Goal: Task Accomplishment & Management: Complete application form

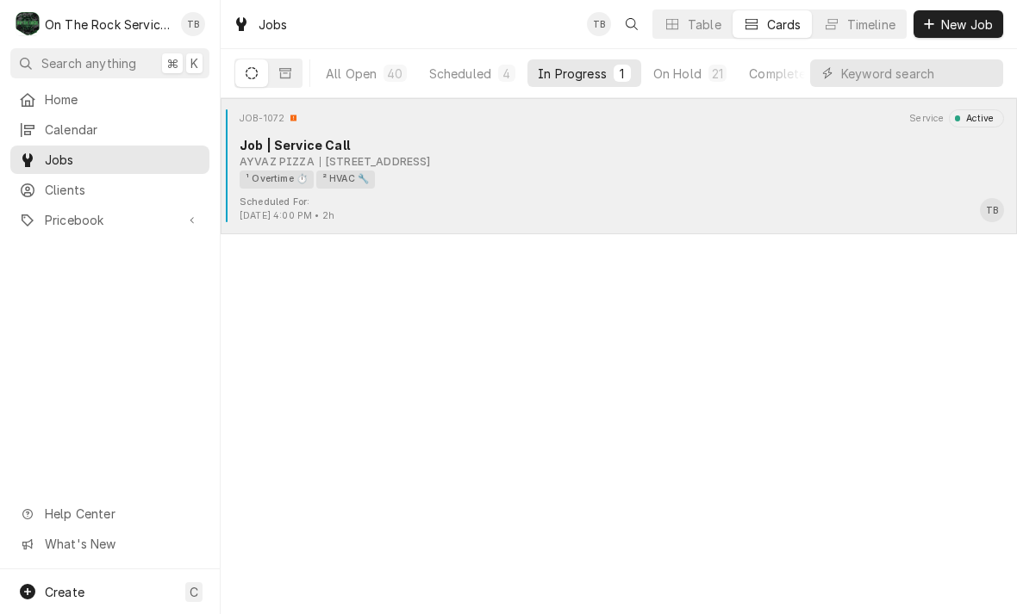
click at [495, 185] on div "¹ Overtime ⏱️ ² HVAC 🔧" at bounding box center [615, 180] width 752 height 18
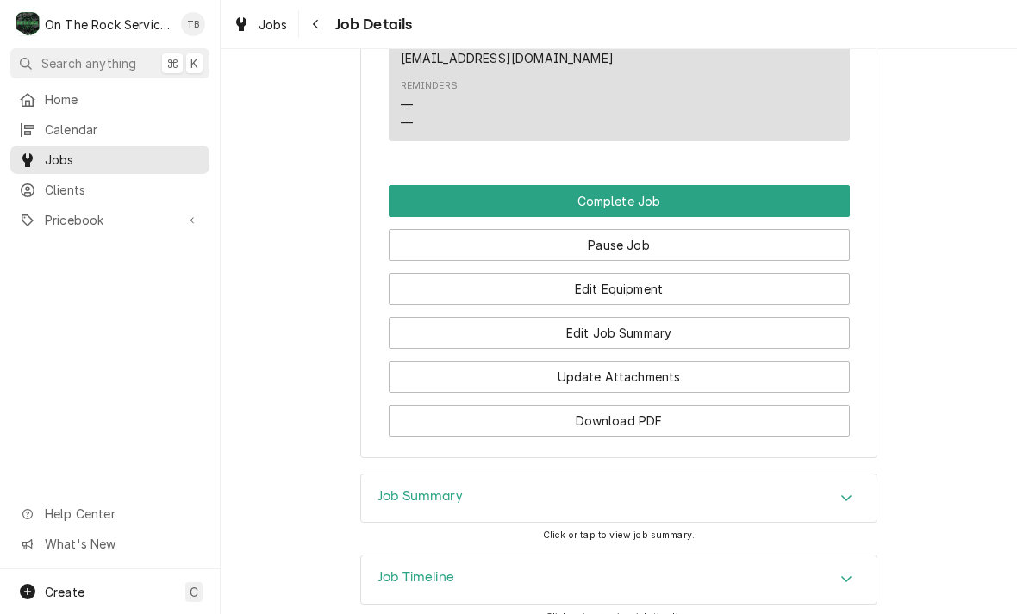
scroll to position [1710, 0]
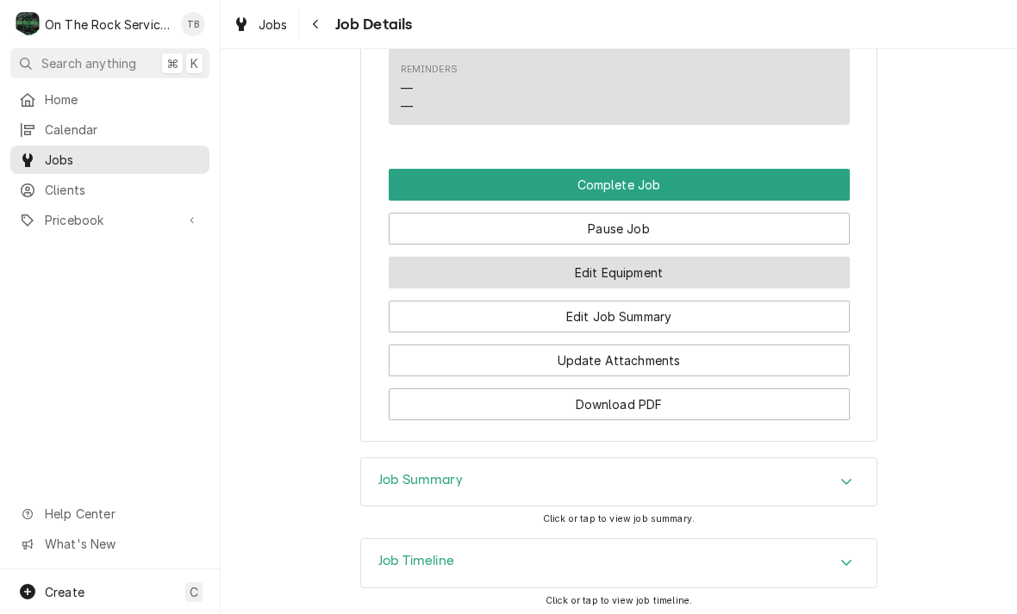
click at [644, 271] on button "Edit Equipment" at bounding box center [619, 273] width 461 height 32
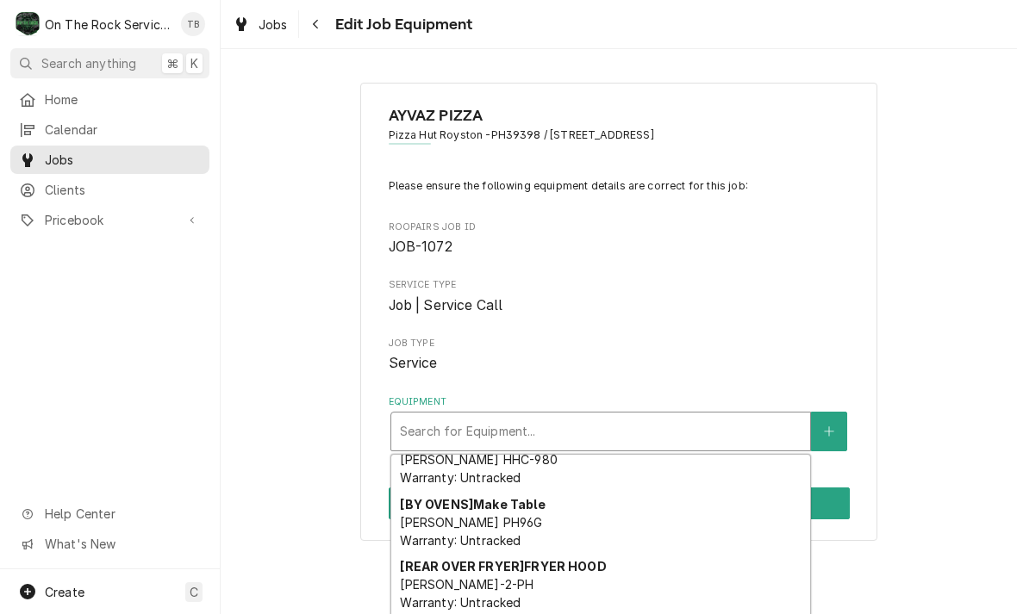
scroll to position [90, 0]
click at [822, 437] on button "Equipment" at bounding box center [829, 432] width 36 height 40
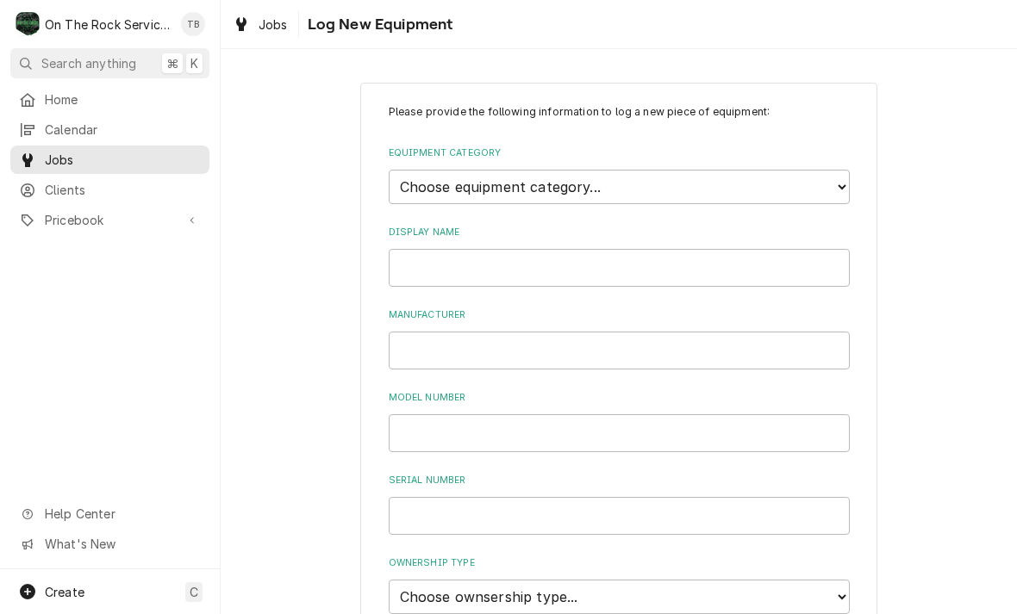
click at [853, 171] on div "Please provide the following information to log a new piece of equipment: Equip…" at bounding box center [618, 577] width 517 height 988
click at [859, 179] on div "Please provide the following information to log a new piece of equipment: Equip…" at bounding box center [618, 577] width 517 height 988
click at [836, 186] on select "Choose equipment category... Cooking Equipment Fryers Ice Machines Ovens and Ra…" at bounding box center [619, 187] width 461 height 34
select select "15"
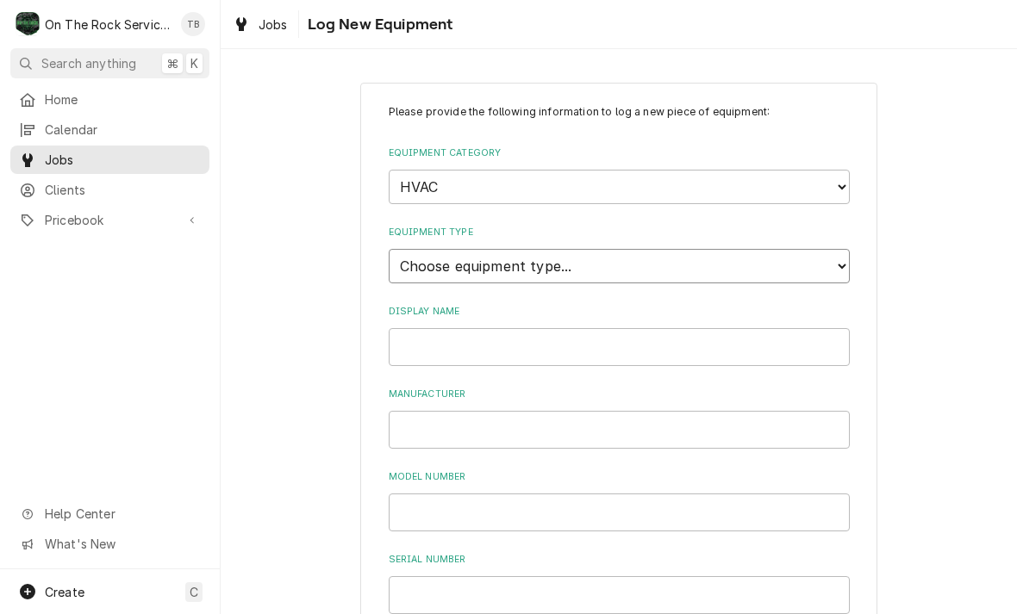
click at [834, 251] on select "Choose equipment type... Condenser Furnace Chiller Air Handler VRF Mini Split M…" at bounding box center [619, 266] width 461 height 34
select select "131"
click at [644, 328] on input "Display Name" at bounding box center [619, 347] width 461 height 38
type input "HVAC PACKAGE UNIT"
click at [633, 424] on input "Manufacturer" at bounding box center [619, 430] width 461 height 38
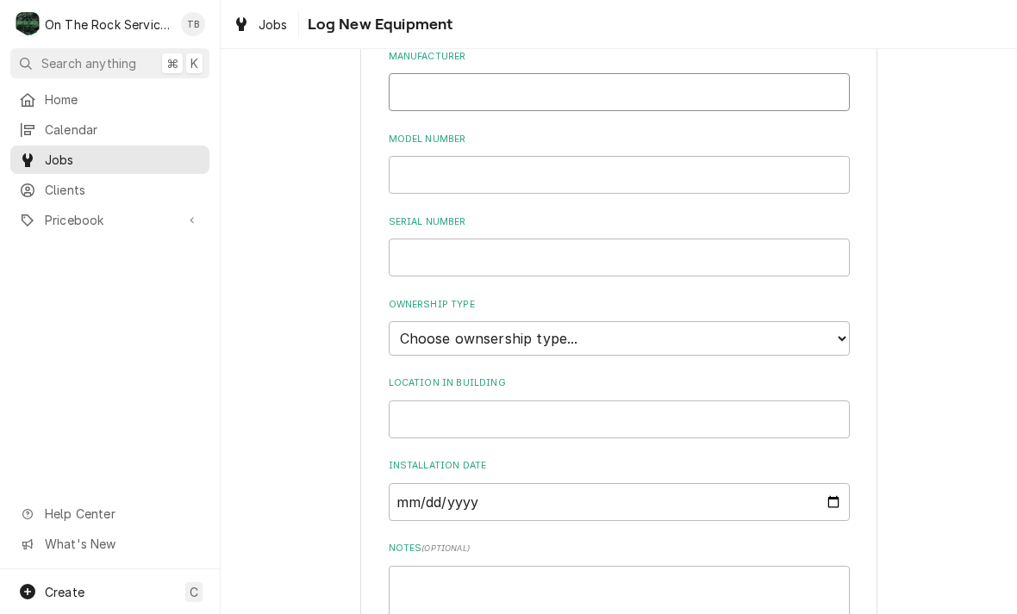
scroll to position [356, 0]
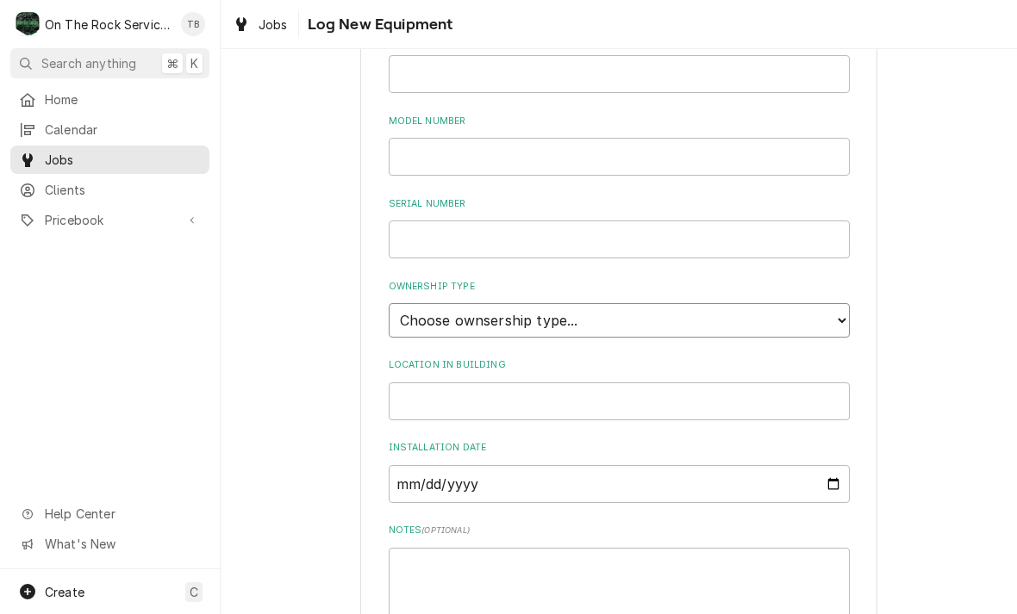
click at [834, 303] on select "Choose ownsership type... Unknown Owned Leased Rented" at bounding box center [619, 320] width 461 height 34
select select "1"
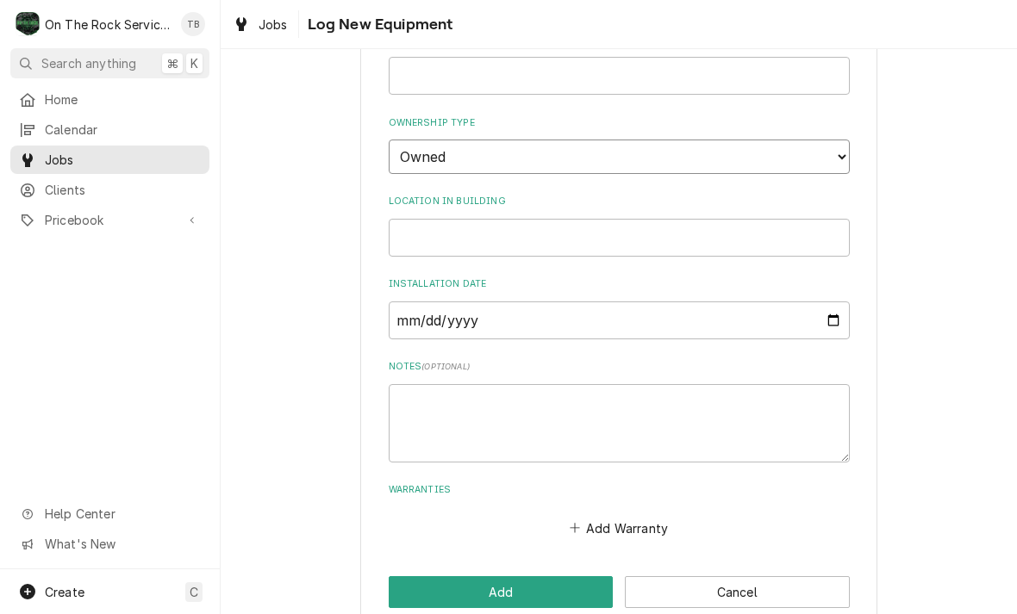
scroll to position [519, 0]
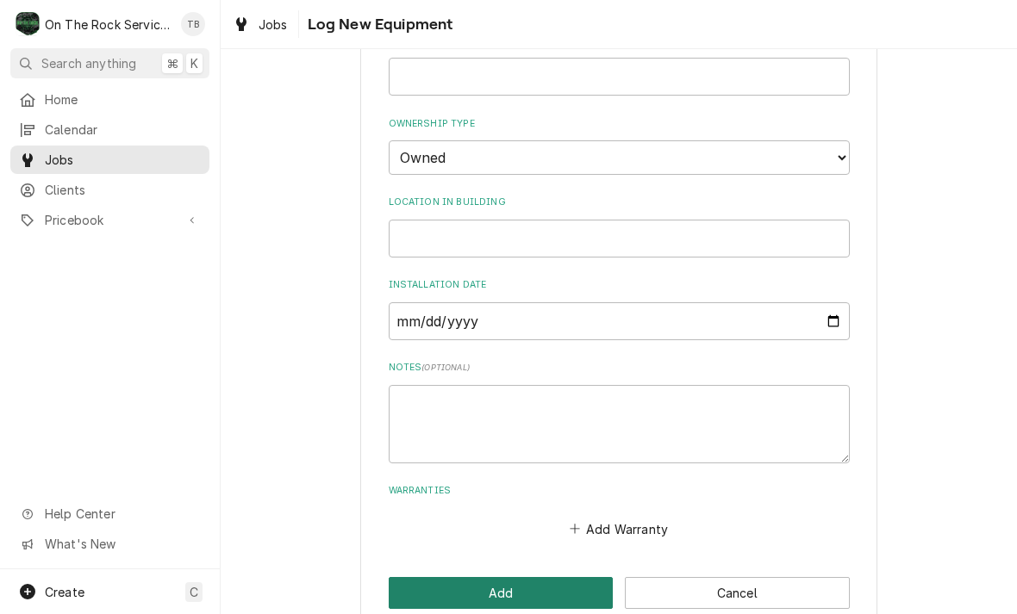
click at [489, 577] on button "Add" at bounding box center [501, 593] width 225 height 32
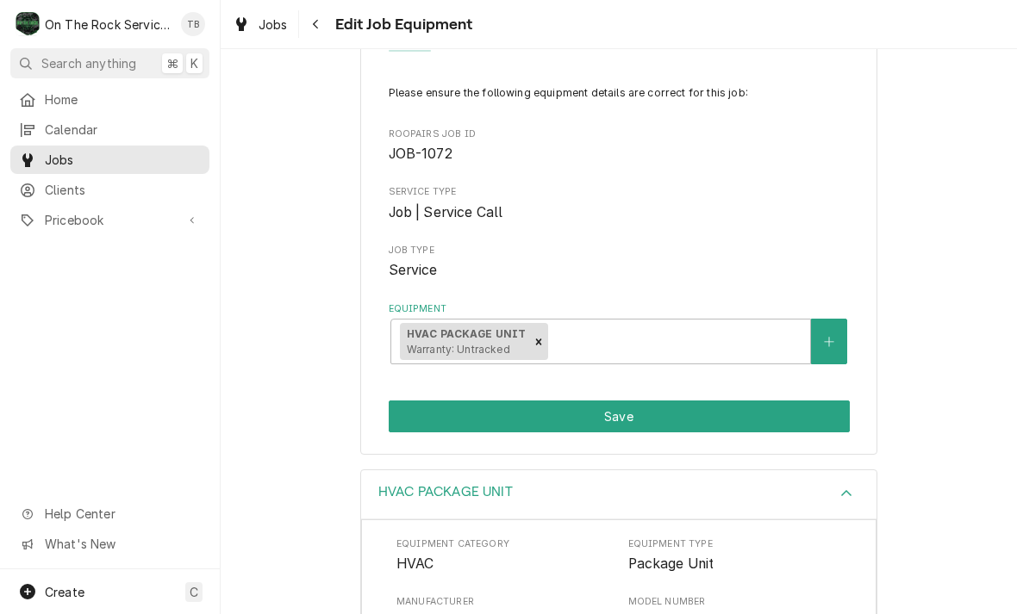
scroll to position [186, 0]
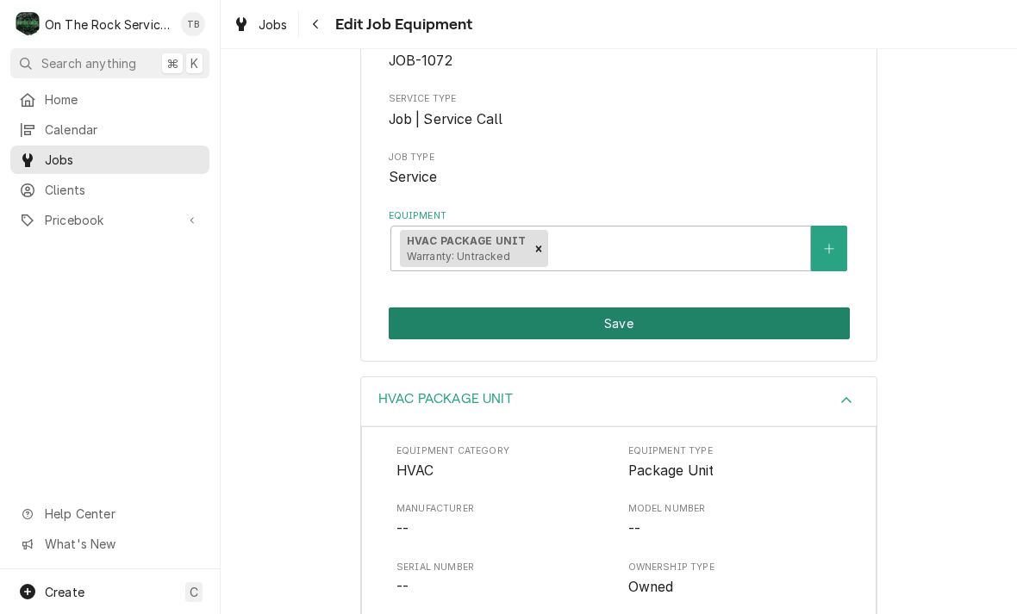
click at [646, 324] on button "Save" at bounding box center [619, 324] width 461 height 32
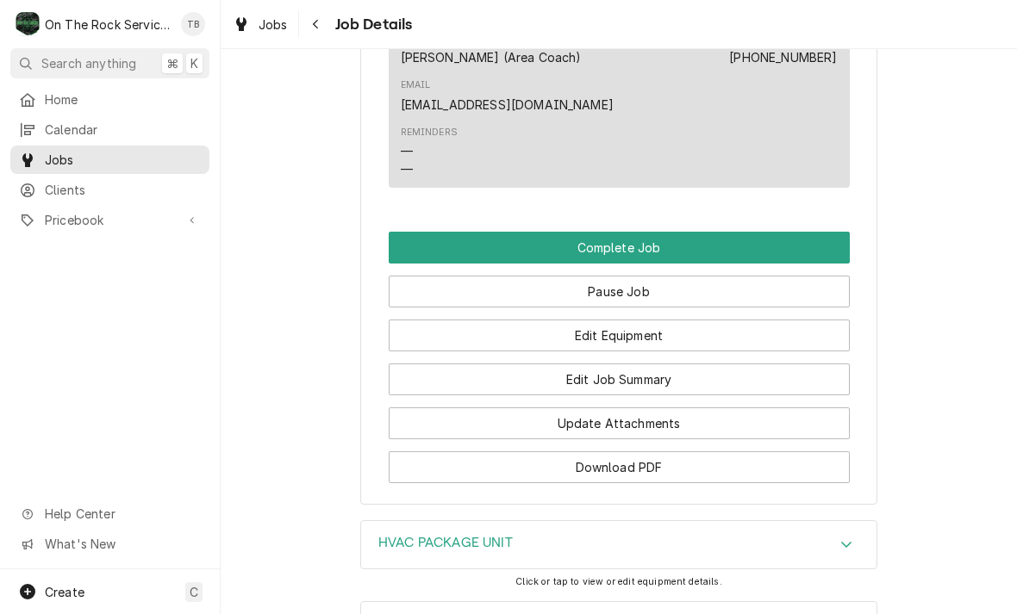
scroll to position [1645, 0]
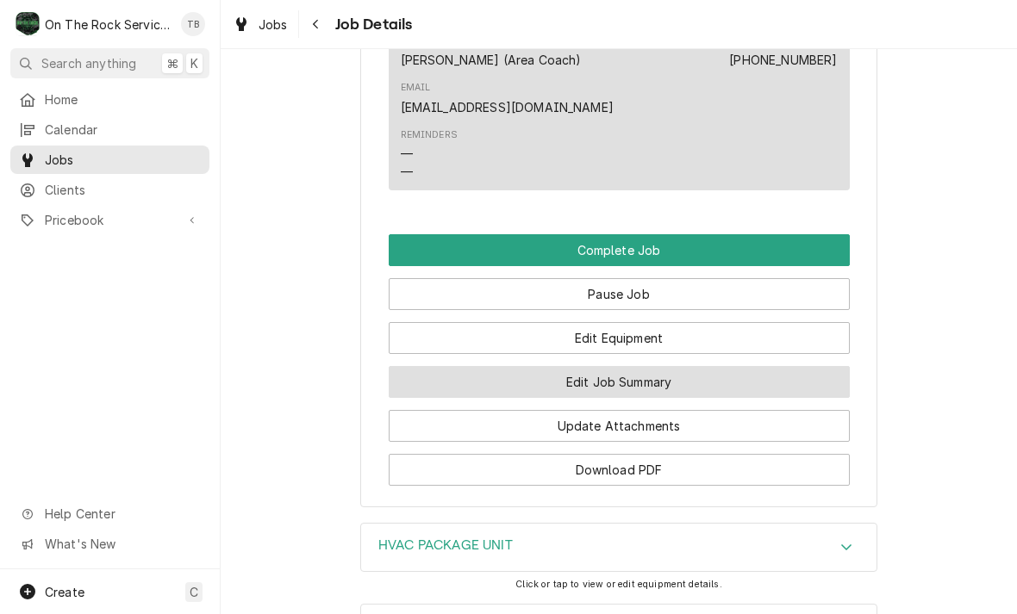
click at [664, 383] on button "Edit Job Summary" at bounding box center [619, 382] width 461 height 32
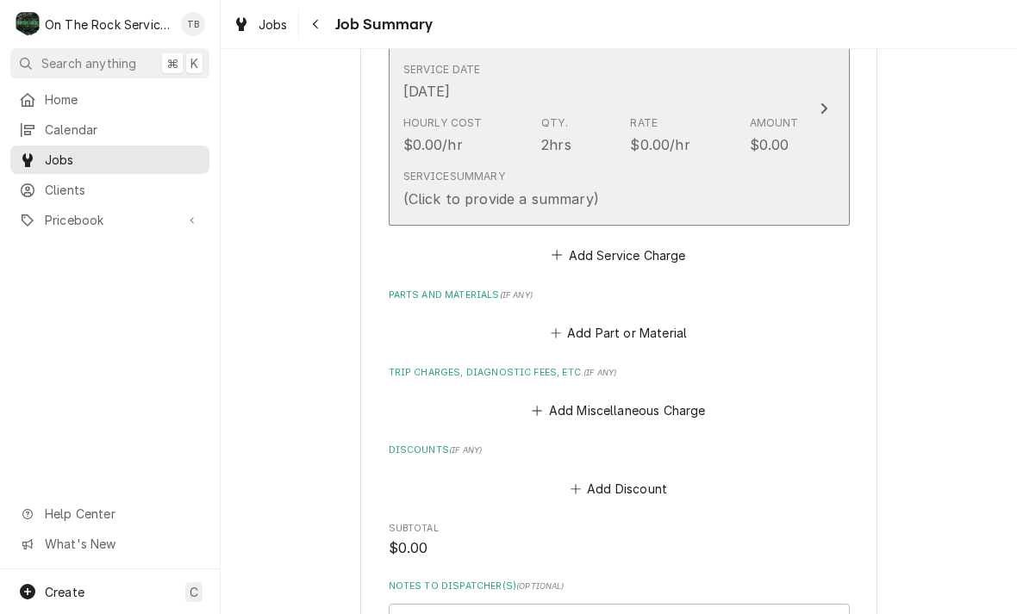
click at [771, 186] on div "Service Summary (Click to provide a summary)" at bounding box center [600, 188] width 395 height 53
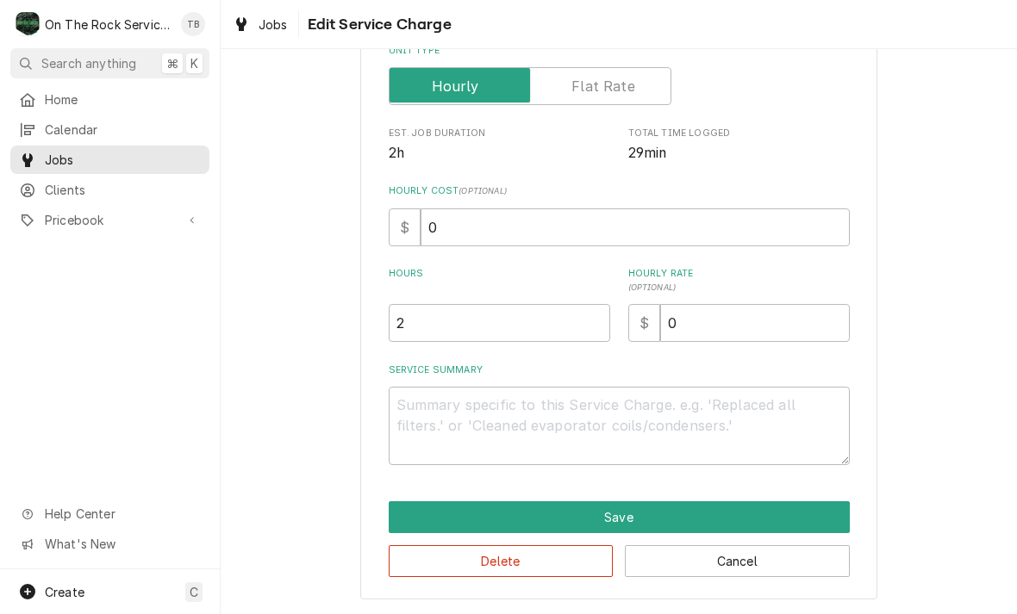
scroll to position [262, 0]
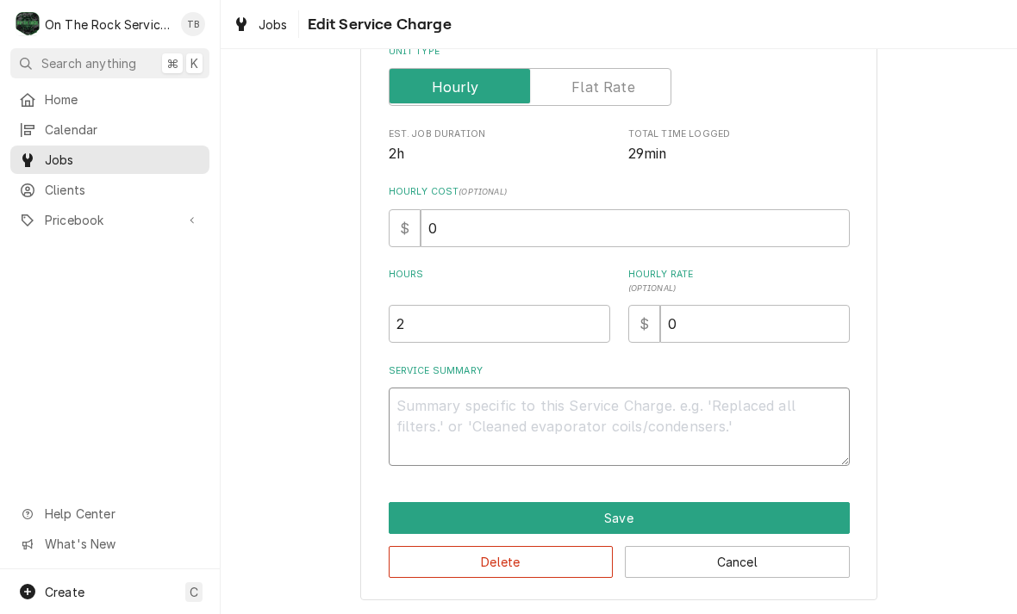
click at [446, 420] on textarea "Service Summary" at bounding box center [619, 427] width 461 height 78
type textarea "x"
type textarea "9"
type textarea "x"
type textarea "9/"
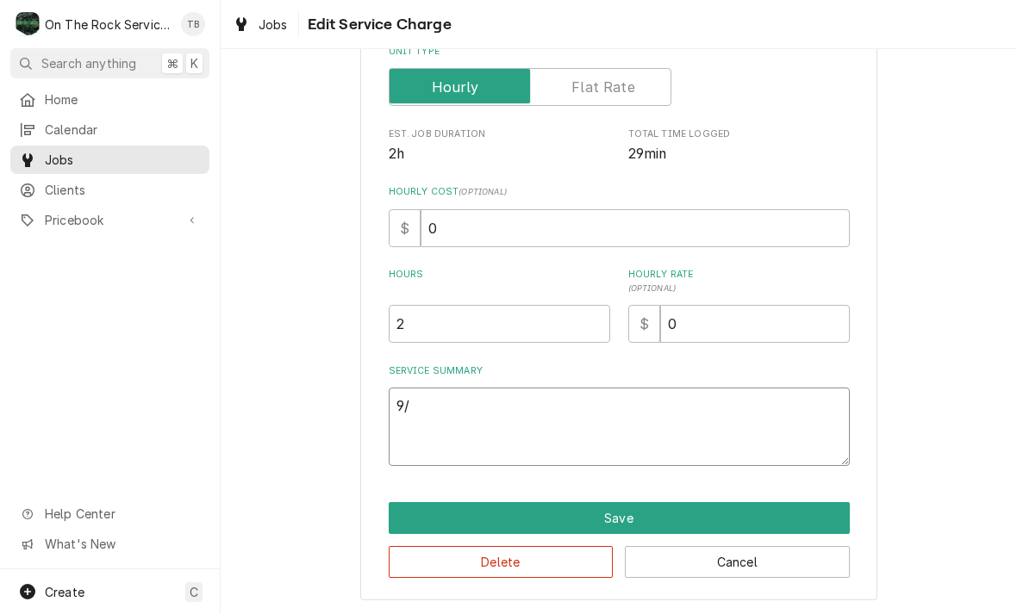
type textarea "x"
type textarea "9/1"
type textarea "x"
type textarea "9/12"
type textarea "x"
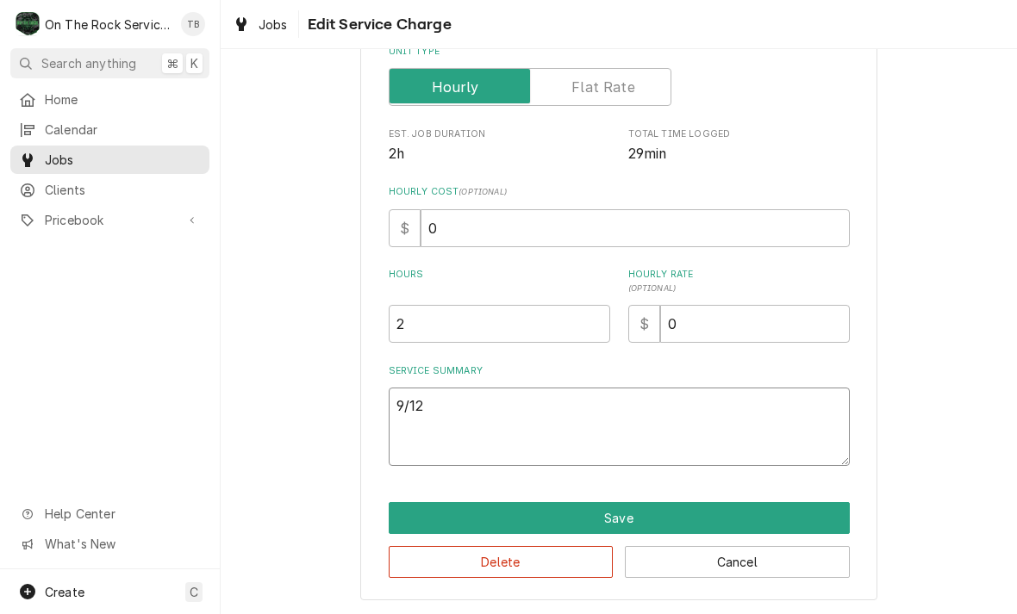
type textarea "9/12/"
type textarea "x"
type textarea "9/12/2"
type textarea "x"
type textarea "9/12/25"
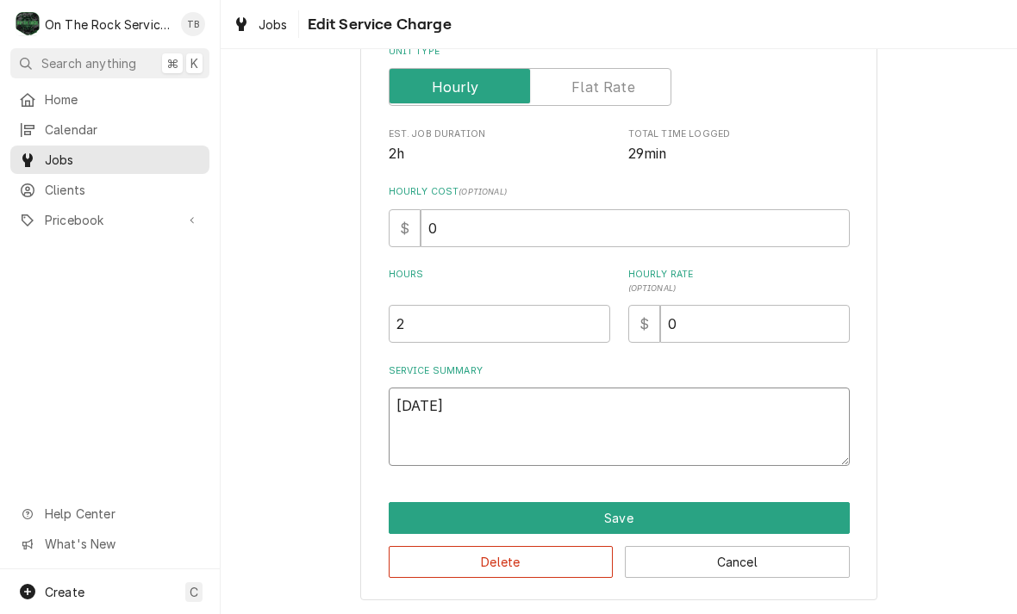
type textarea "x"
type textarea "9/12/25 t"
type textarea "x"
type textarea "9/12/25 tm"
type textarea "x"
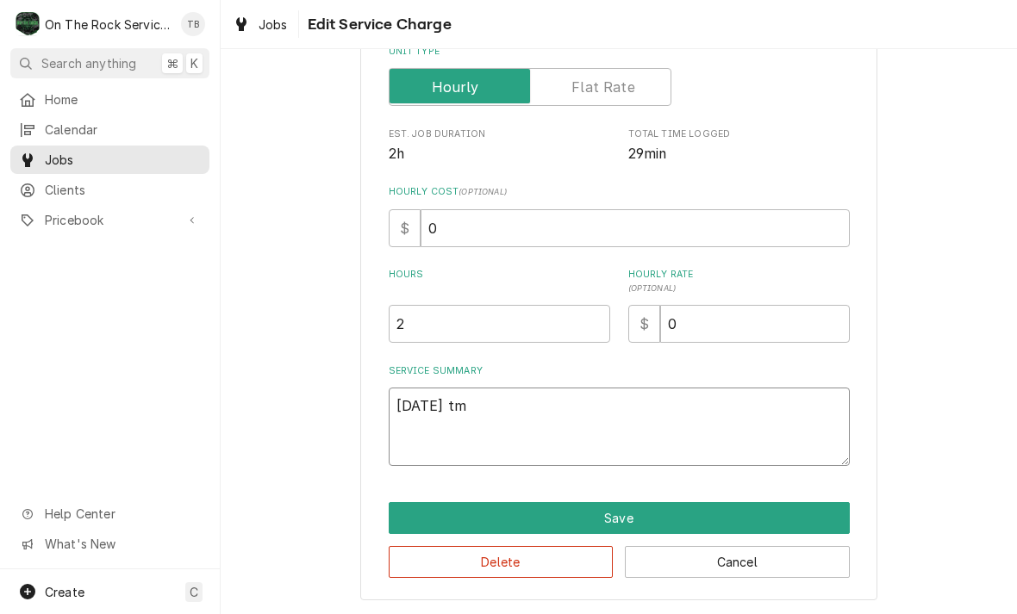
type textarea "9/12/25 tmb"
type textarea "x"
type textarea "9/12/25 tm"
type textarea "x"
type textarea "9/12/25 t"
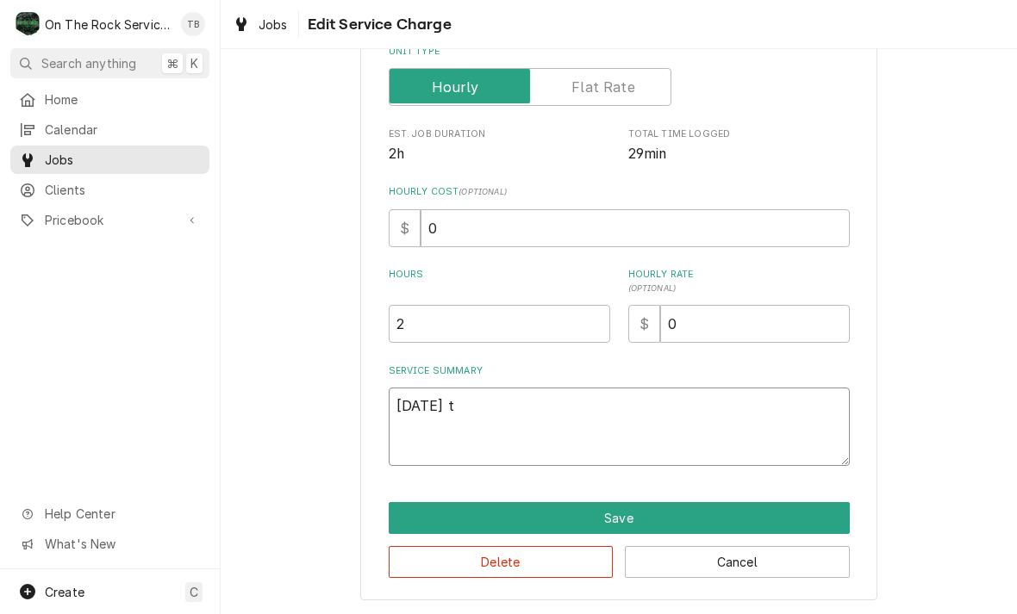
type textarea "x"
type textarea "9/12/25"
type textarea "x"
type textarea "9/12/25 t"
type textarea "x"
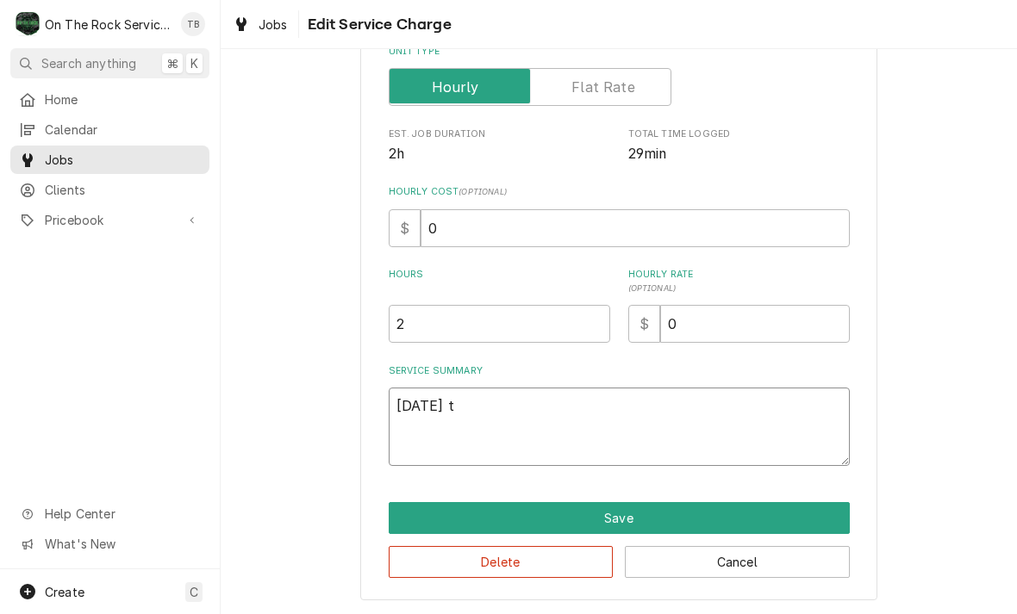
type textarea "9/12/25 tm"
type textarea "x"
type textarea "9/12/25 tmb"
type textarea "x"
type textarea "9/12/25 tmb"
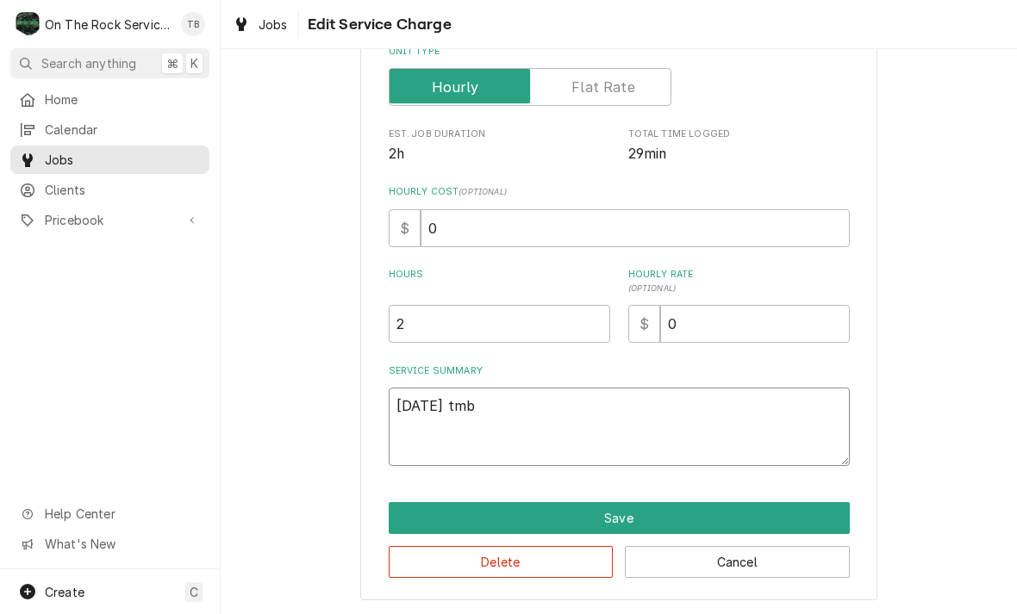
type textarea "x"
type textarea "9/12/25 tmb="
type textarea "x"
type textarea "9/12/25 tmb=="
type textarea "x"
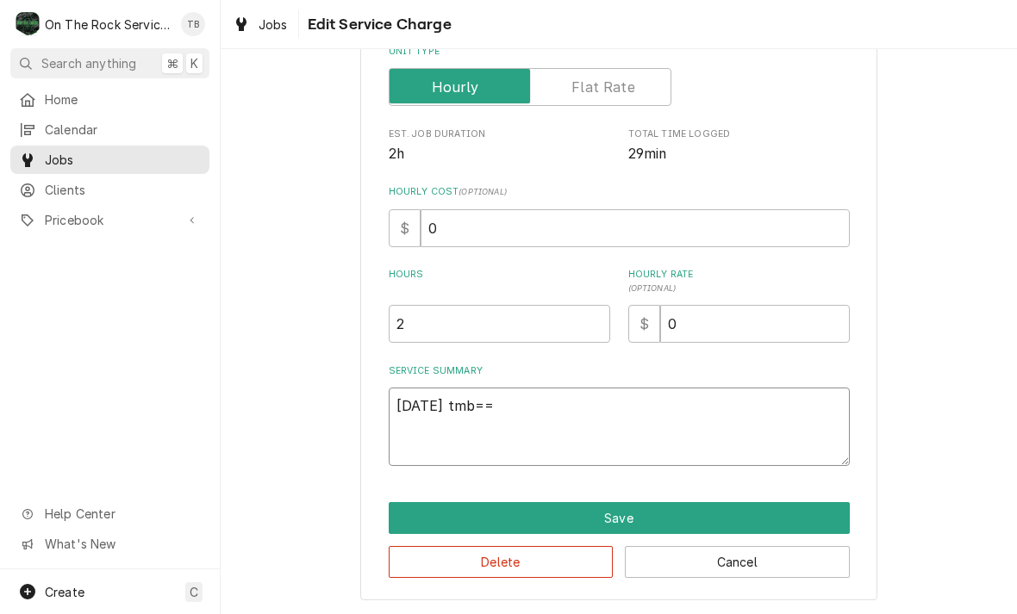
type textarea "9/12/25 tmb="
type textarea "x"
type textarea "9/12/25 tmb"
type textarea "x"
type textarea "9/12/25 tm"
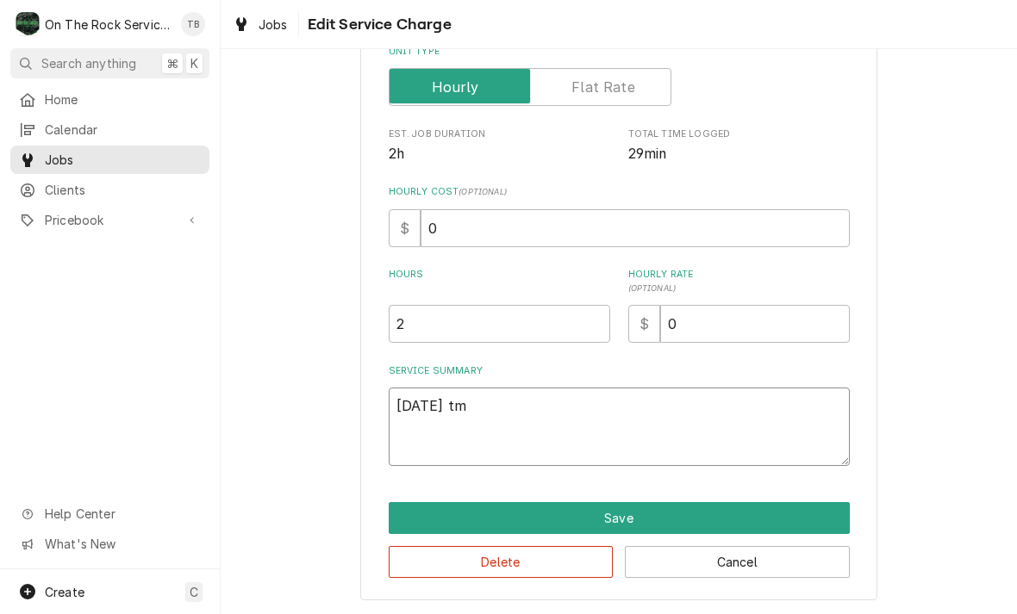
type textarea "x"
type textarea "9/12/25 t"
type textarea "x"
type textarea "9/12/25"
type textarea "x"
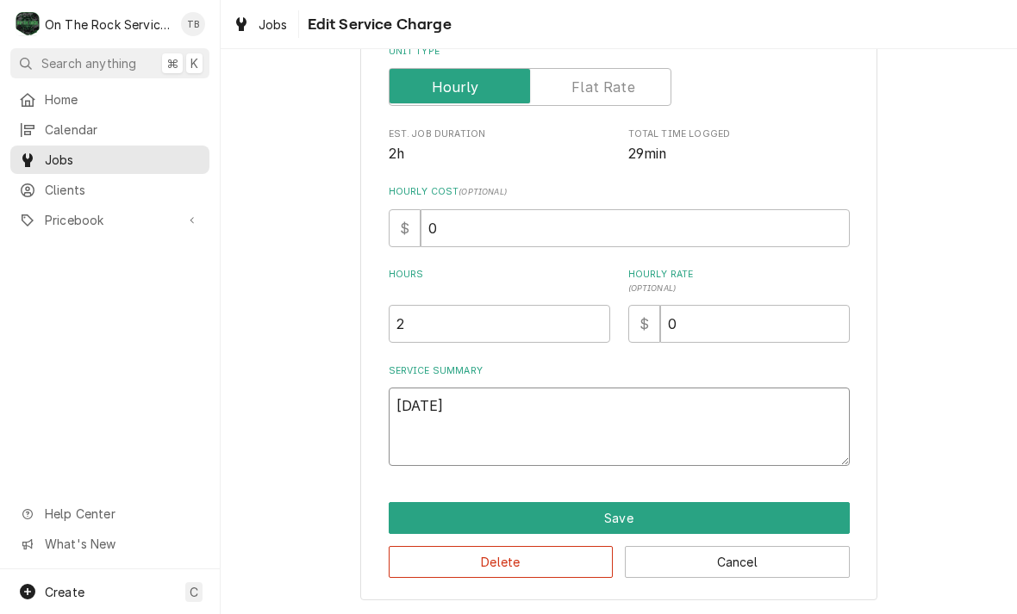
type textarea "9/12/25 T"
type textarea "x"
type textarea "9/12/25 TM"
type textarea "x"
type textarea "9/12/25 TMB"
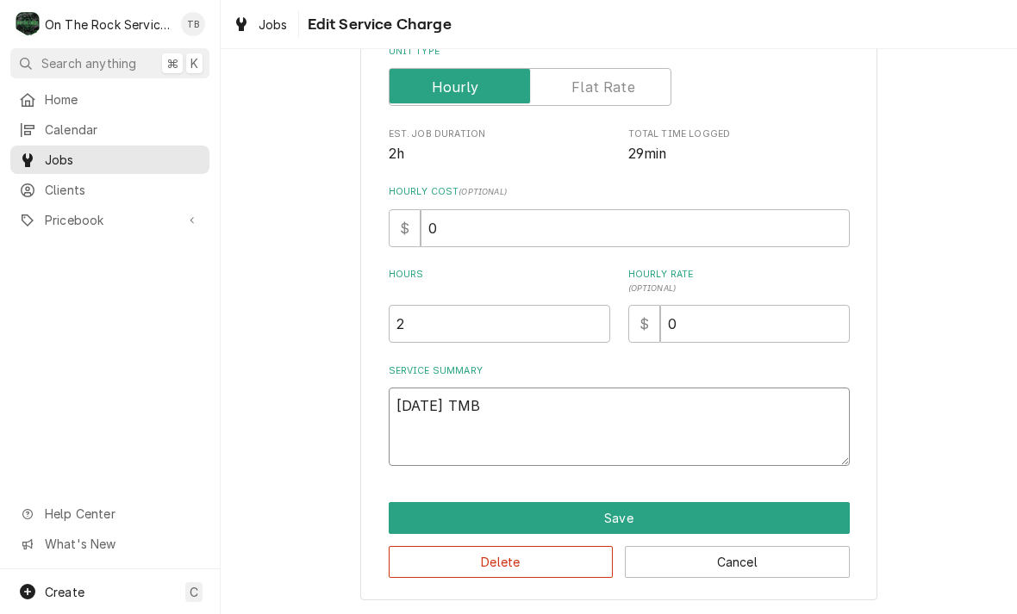
type textarea "x"
type textarea "9/12/25 TMB"
type textarea "x"
type textarea "9/12/25 TMB P"
type textarea "x"
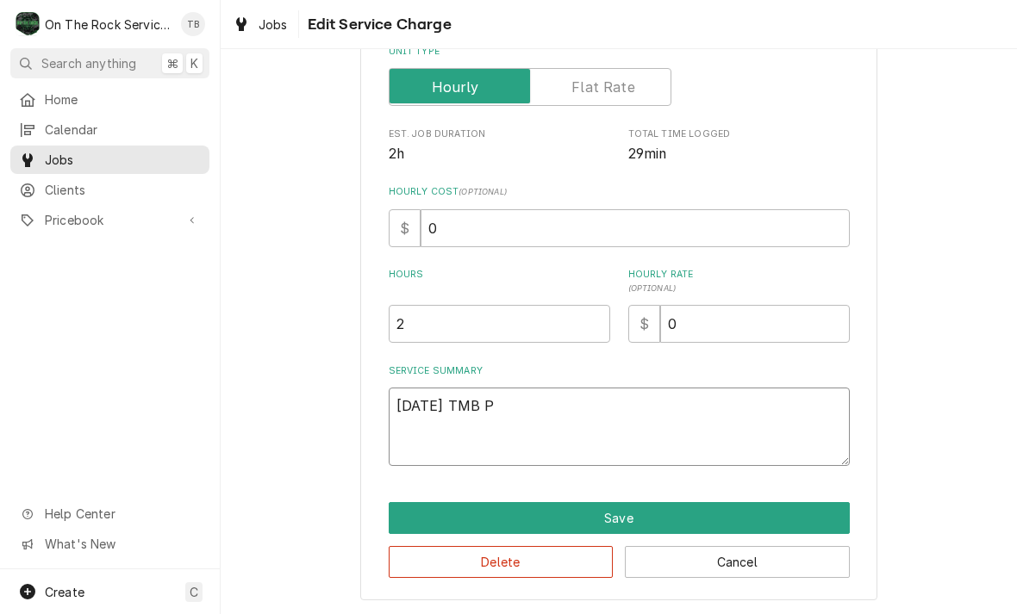
type textarea "9/12/25 TMB PR"
type textarea "x"
type textarea "9/12/25 TMB PRO"
type textarea "x"
type textarea "9/12/25 TMB PROV"
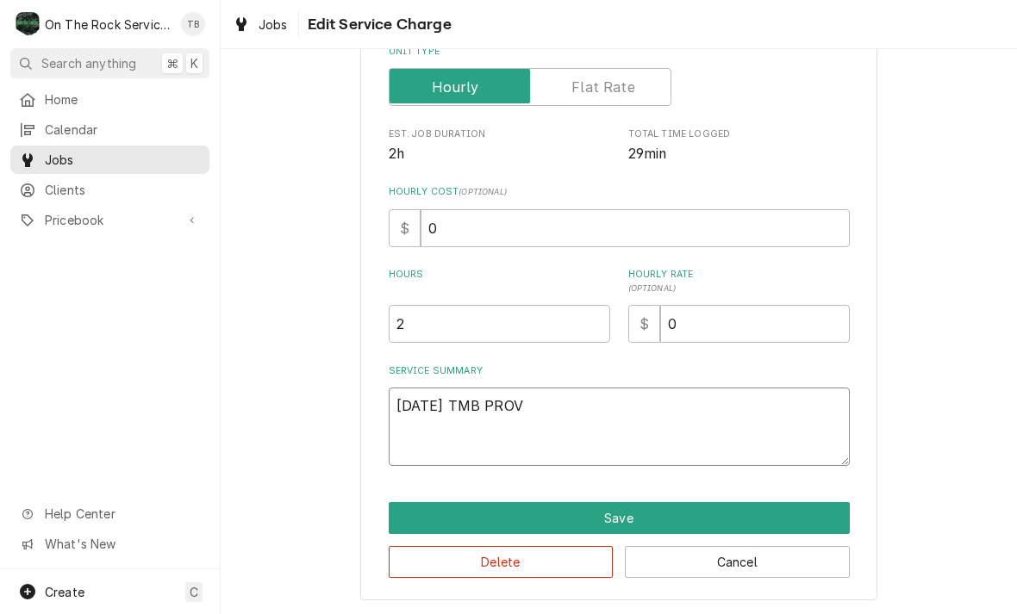
type textarea "x"
type textarea "9/12/25 TMB PROVI"
type textarea "x"
type textarea "9/12/25 TMB PROVIDF"
type textarea "x"
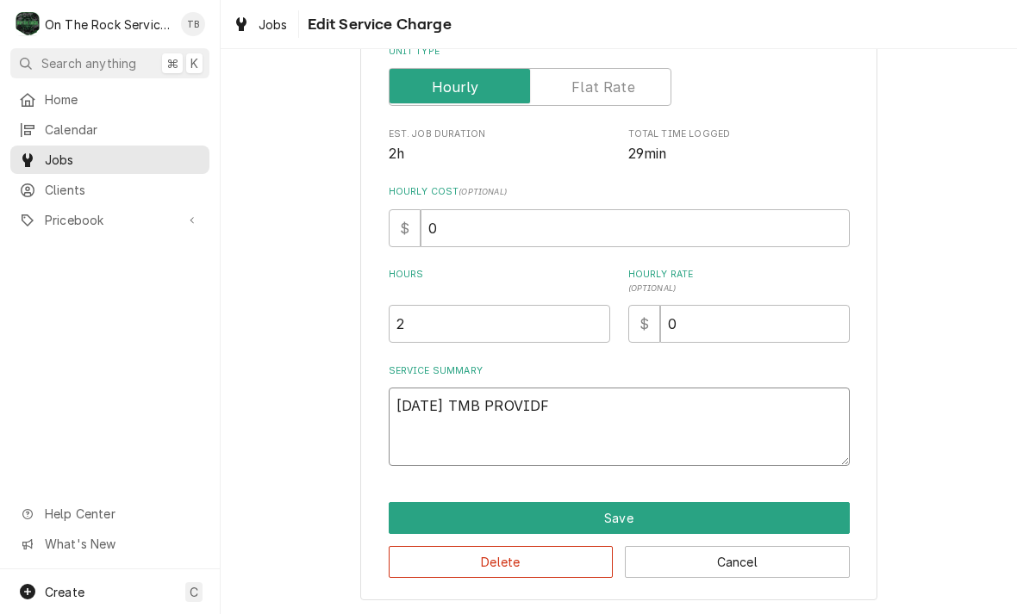
type textarea "9/12/25 TMB PROVIDFE"
type textarea "x"
type textarea "9/12/25 TMB PROVIDFE"
type textarea "x"
type textarea "9/12/25 TMB PROVIDFE S"
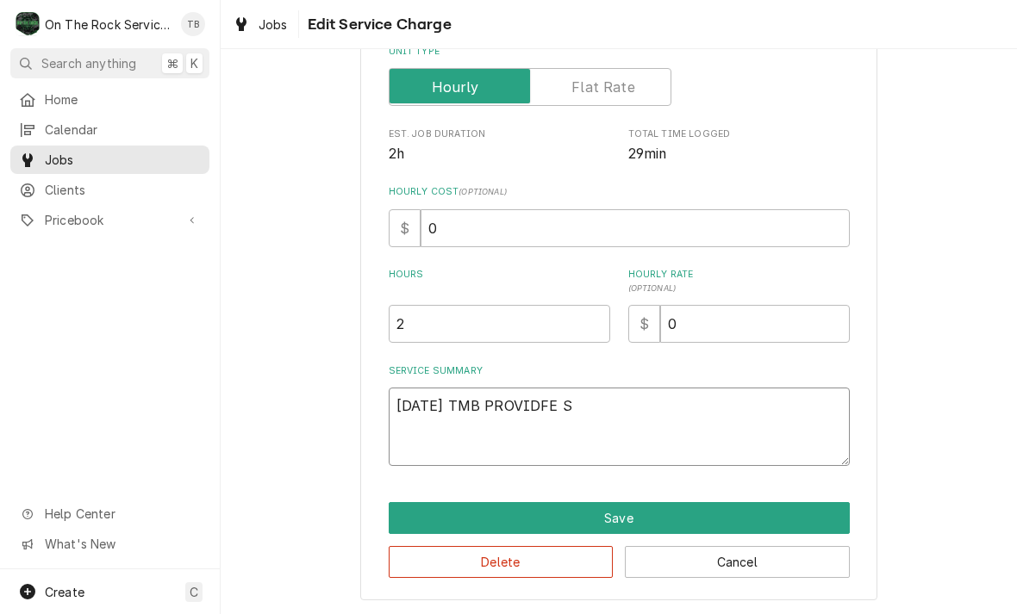
type textarea "x"
type textarea "9/12/25 TMB PROVIDFE SR"
type textarea "x"
type textarea "9/12/25 TMB PROVIDFE S"
type textarea "x"
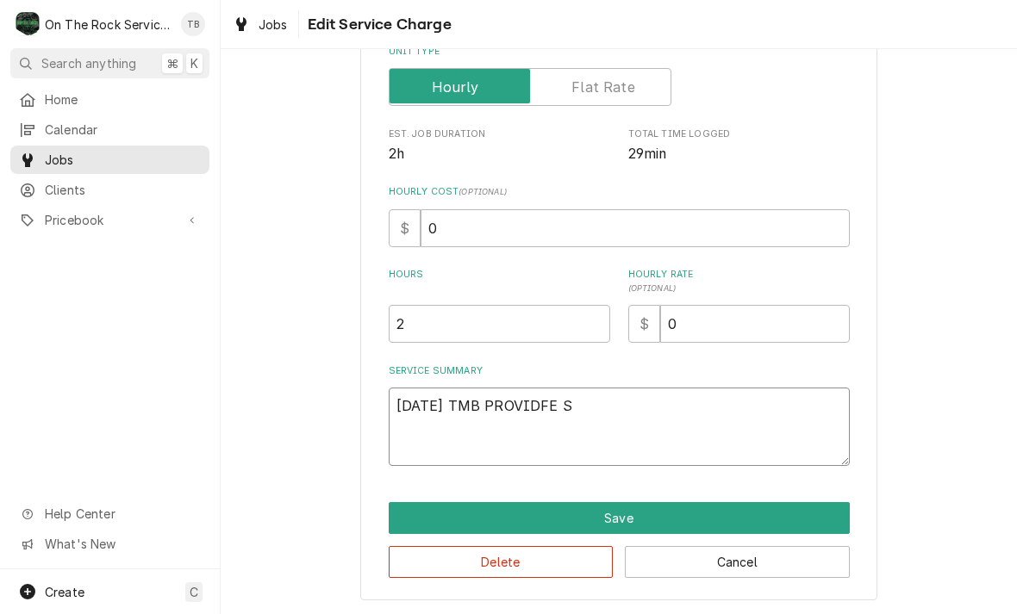
type textarea "9/12/25 TMB PROVIDFE"
type textarea "x"
type textarea "9/12/25 TMB PROVIDFE"
type textarea "x"
type textarea "9/12/25 TMB PROVIDF"
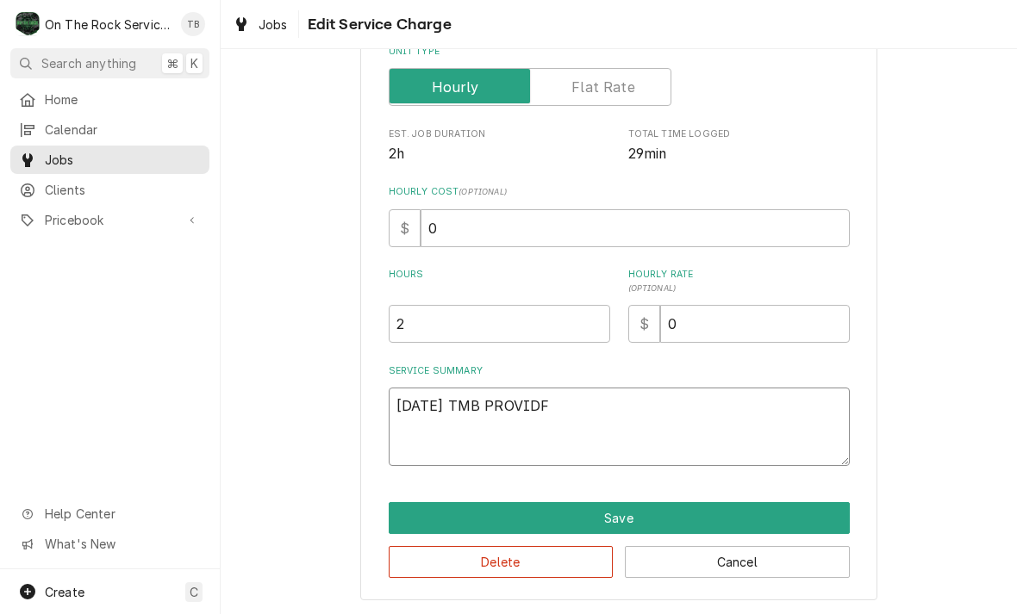
type textarea "x"
type textarea "9/12/25 TMB PROVID"
type textarea "x"
type textarea "9/12/25 TMB PROVIDE"
type textarea "x"
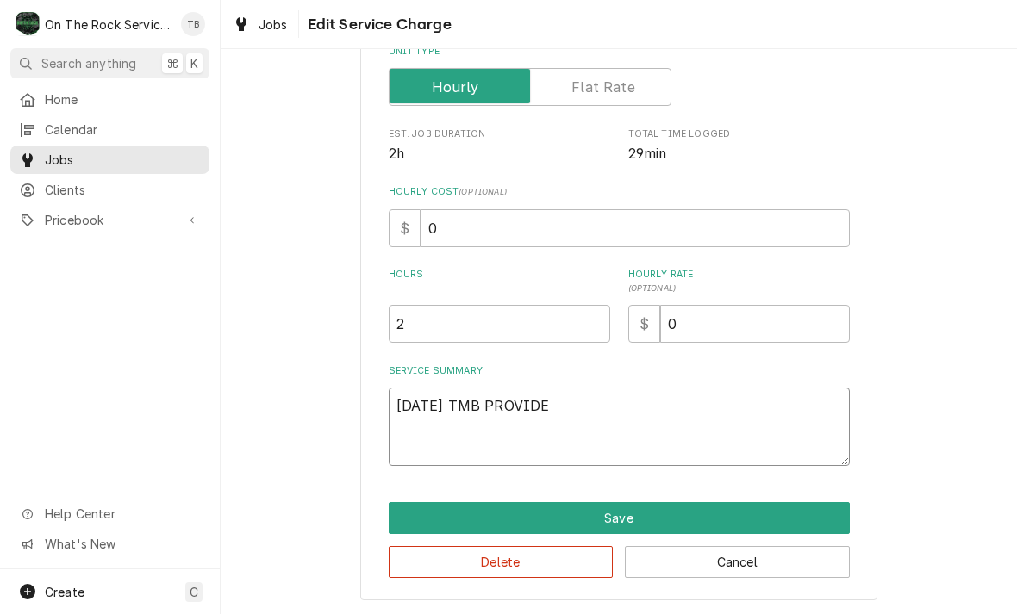
type textarea "9/12/25 TMB PROVIDE"
type textarea "x"
type textarea "9/12/25 TMB PROVIDE S"
type textarea "x"
type textarea "9/12/25 TMB PROVIDE SE"
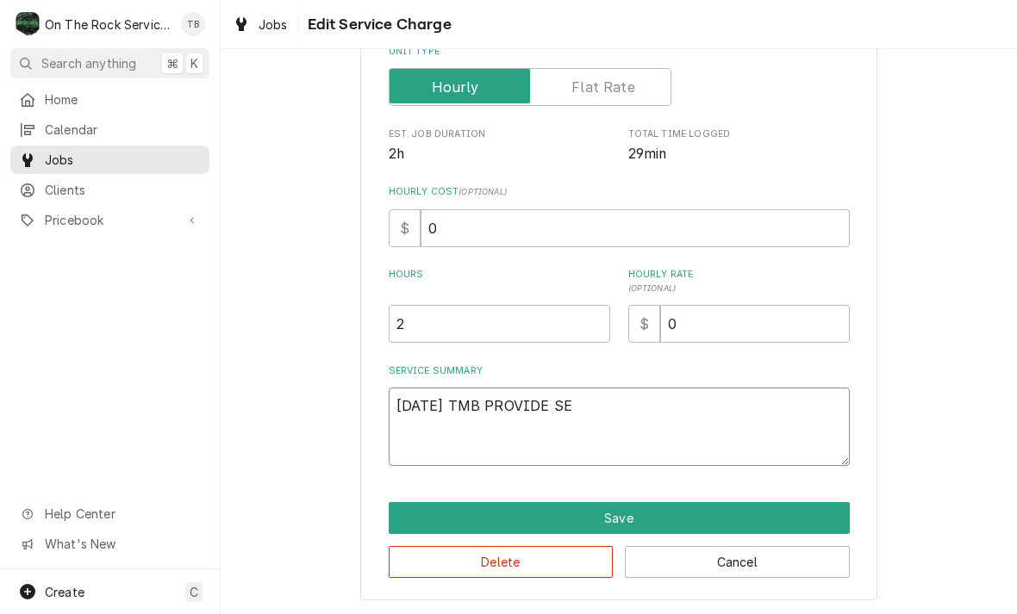
type textarea "x"
type textarea "9/12/25 TMB PROVIDE SER"
type textarea "x"
type textarea "9/12/25 TMB PROVIDE SERV"
type textarea "x"
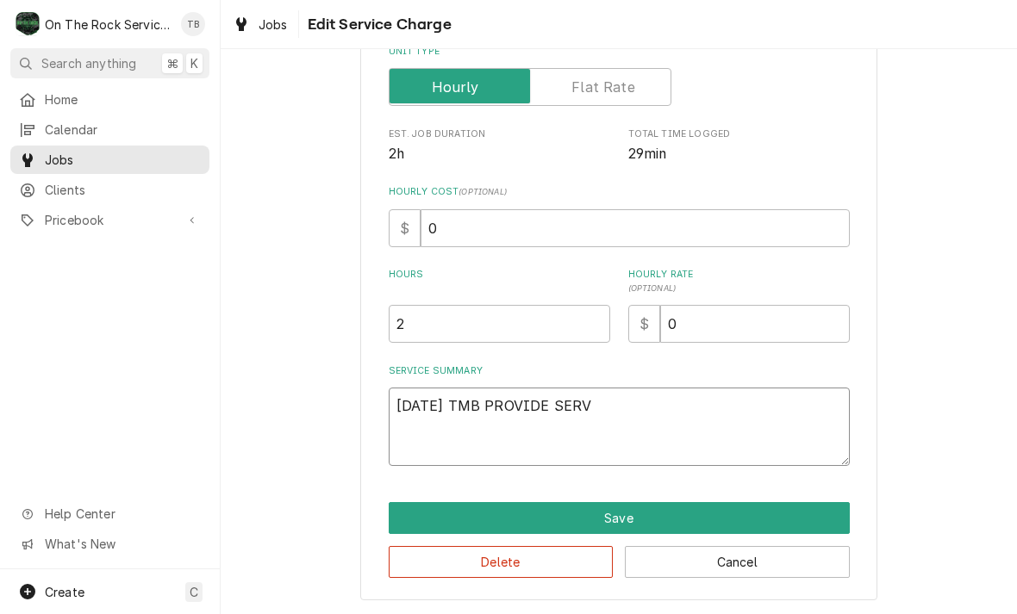
type textarea "9/12/25 TMB PROVIDE SERVI"
type textarea "x"
type textarea "9/12/25 TMB PROVIDE SERVIC"
type textarea "x"
type textarea "9/12/25 TMB PROVIDE SERVICE"
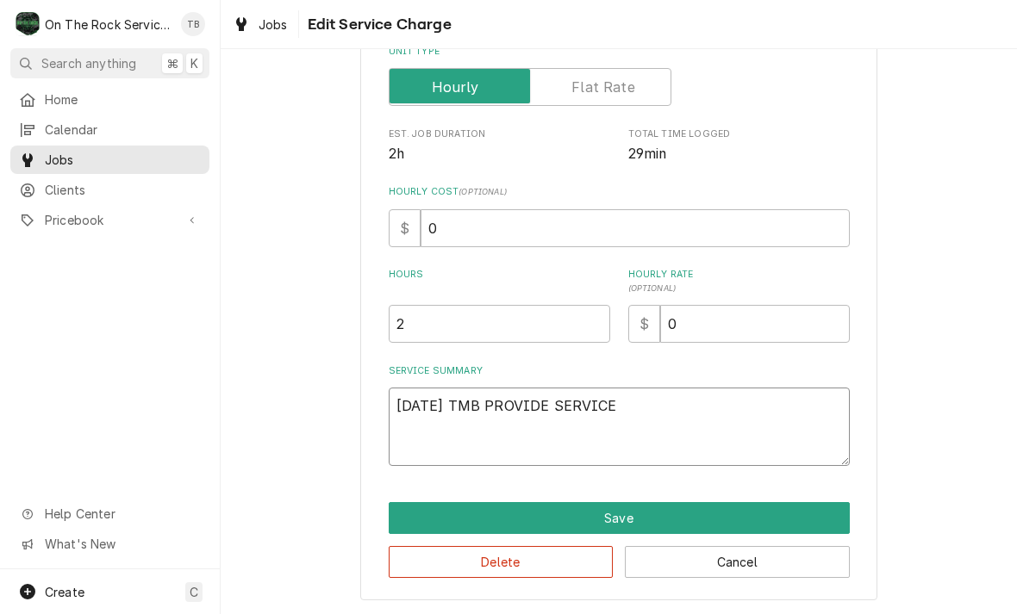
type textarea "x"
type textarea "9/12/25 TMB PROVIDE SERVICE PA"
type textarea "x"
type textarea "9/12/25 TMB PROVIDE SERVICE PAR"
type textarea "x"
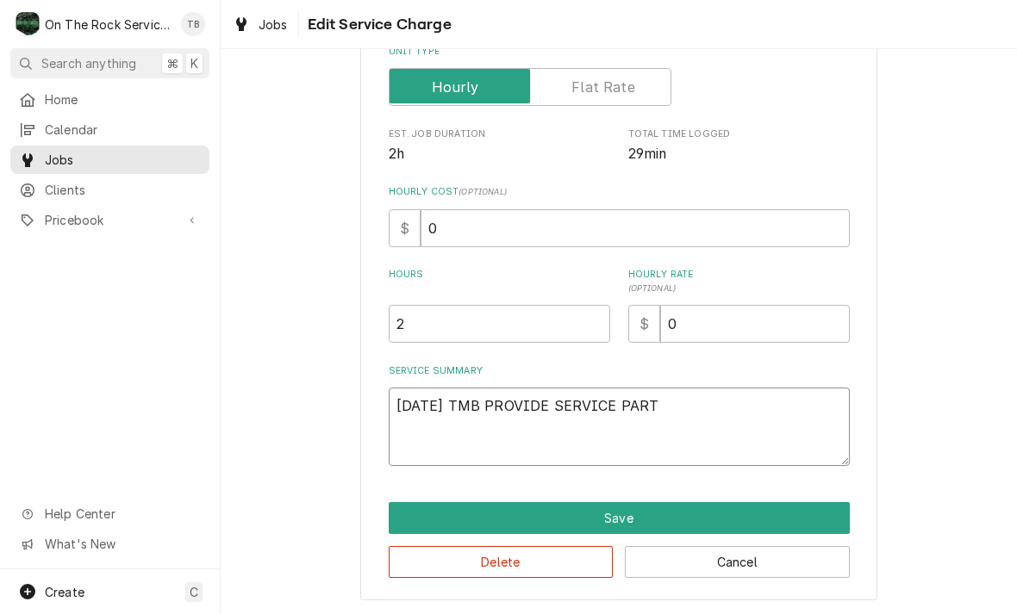
type textarea "9/12/25 TMB PROVIDE SERVICE PARTS"
type textarea "x"
type textarea "9/12/25 TMB PROVIDE SERVICE PARTS"
type textarea "x"
type textarea "9/12/25 TMB PROVIDE SERVICE PARTS A"
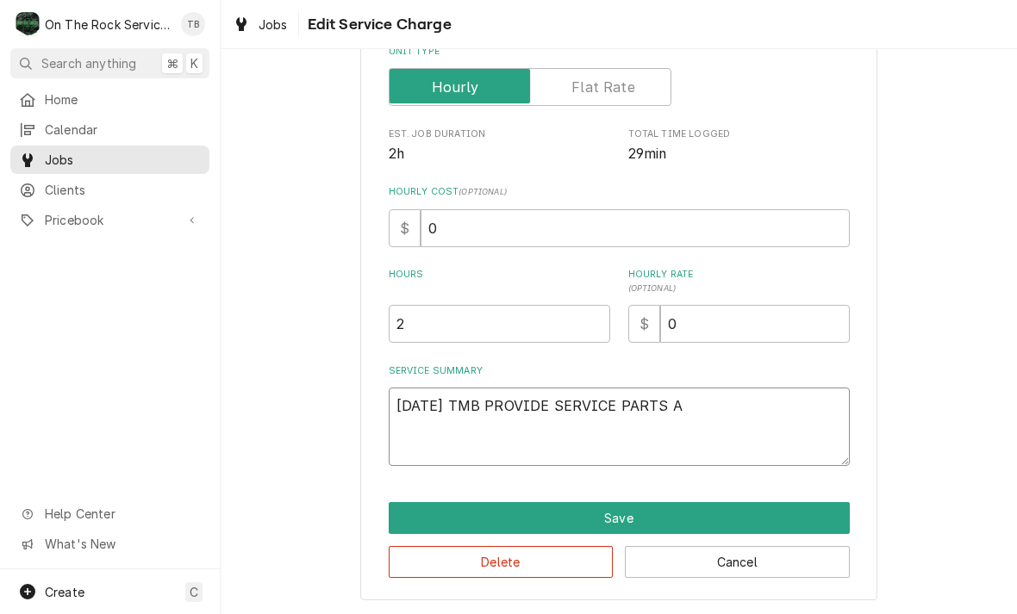
type textarea "x"
type textarea "9/12/25 TMB PROVIDE SERVICE PARTS AN"
type textarea "x"
type textarea "9/12/25 TMB PROVIDE SERVICE PARTS AND"
type textarea "x"
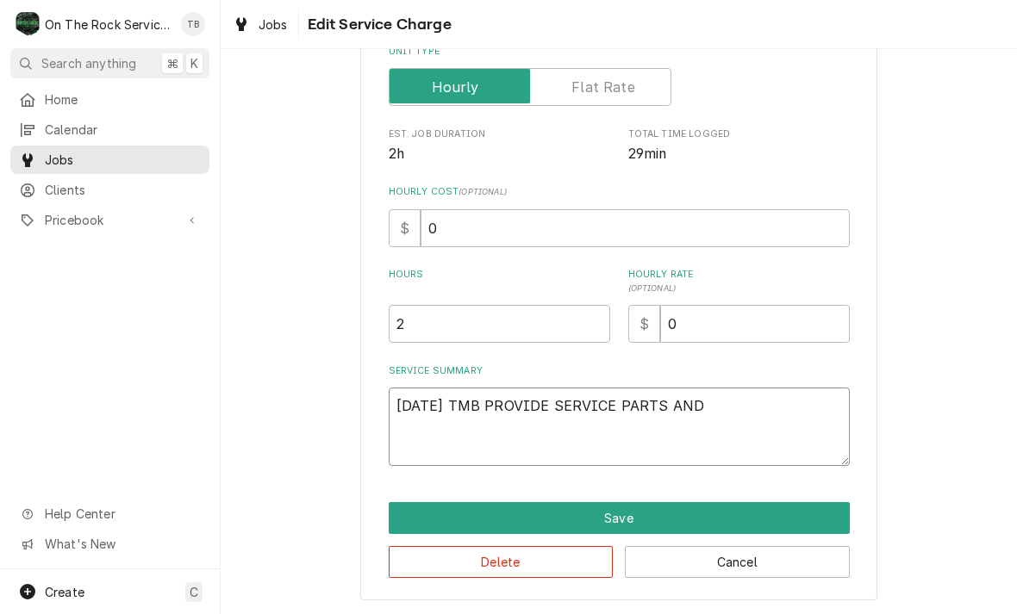
type textarea "9/12/25 TMB PROVIDE SERVICE PARTS AND L"
type textarea "x"
type textarea "9/12/25 TMB PROVIDE SERVICE PARTS AND LA"
type textarea "x"
type textarea "9/12/25 TMB PROVIDE SERVICE PARTS AND LAB"
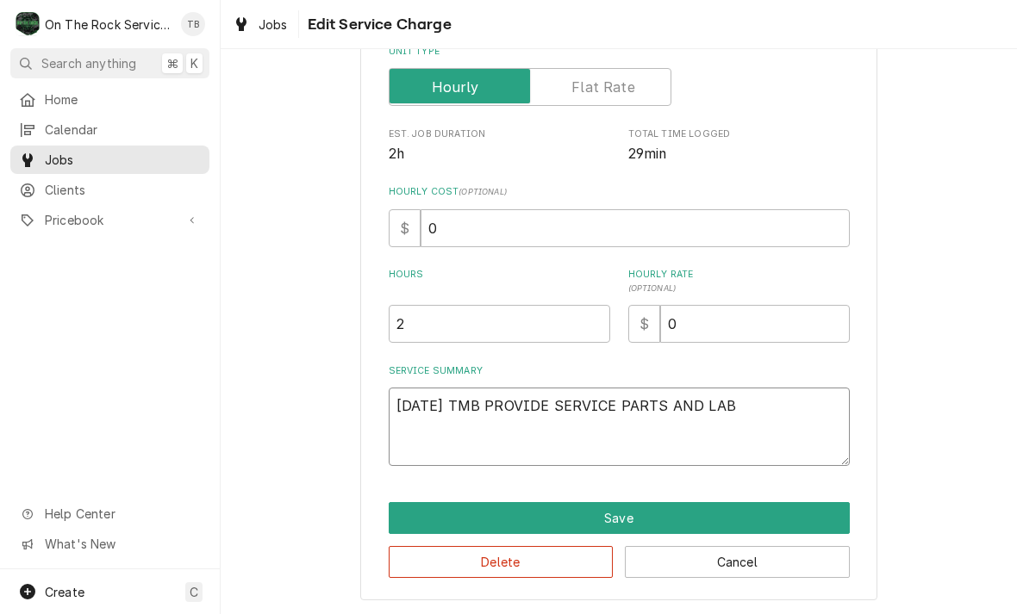
type textarea "x"
type textarea "9/12/25 TMB PROVIDE SERVICE PARTS AND LABO"
type textarea "x"
type textarea "9/12/25 TMB PROVIDE SERVICE PARTS AND LABOR"
type textarea "x"
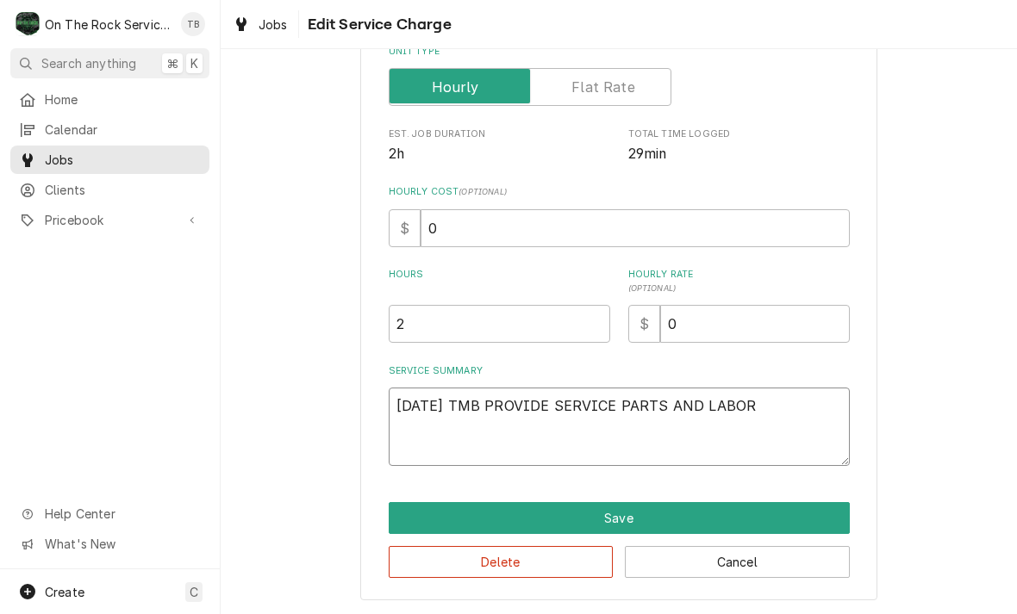
type textarea "9/12/25 TMB PROVIDE SERVICE PARTS AND LABOR"
type textarea "x"
type textarea "9/12/25 TMB PROVIDE SERVICE PARTS AND LABOR T"
type textarea "x"
type textarea "9/12/25 TMB PROVIDE SERVICE PARTS AND LABOR TO"
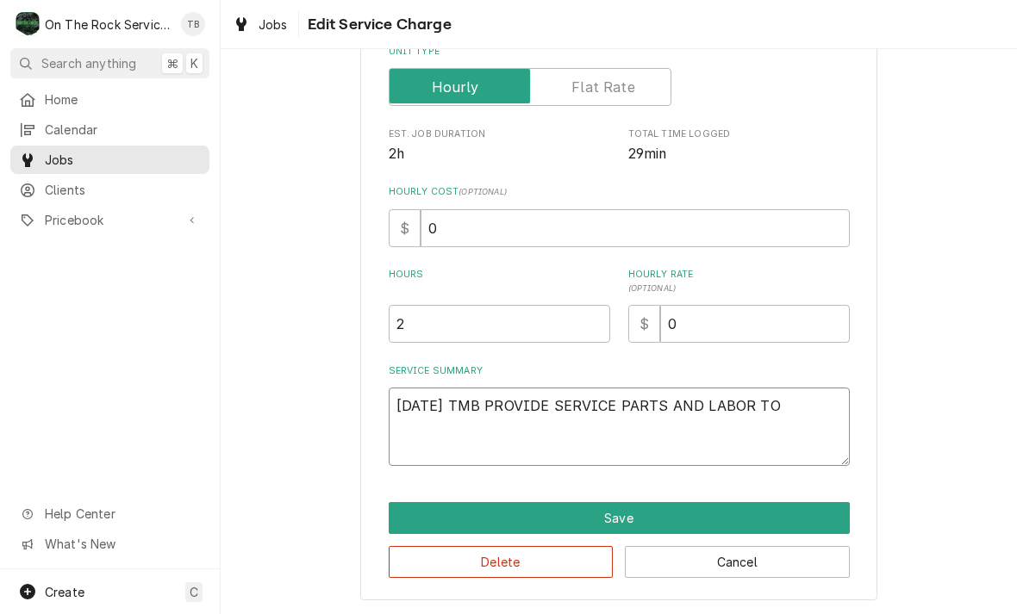
type textarea "x"
type textarea "9/12/25 TMB PROVIDE SERVICE PARTS AND LABOR TO D"
type textarea "x"
type textarea "9/12/25 TMB PROVIDE SERVICE PARTS AND LABOR TO DE"
type textarea "x"
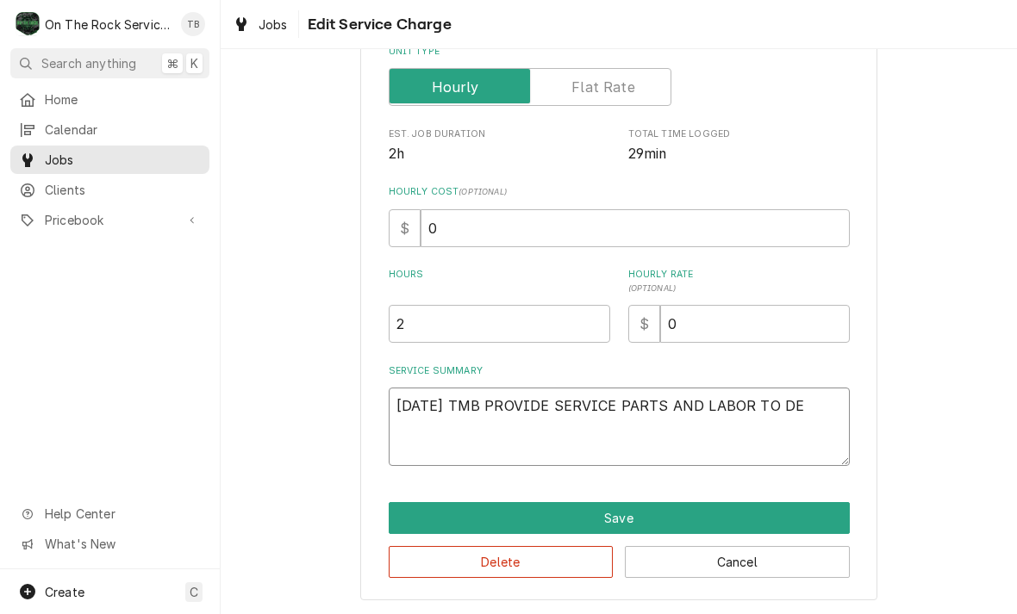
type textarea "9/12/25 TMB PROVIDE SERVICE PARTS AND LABOR TO DET"
type textarea "x"
type textarea "9/12/25 TMB PROVIDE SERVICE PARTS AND LABOR TO DETER"
type textarea "x"
type textarea "9/12/25 TMB PROVIDE SERVICE PARTS AND LABOR TO DETERM"
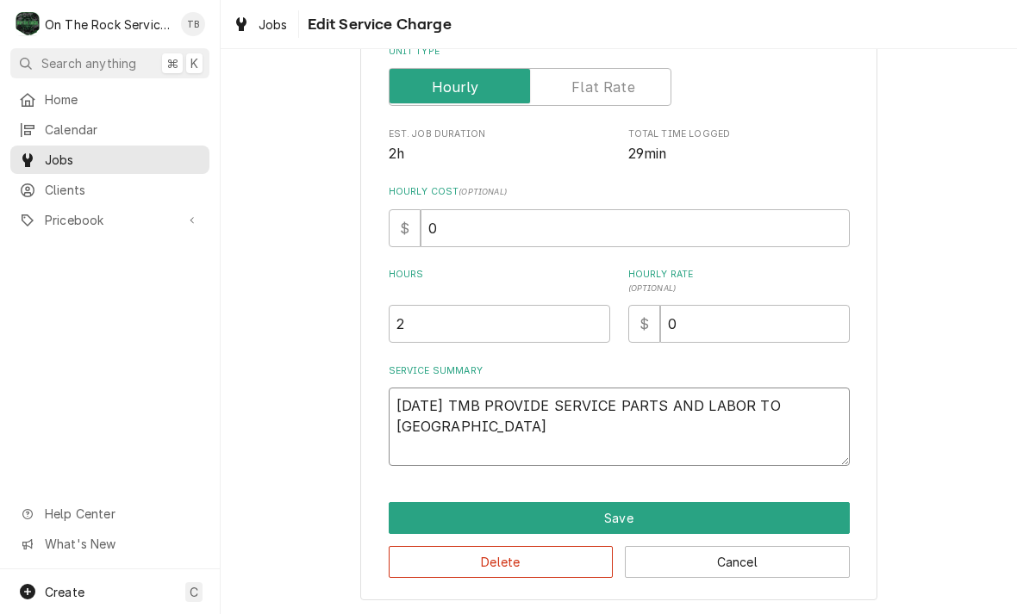
type textarea "x"
type textarea "9/12/25 TMB PROVIDE SERVICE PARTS AND LABOR TO DETERMI"
type textarea "x"
type textarea "9/12/25 TMB PROVIDE SERVICE PARTS AND LABOR TO DETERMIN"
type textarea "x"
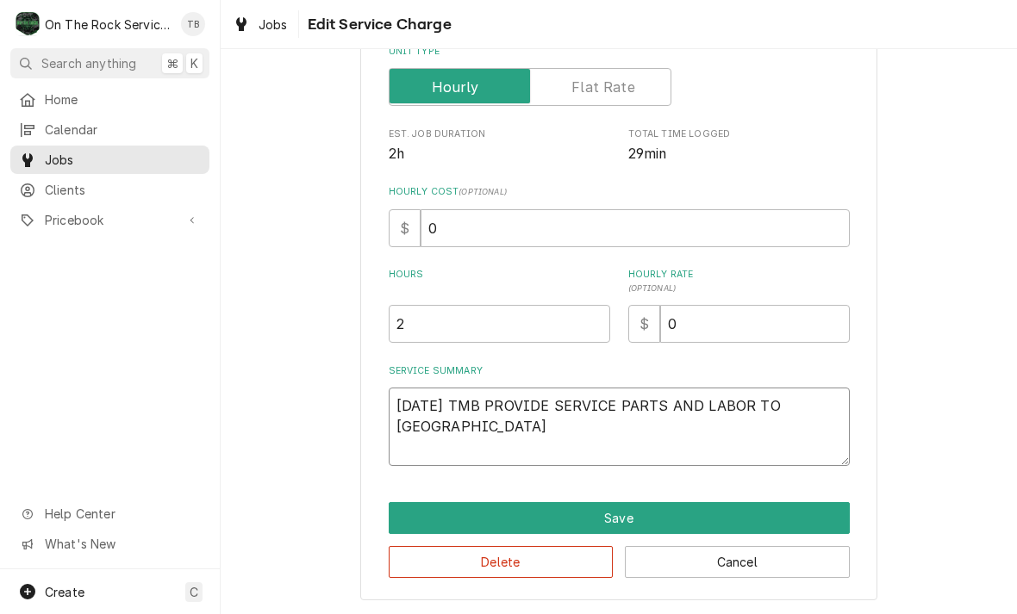
type textarea "9/12/25 TMB PROVIDE SERVICE PARTS AND LABOR TO DETERMINE"
type textarea "x"
type textarea "9/12/25 TMB PROVIDE SERVICE PARTS AND LABOR TO DETERMINE"
type textarea "x"
type textarea "9/12/25 TMB PROVIDE SERVICE PARTS AND LABOR TO DETERMINE T"
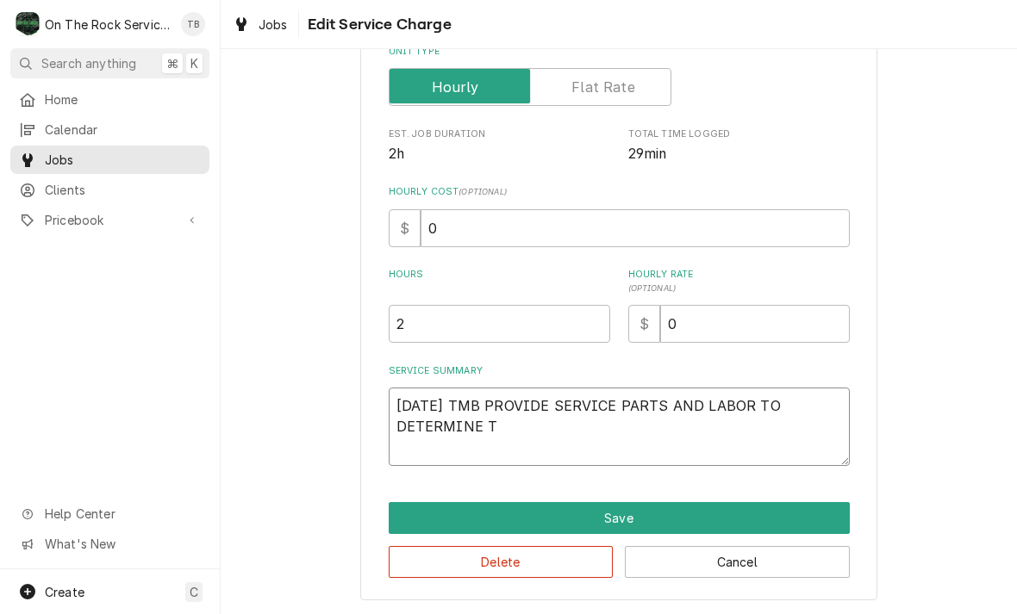
type textarea "x"
type textarea "9/12/25 TMB PROVIDE SERVICE PARTS AND LABOR TO DETERMINE TH"
type textarea "x"
type textarea "9/12/25 TMB PROVIDE SERVICE PARTS AND LABOR TO DETERMINE THAT"
type textarea "x"
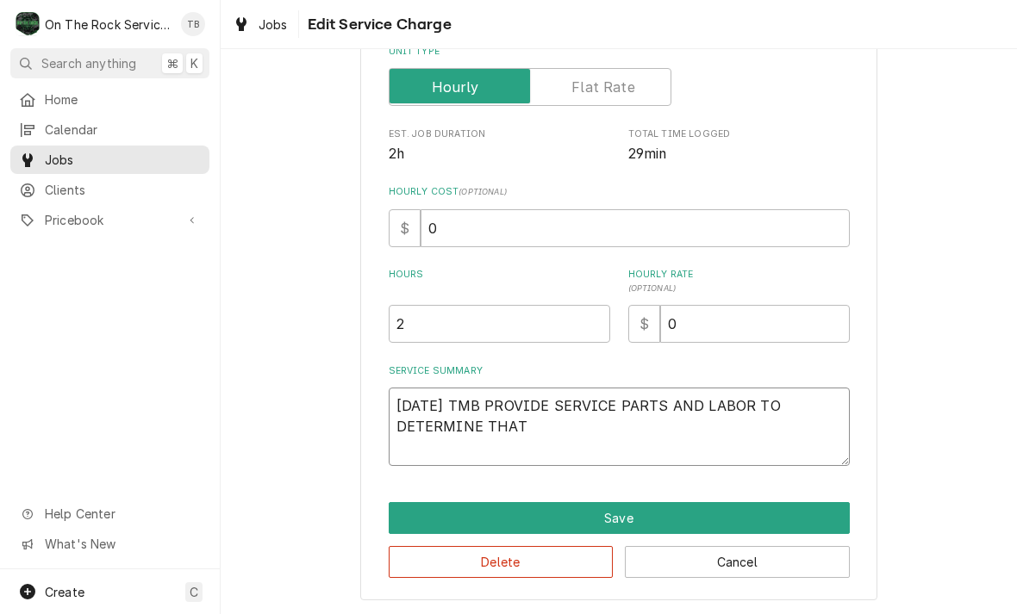
type textarea "9/12/25 TMB PROVIDE SERVICE PARTS AND LABOR TO DETERMINE THAT"
type textarea "x"
type textarea "9/12/25 TMB PROVIDE SERVICE PARTS AND LABOR TO DETERMINE THAT UP"
type textarea "x"
type textarea "9/12/25 TMB PROVIDE SERVICE PARTS AND LABOR TO DETERMINE THAT UPO"
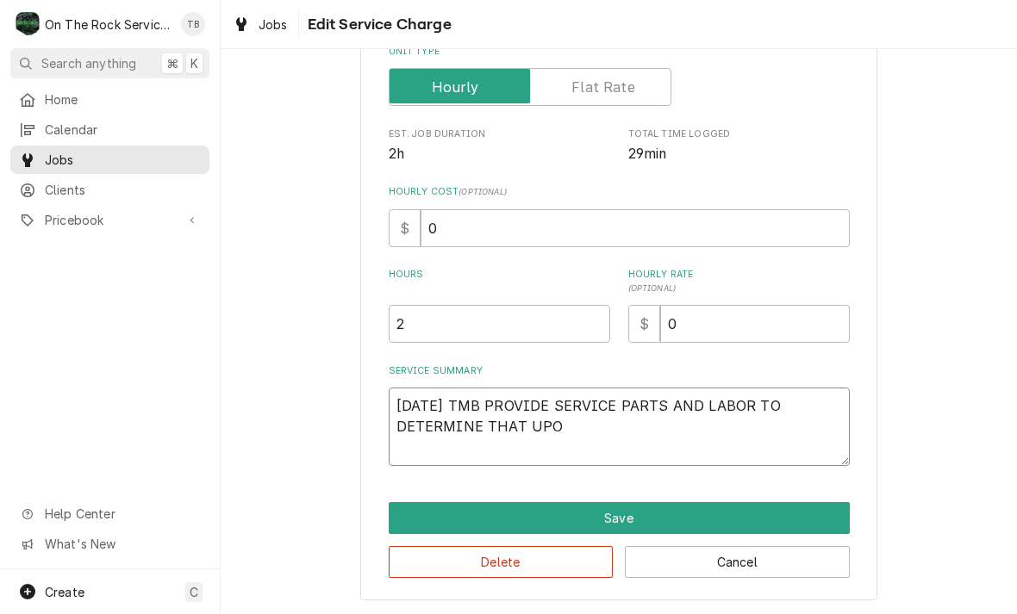
type textarea "x"
type textarea "9/12/25 TMB PROVIDE SERVICE PARTS AND LABOR TO DETERMINE THAT UPON"
type textarea "x"
type textarea "9/12/25 TMB PROVIDE SERVICE PARTS AND LABOR TO DETERMINE THAT UPON"
type textarea "x"
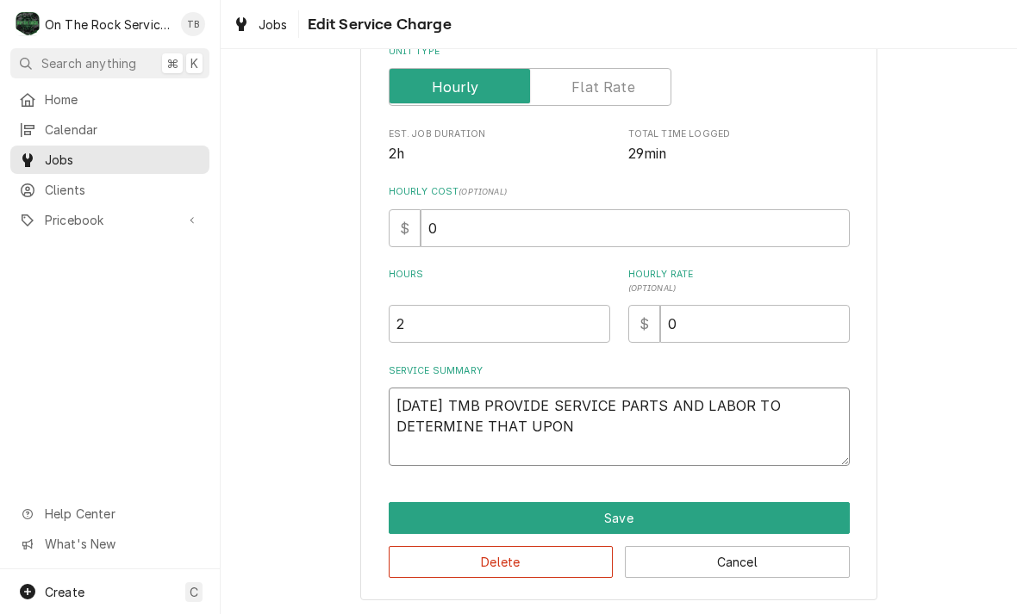
type textarea "9/12/25 TMB PROVIDE SERVICE PARTS AND LABOR TO DETERMINE THAT UPON A"
type textarea "x"
type textarea "9/12/25 TMB PROVIDE SERVICE PARTS AND LABOR TO DETERMINE THAT UPON AR"
type textarea "x"
type textarea "9/12/25 TMB PROVIDE SERVICE PARTS AND LABOR TO DETERMINE THAT UPON ARR"
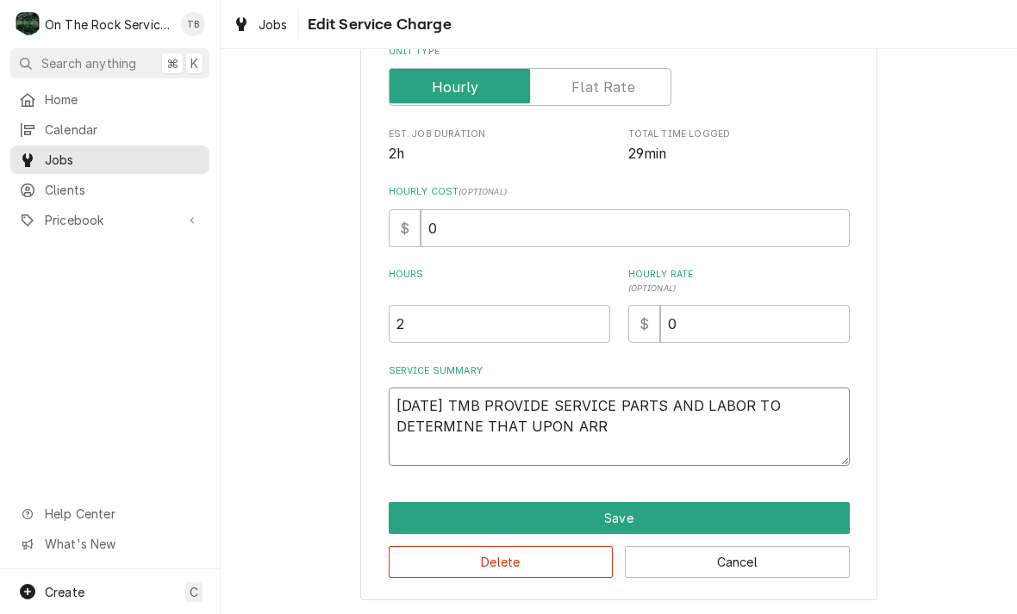
type textarea "x"
type textarea "9/12/25 TMB PROVIDE SERVICE PARTS AND LABOR TO DETERMINE THAT UPON ARRI"
type textarea "x"
type textarea "9/12/25 TMB PROVIDE SERVICE PARTS AND LABOR TO DETERMINE THAT UPON ARRIVA"
type textarea "x"
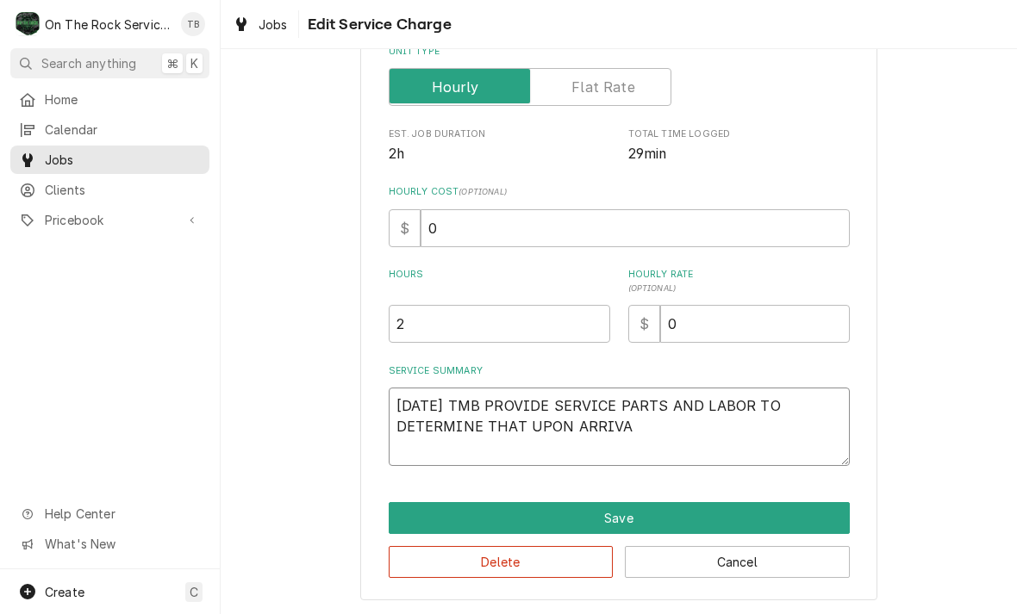
type textarea "9/12/25 TMB PROVIDE SERVICE PARTS AND LABOR TO DETERMINE THAT UPON ARRIVAL"
type textarea "x"
type textarea "9/12/25 TMB PROVIDE SERVICE PARTS AND LABOR TO DETERMINE THAT UPON ARRIVAL"
type textarea "x"
type textarea "9/12/25 TMB PROVIDE SERVICE PARTS AND LABOR TO DETERMINE THAT UPON ARRIVAL B"
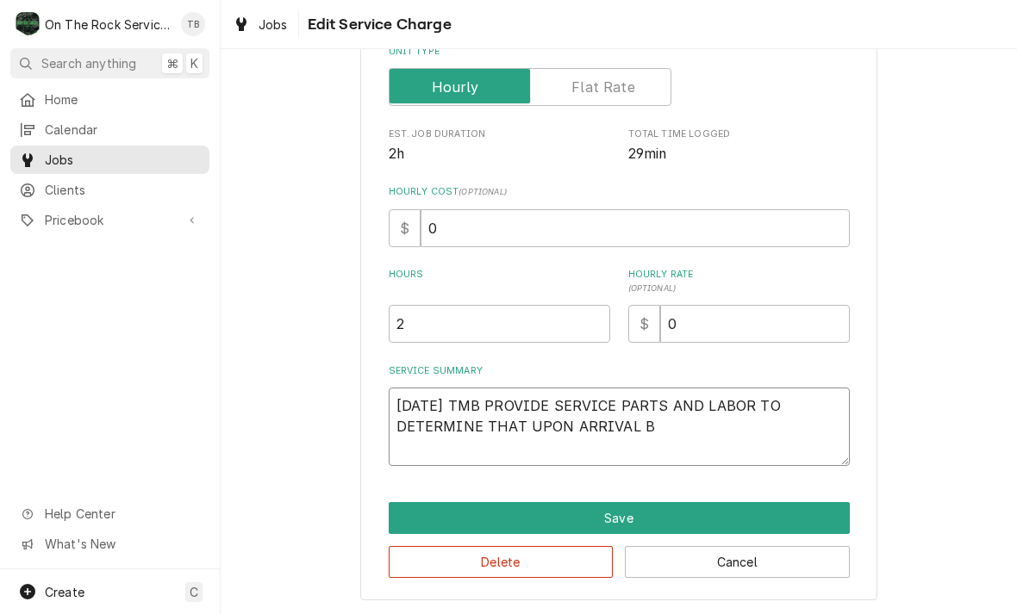
type textarea "x"
type textarea "9/12/25 TMB PROVIDE SERVICE PARTS AND LABOR TO DETERMINE THAT UPON ARRIVAL BL"
type textarea "x"
type textarea "9/12/25 TMB PROVIDE SERVICE PARTS AND LABOR TO DETERMINE THAT UPON ARRIVAL BLD"
type textarea "x"
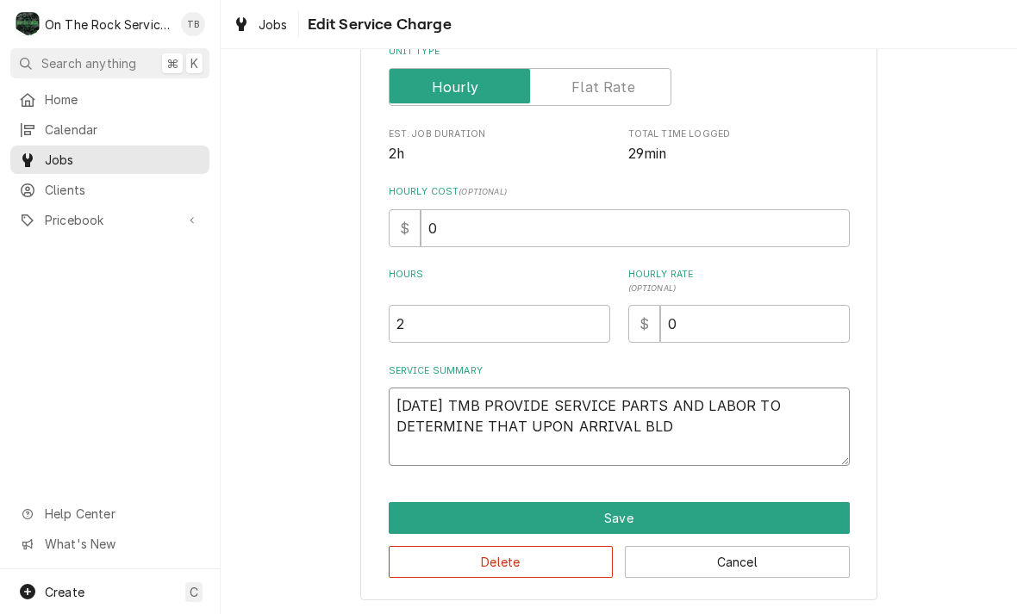
type textarea "9/12/25 TMB PROVIDE SERVICE PARTS AND LABOR TO DETERMINE THAT UPON ARRIVAL BLDG"
type textarea "x"
type textarea "9/12/25 TMB PROVIDE SERVICE PARTS AND LABOR TO DETERMINE THAT UPON ARRIVAL BLDG"
type textarea "x"
type textarea "9/12/25 TMB PROVIDE SERVICE PARTS AND LABOR TO DETERMINE THAT UPON ARRIVAL BLDG…"
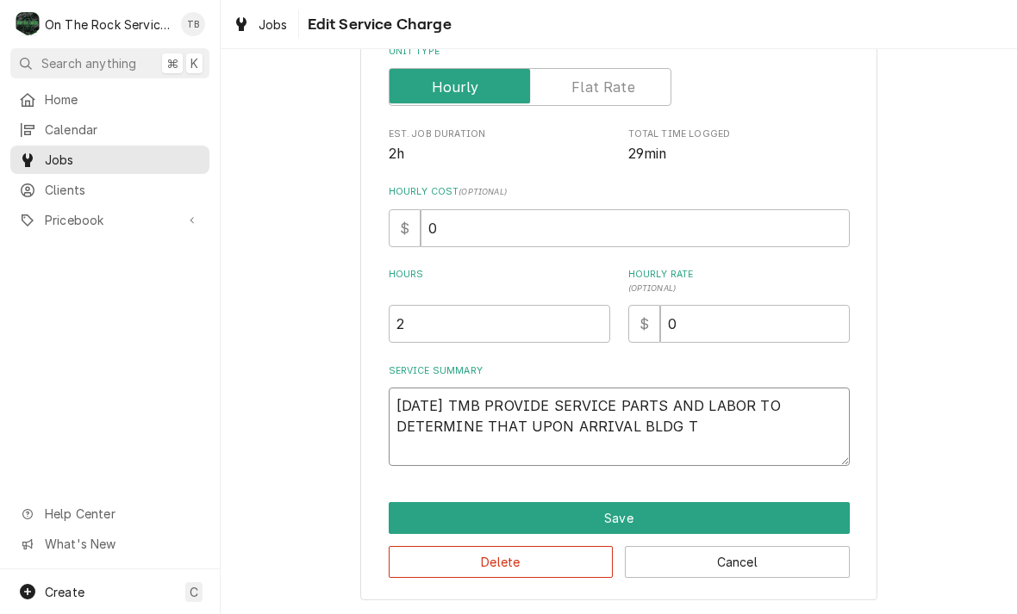
type textarea "x"
type textarea "9/12/25 TMB PROVIDE SERVICE PARTS AND LABOR TO DETERMINE THAT UPON ARRIVAL BLDG…"
type textarea "x"
type textarea "9/12/25 TMB PROVIDE SERVICE PARTS AND LABOR TO DETERMINE THAT UPON ARRIVAL BLDG…"
type textarea "x"
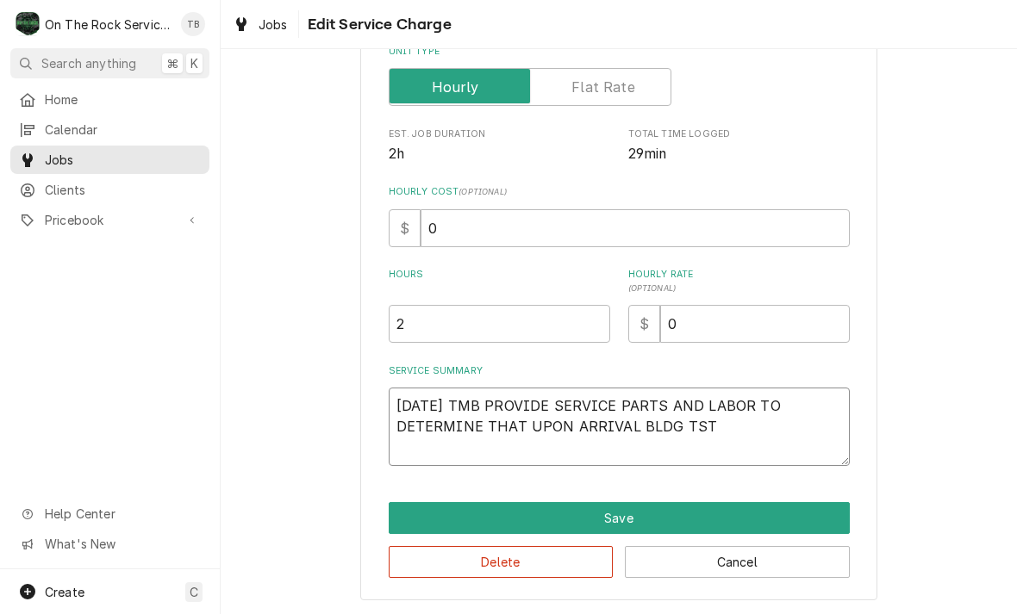
type textarea "9/12/25 TMB PROVIDE SERVICE PARTS AND LABOR TO DETERMINE THAT UPON ARRIVAL BLDG…"
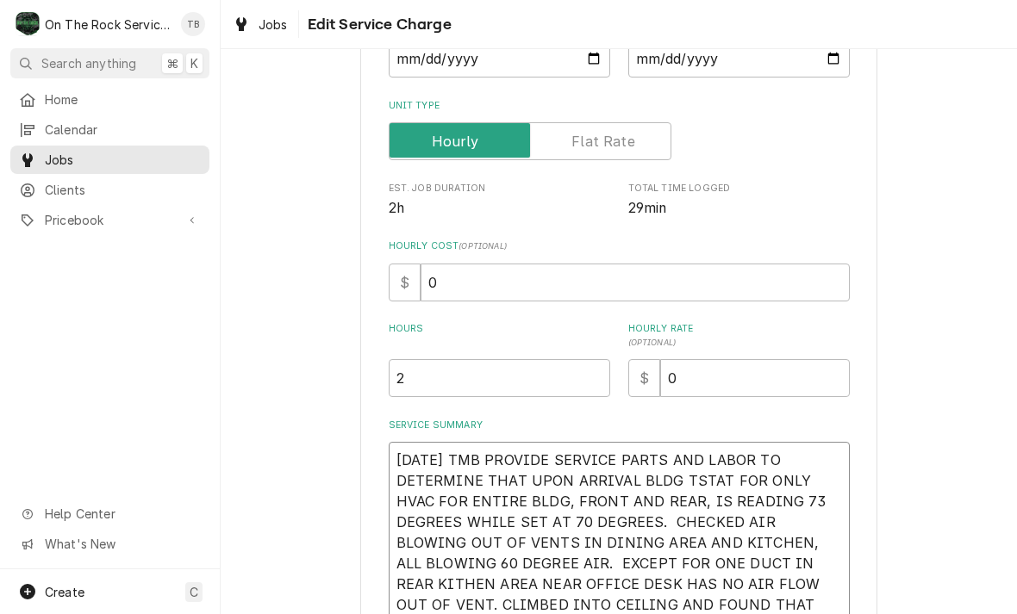
scroll to position [203, 0]
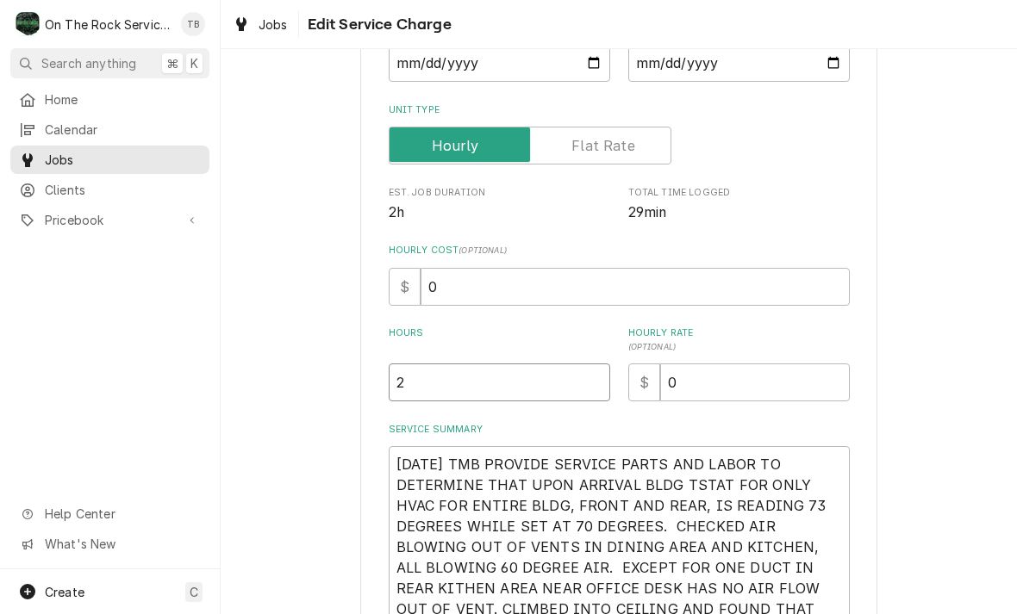
click at [445, 385] on input "2" at bounding box center [499, 383] width 221 height 38
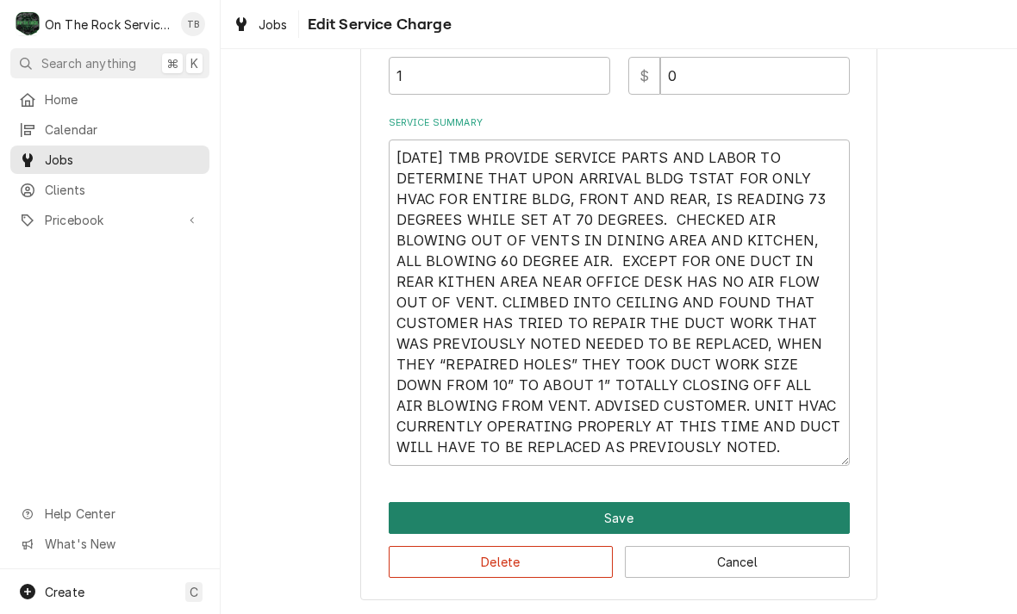
click at [640, 513] on button "Save" at bounding box center [619, 518] width 461 height 32
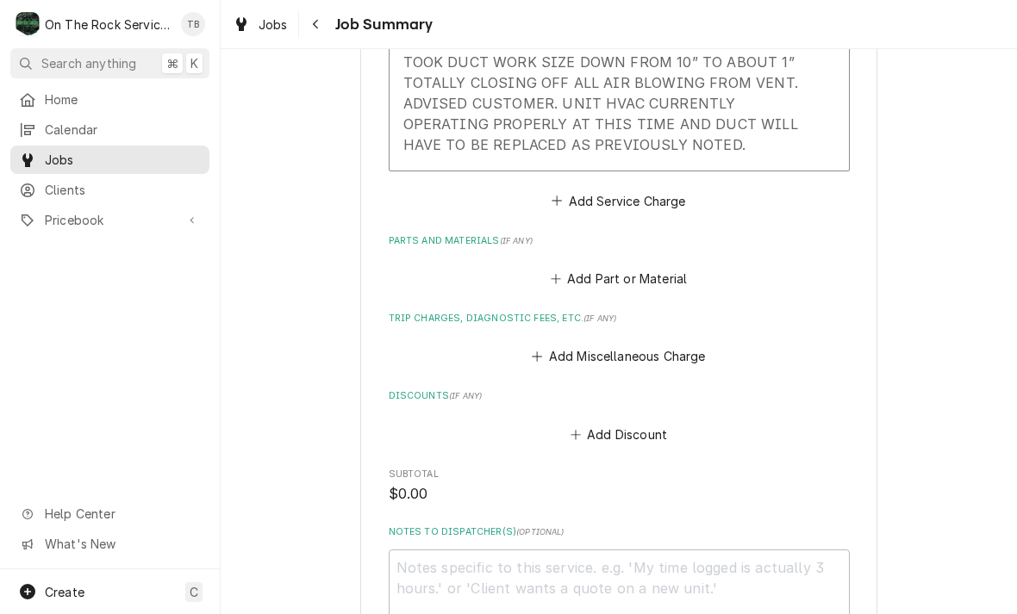
scroll to position [928, 0]
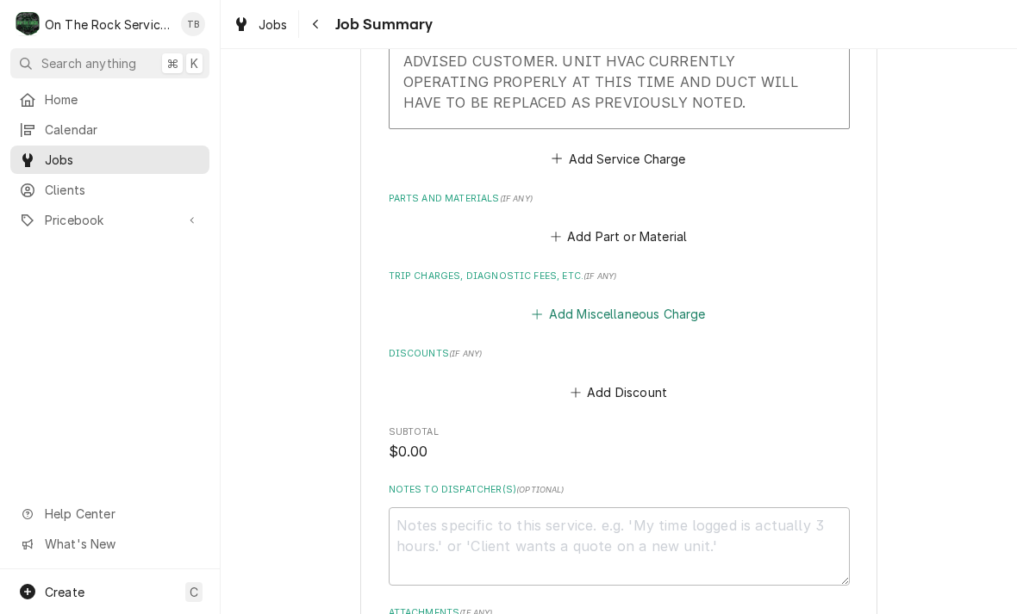
click at [648, 307] on button "Add Miscellaneous Charge" at bounding box center [618, 314] width 179 height 24
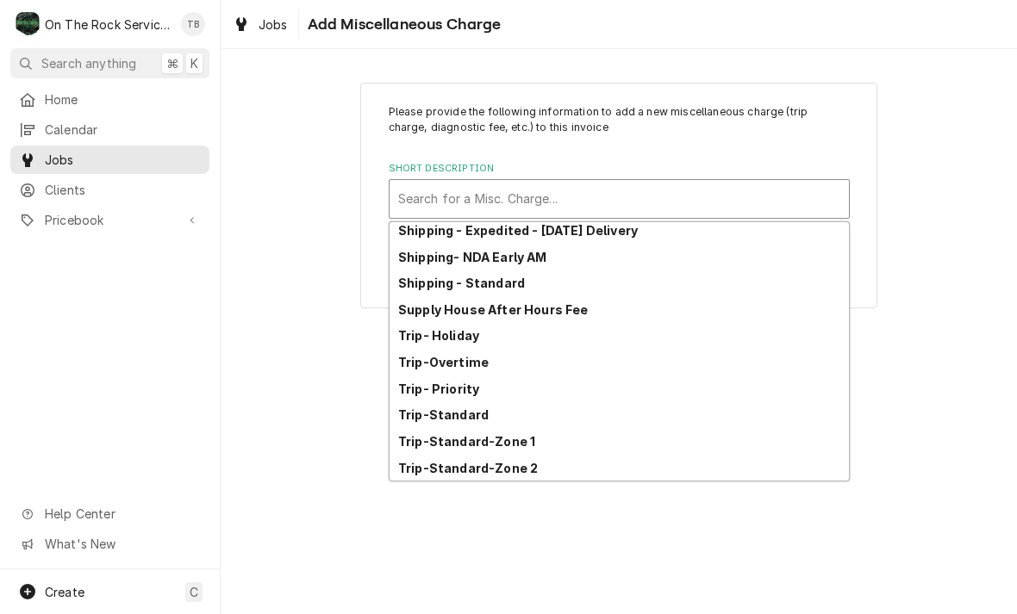
scroll to position [295, 0]
click at [527, 476] on div "Trip-Standard-Zone 2" at bounding box center [618, 468] width 459 height 27
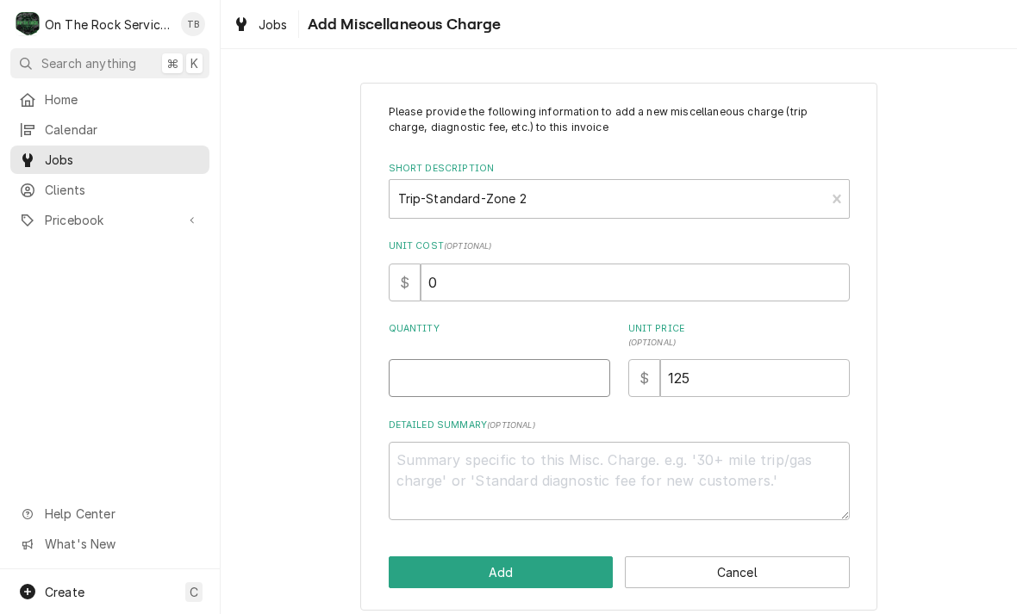
click at [459, 384] on input "Quantity" at bounding box center [499, 378] width 221 height 38
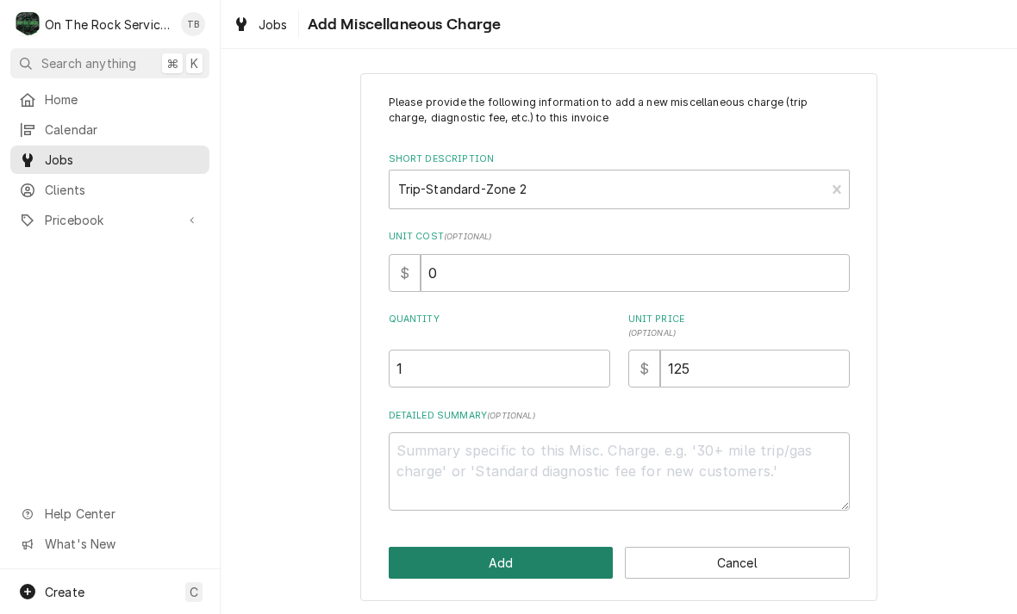
click at [502, 567] on button "Add" at bounding box center [501, 563] width 225 height 32
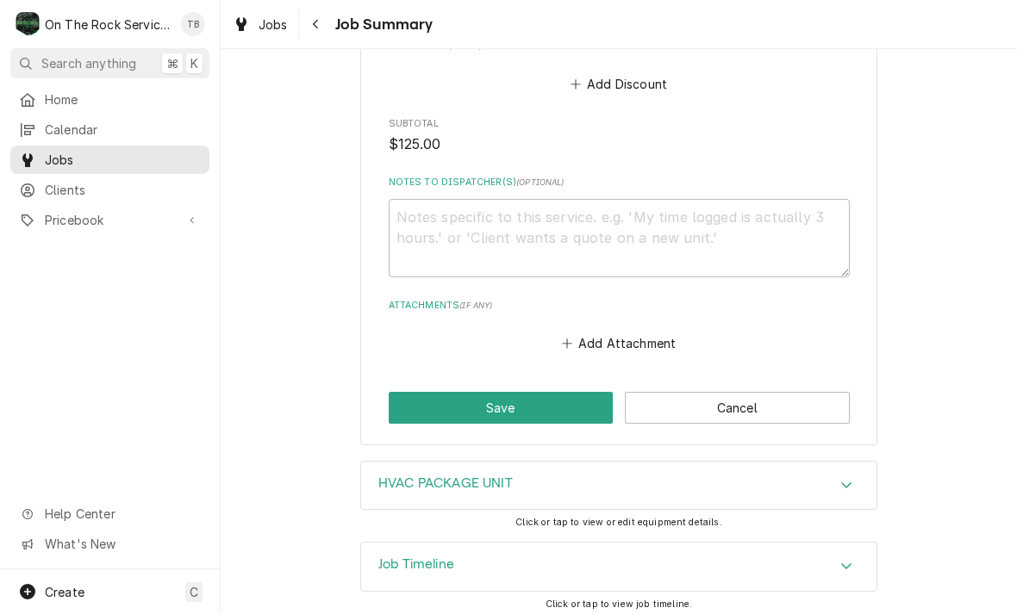
scroll to position [1369, 0]
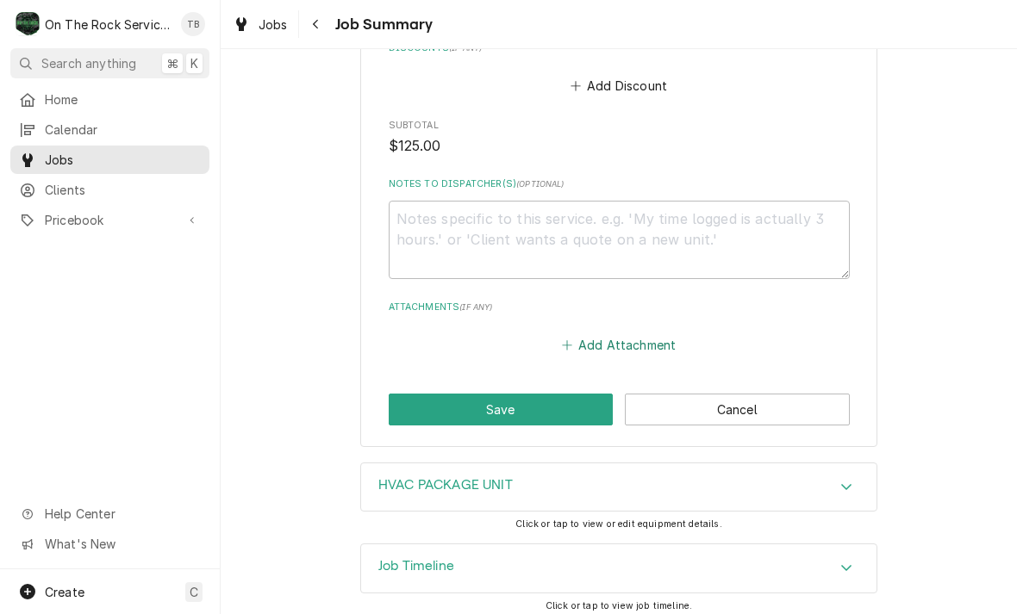
click at [633, 339] on button "Add Attachment" at bounding box center [618, 345] width 121 height 24
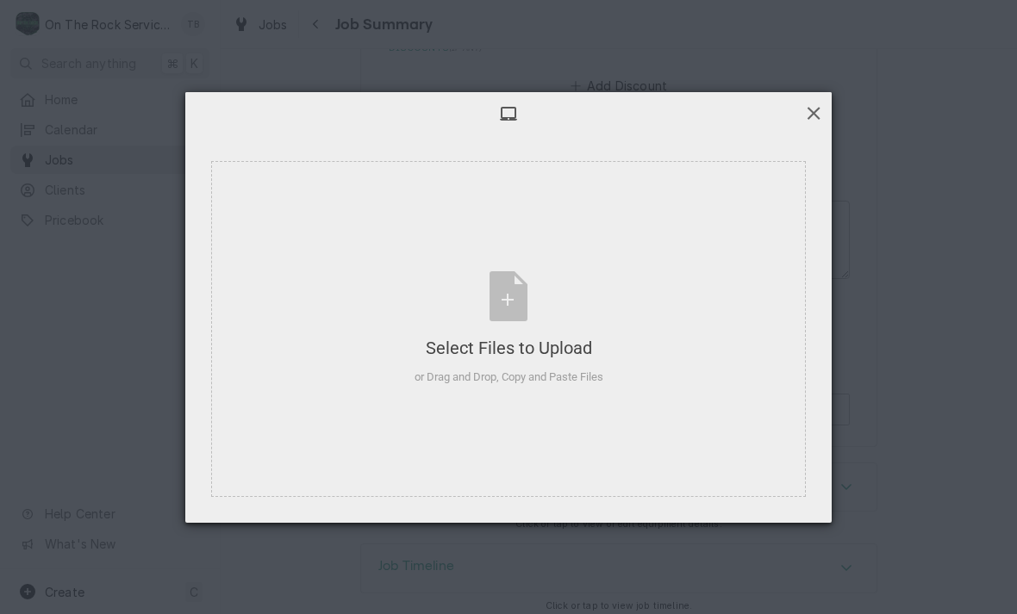
click at [810, 118] on span at bounding box center [813, 112] width 19 height 19
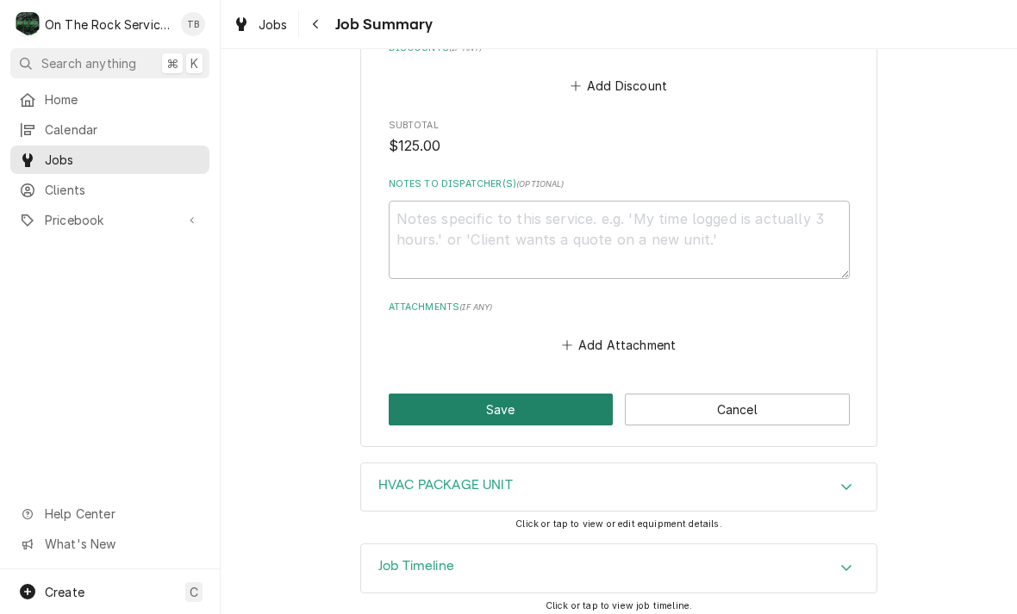
click at [514, 402] on button "Save" at bounding box center [501, 410] width 225 height 32
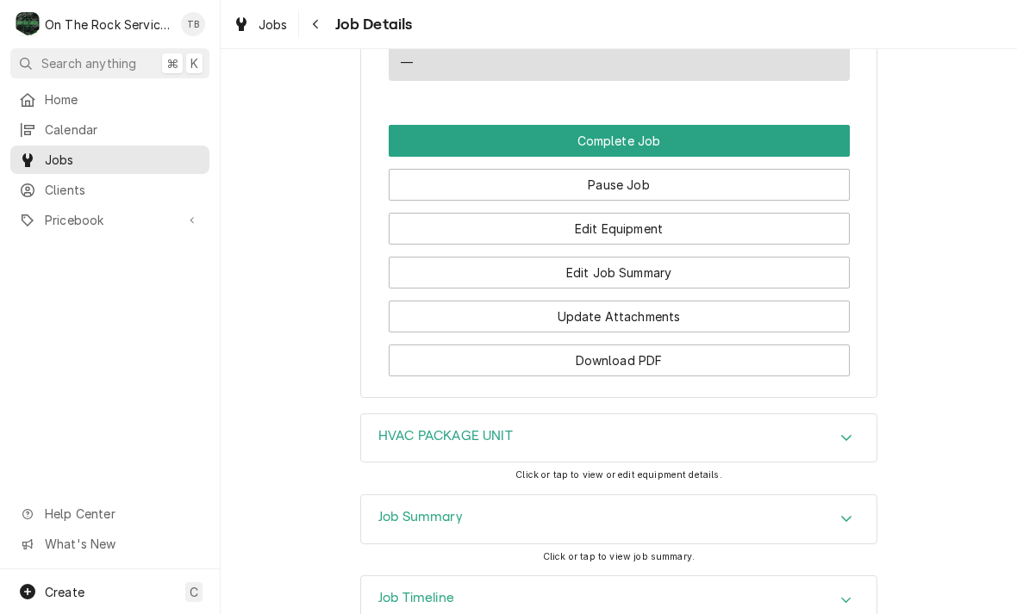
scroll to position [1966, 0]
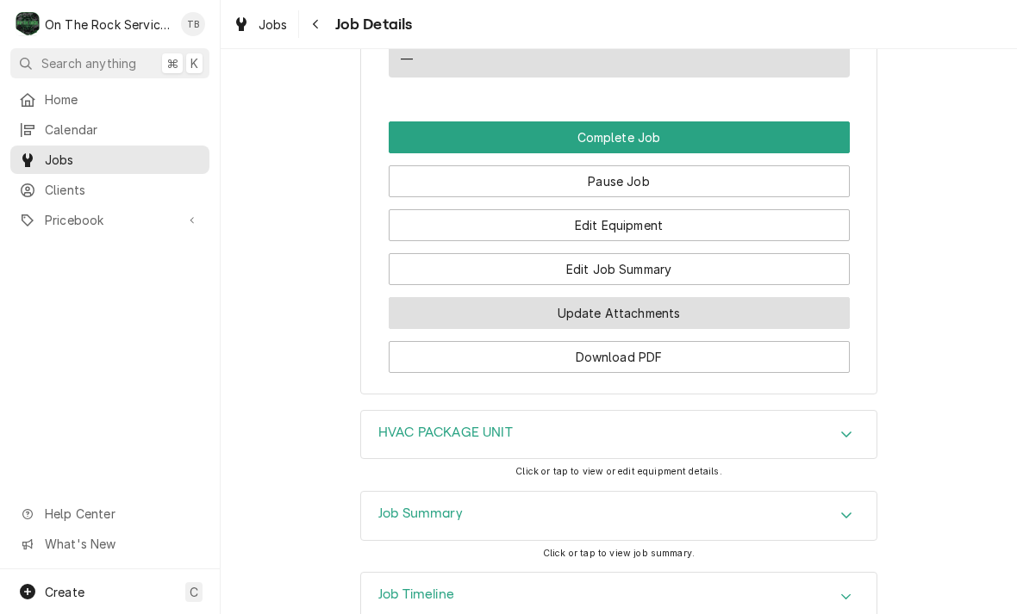
click at [650, 304] on button "Update Attachments" at bounding box center [619, 313] width 461 height 32
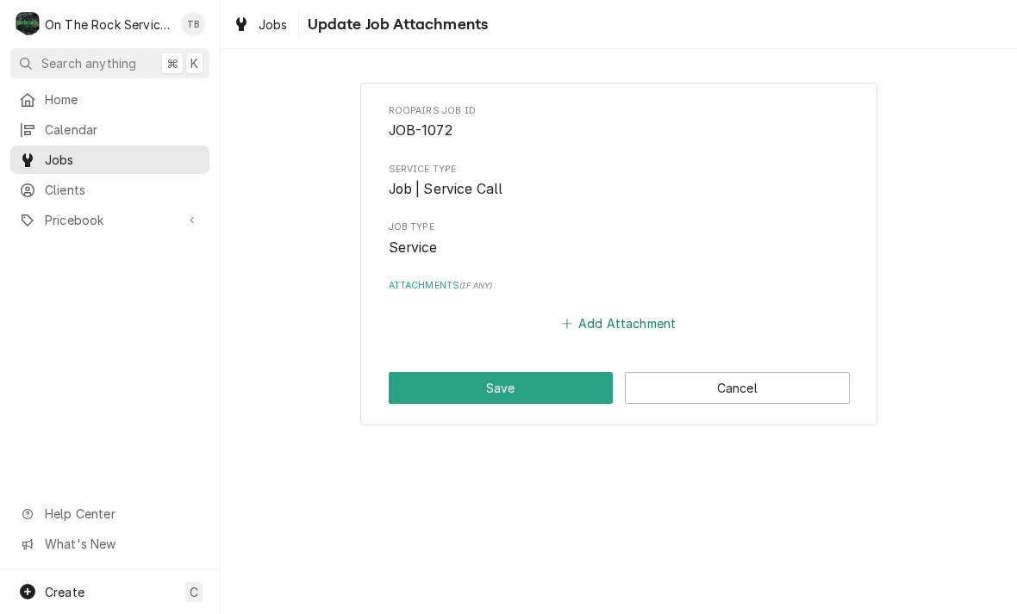
click at [636, 314] on button "Add Attachment" at bounding box center [618, 324] width 121 height 24
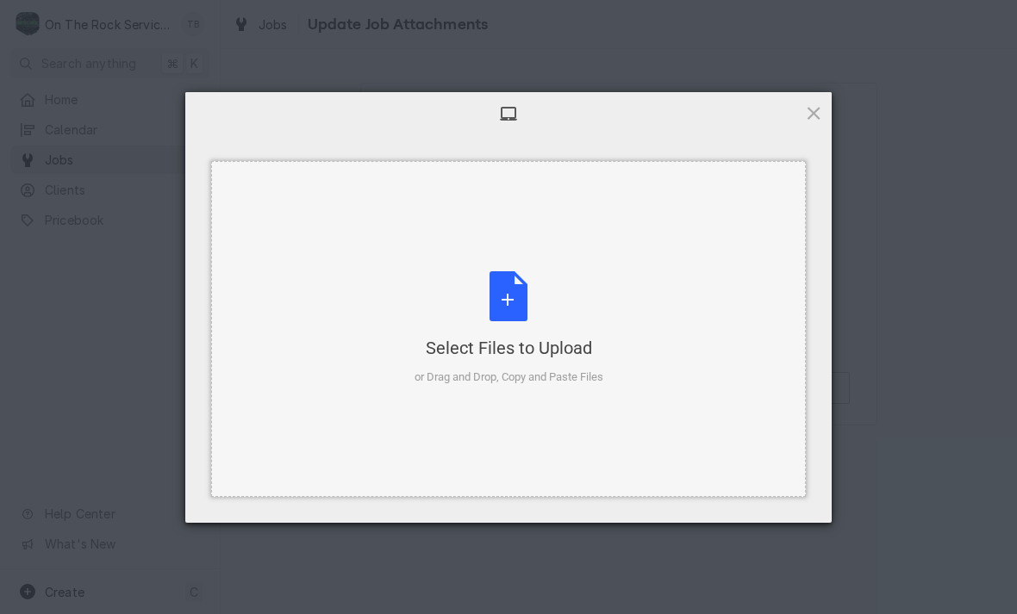
click at [514, 314] on div "Select Files to Upload or Drag and Drop, Copy and Paste Files" at bounding box center [508, 328] width 189 height 115
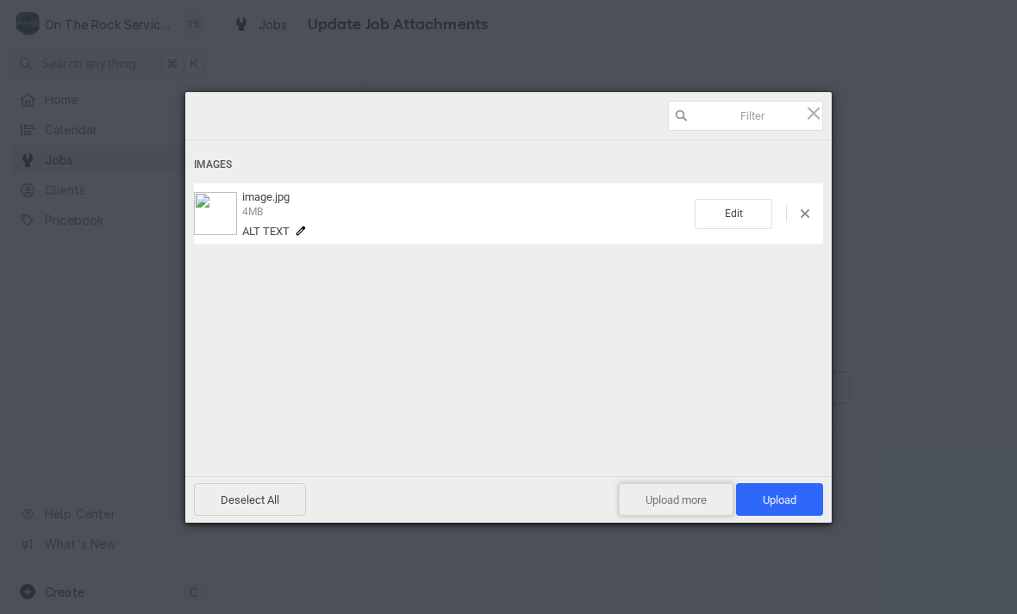
click at [669, 507] on span "Upload more" at bounding box center [676, 499] width 115 height 33
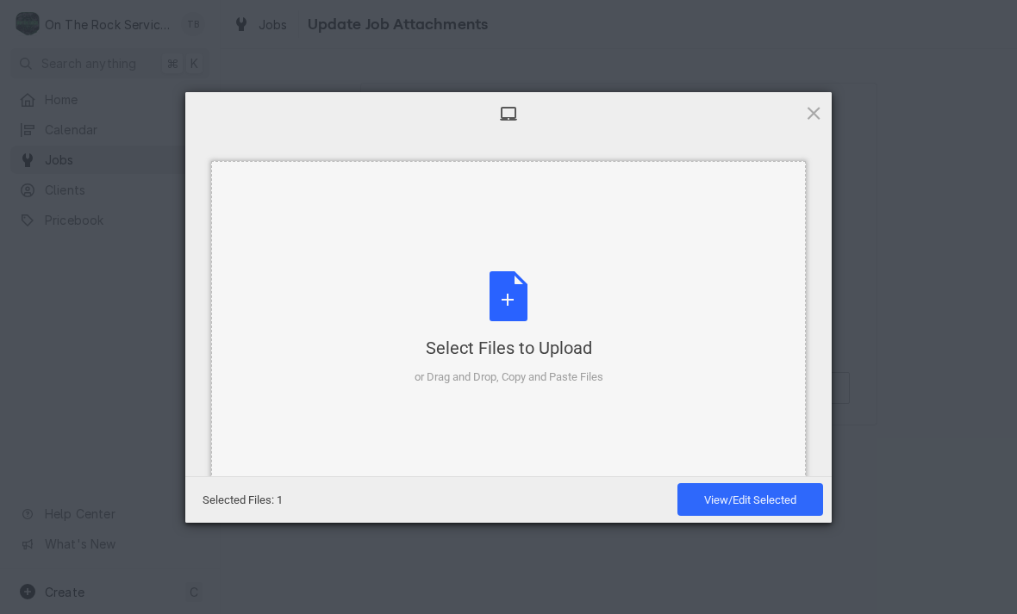
click at [504, 308] on div "Select Files to Upload or Drag and Drop, Copy and Paste Files" at bounding box center [508, 328] width 189 height 115
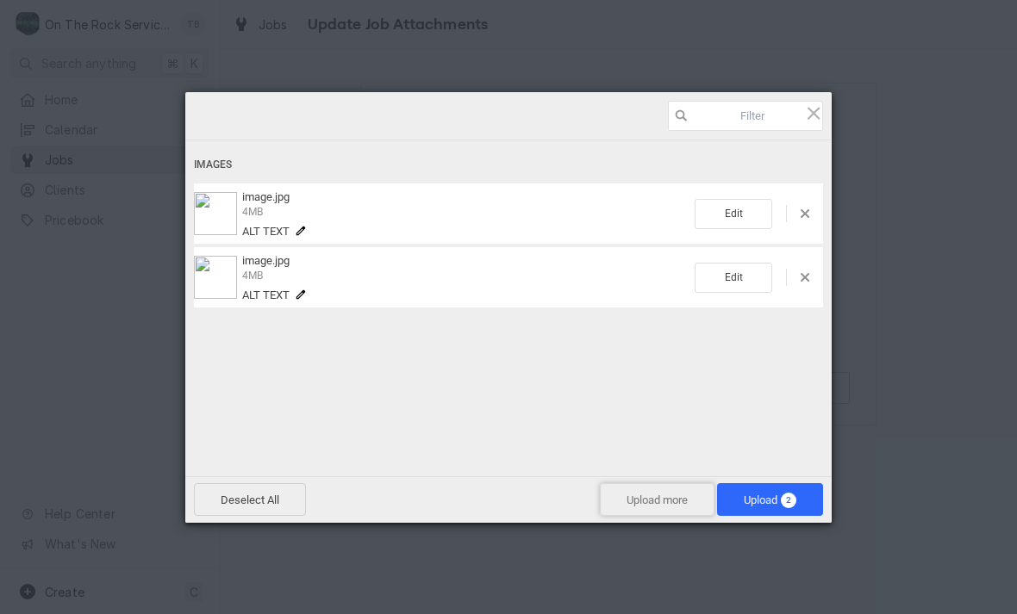
click at [644, 507] on span "Upload more" at bounding box center [657, 499] width 115 height 33
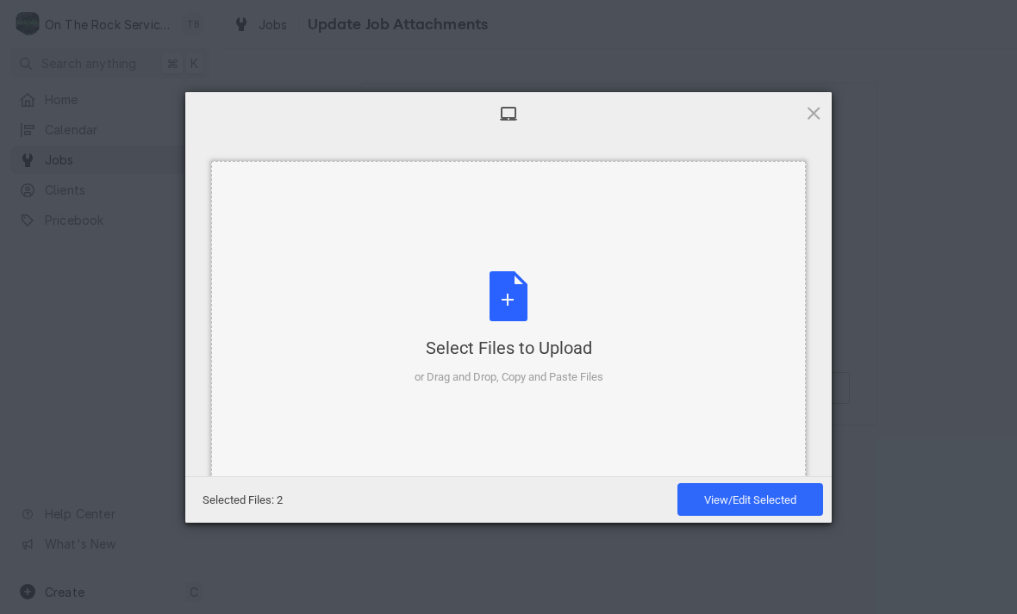
click at [502, 308] on div "Select Files to Upload or Drag and Drop, Copy and Paste Files" at bounding box center [508, 328] width 189 height 115
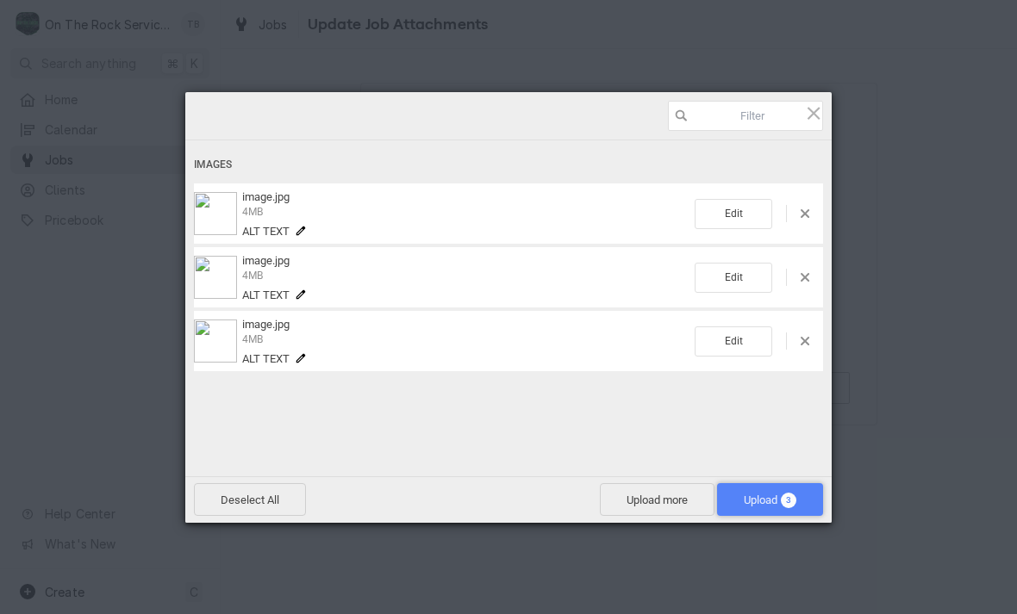
click at [770, 499] on span "Upload 3" at bounding box center [769, 500] width 53 height 13
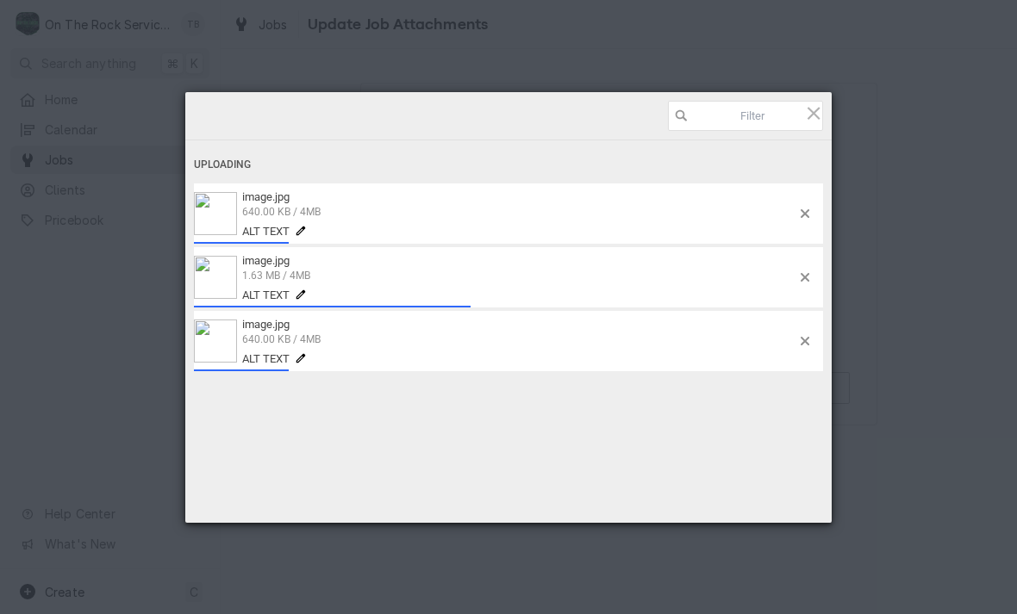
click at [563, 449] on div "Uploading image.jpg 640.00 KB / 4MB Alt text image.jpg 1.63 MB / 4MB Alt text i…" at bounding box center [508, 312] width 646 height 345
click at [534, 166] on div "Uploading" at bounding box center [508, 165] width 629 height 32
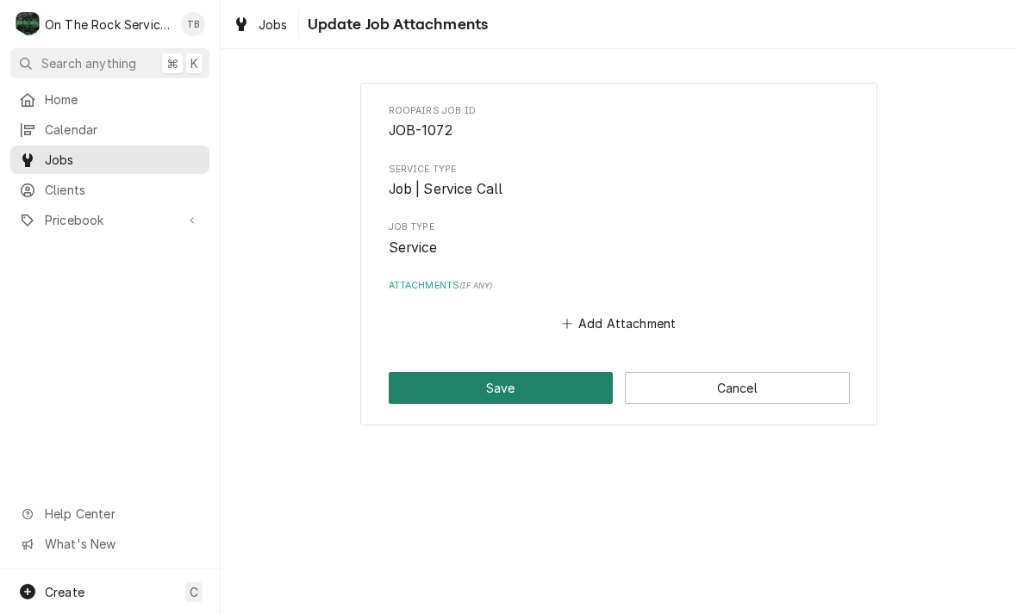
click at [561, 388] on button "Save" at bounding box center [501, 388] width 225 height 32
click at [516, 389] on button "Save" at bounding box center [501, 388] width 225 height 32
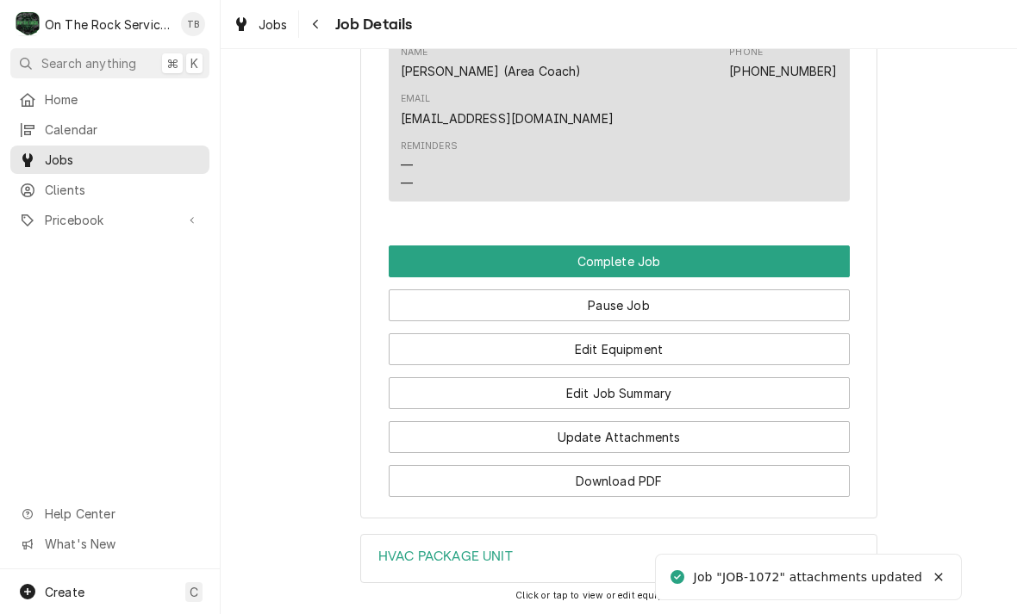
scroll to position [1844, 0]
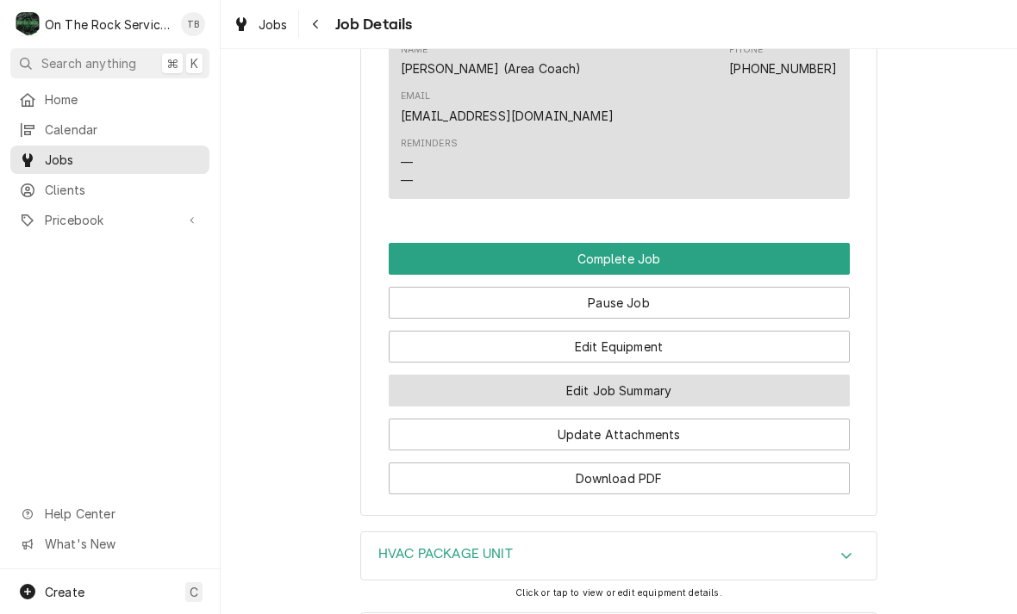
click at [660, 384] on button "Edit Job Summary" at bounding box center [619, 391] width 461 height 32
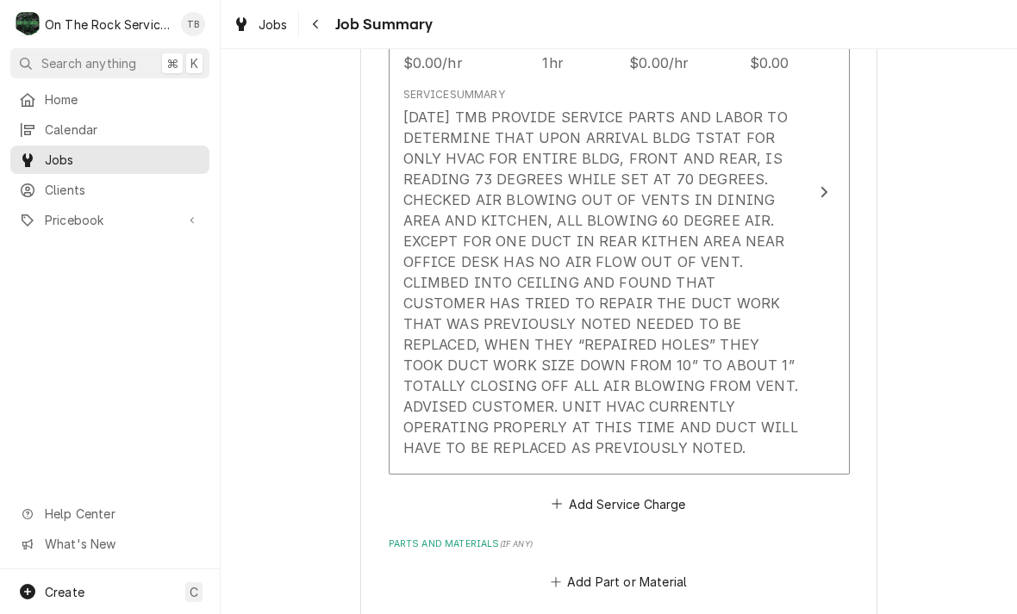
scroll to position [592, 0]
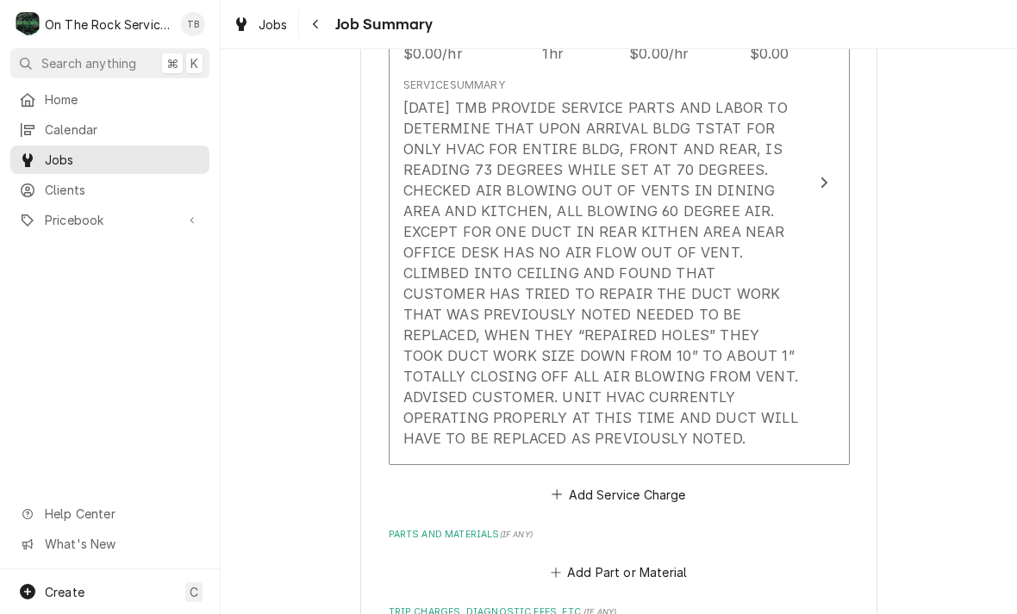
click at [561, 436] on div "[DATE] TMB PROVIDE SERVICE PARTS AND LABOR TO DETERMINE THAT UPON ARRIVAL BLDG …" at bounding box center [600, 272] width 395 height 351
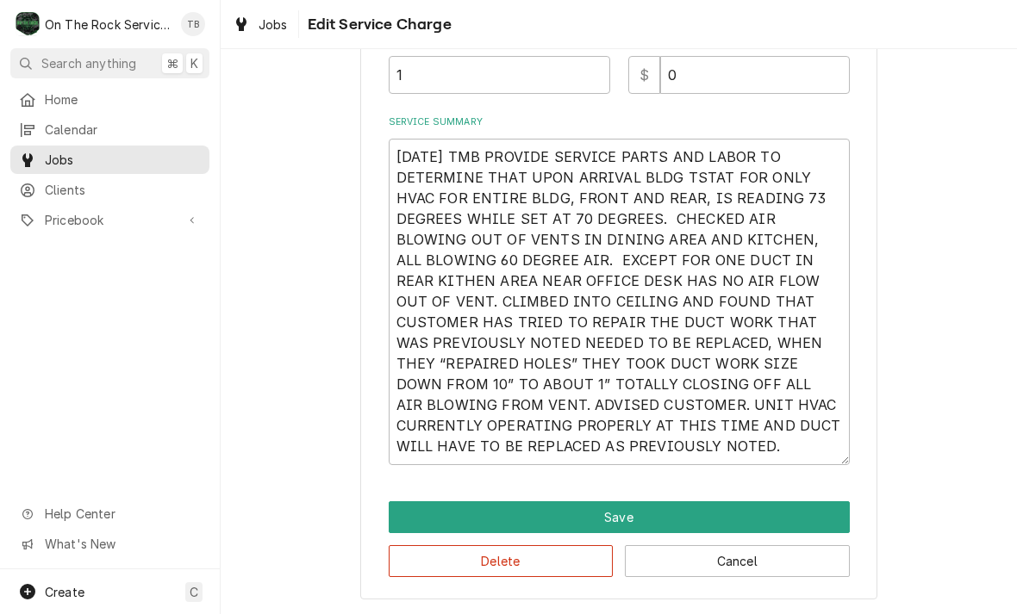
scroll to position [510, 0]
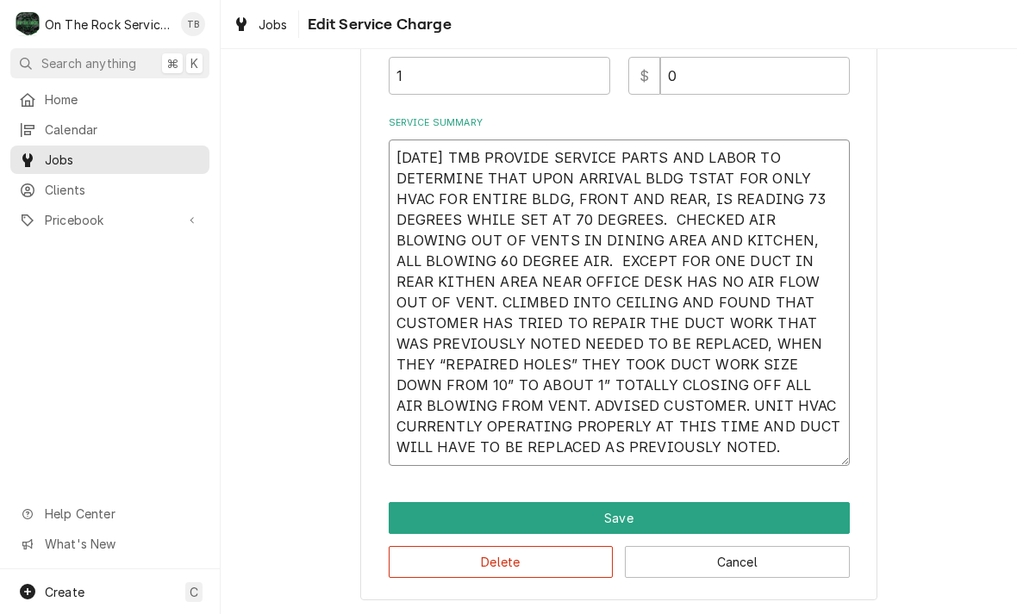
click at [644, 452] on textarea "[DATE] TMB PROVIDE SERVICE PARTS AND LABOR TO DETERMINE THAT UPON ARRIVAL BLDG …" at bounding box center [619, 303] width 461 height 327
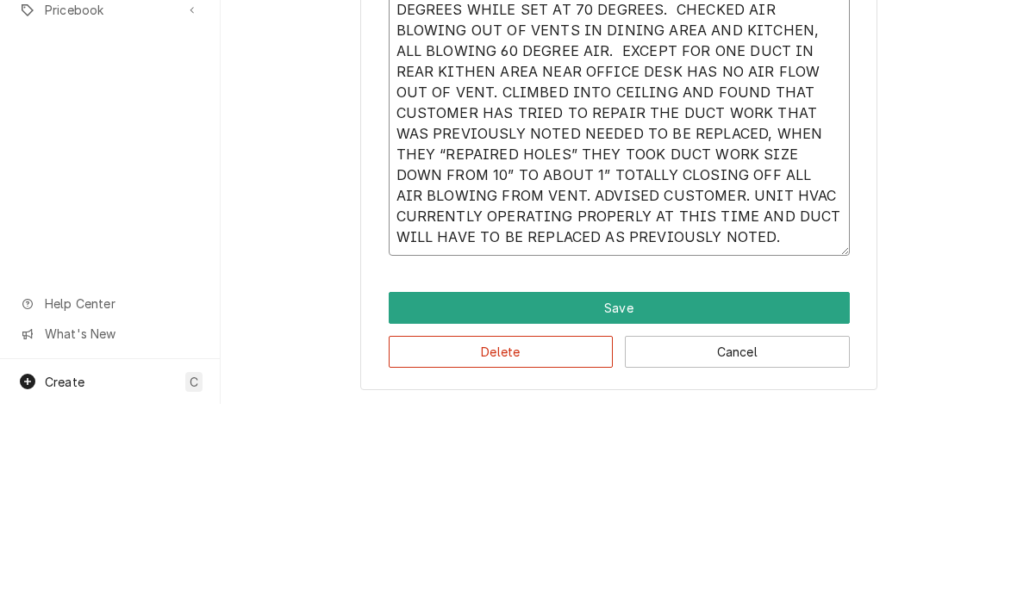
click at [650, 234] on textarea "[DATE] TMB PROVIDE SERVICE PARTS AND LABOR TO DETERMINE THAT UPON ARRIVAL BLDG …" at bounding box center [619, 303] width 461 height 327
click at [934, 138] on div "Use the fields below to edit this service charge Short Description Job | Servic…" at bounding box center [619, 86] width 796 height 1058
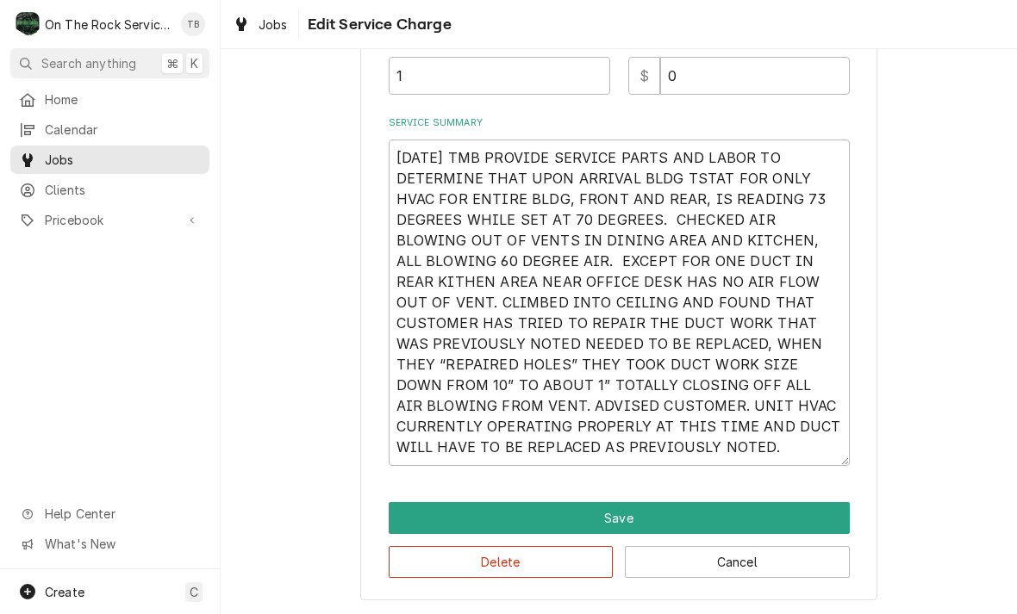
click at [613, 508] on button "Save" at bounding box center [619, 518] width 461 height 32
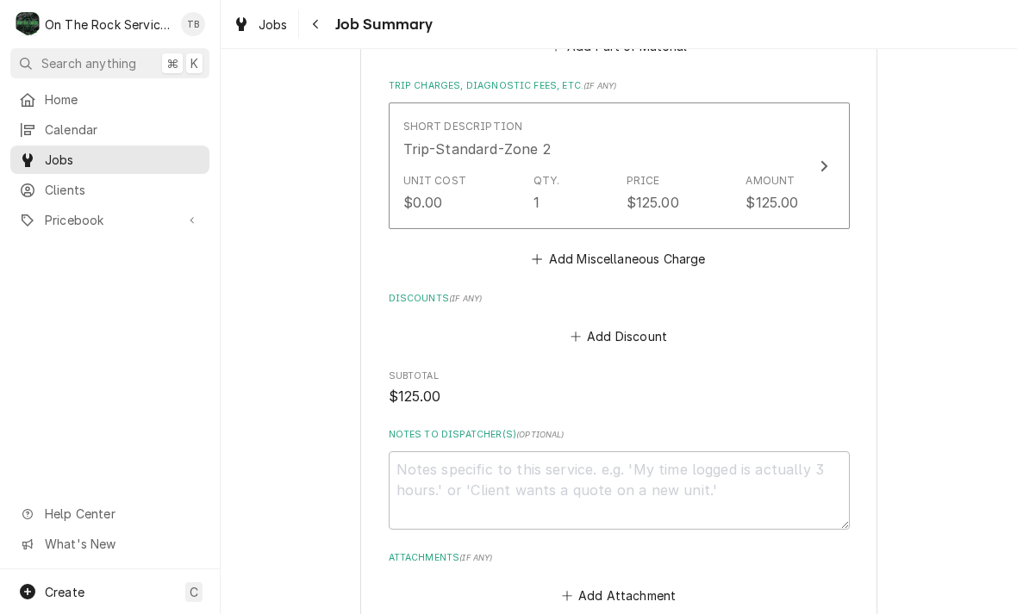
scroll to position [1129, 0]
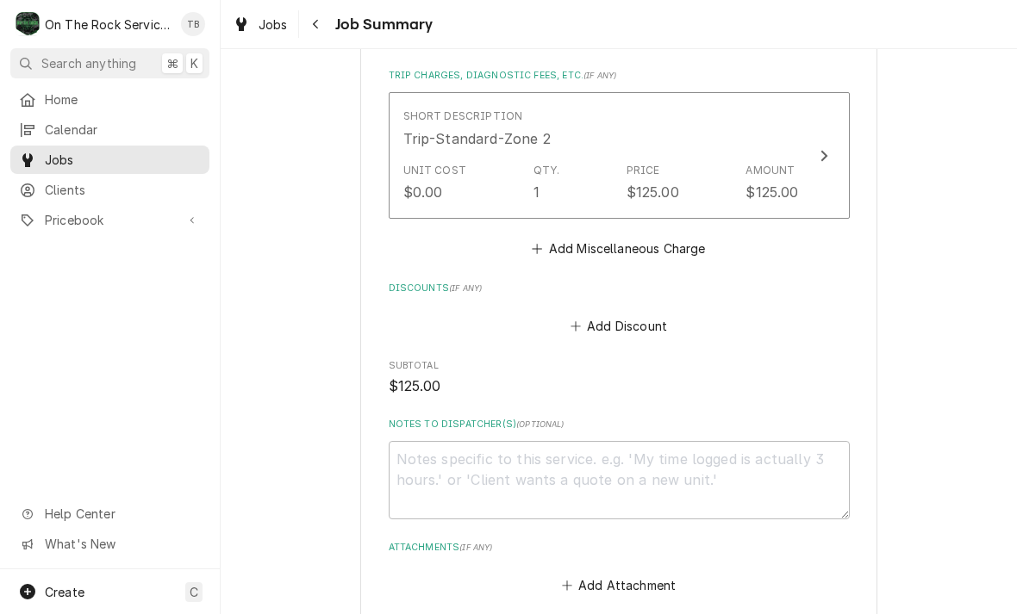
type textarea "x"
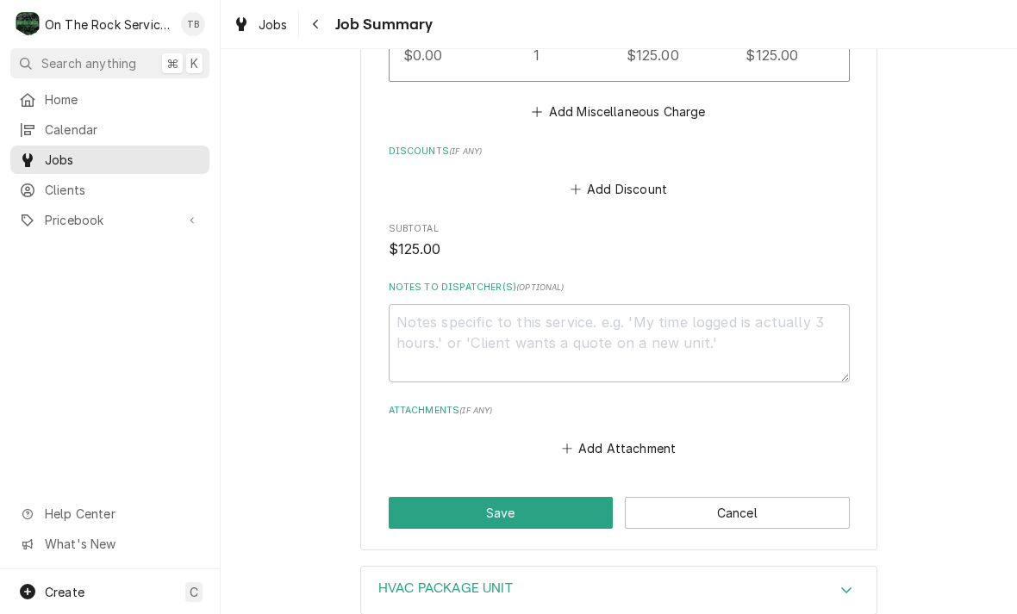
scroll to position [1264, 0]
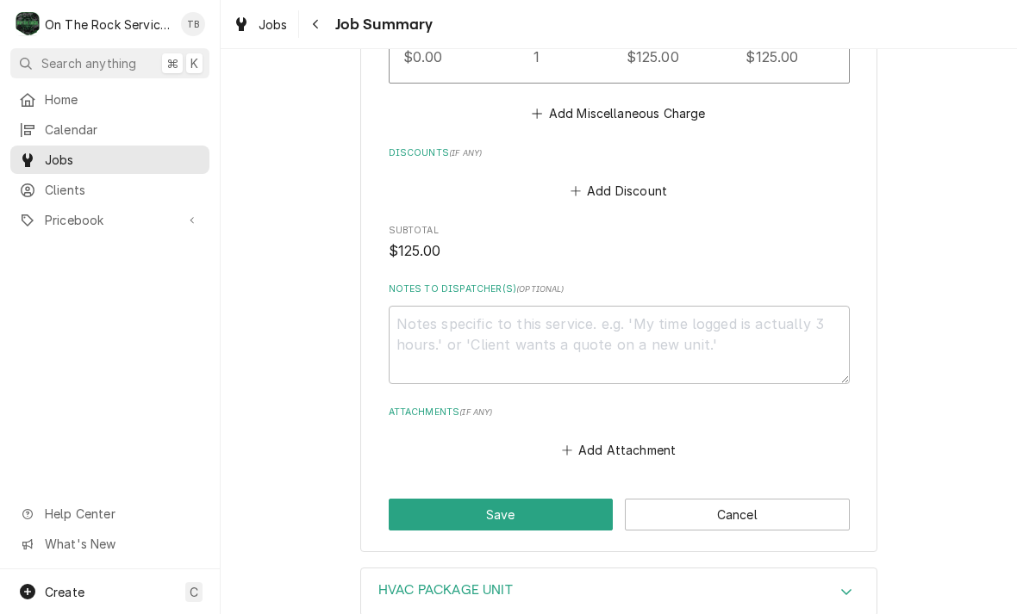
click at [642, 441] on button "Add Attachment" at bounding box center [618, 450] width 121 height 24
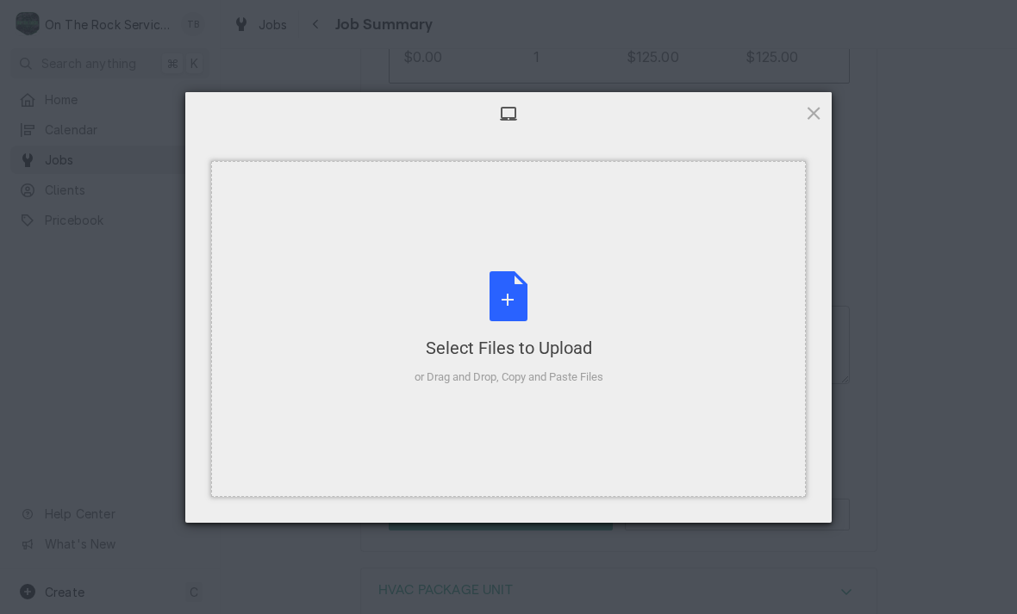
click at [510, 296] on div "Select Files to Upload or Drag and Drop, Copy and Paste Files" at bounding box center [508, 328] width 189 height 115
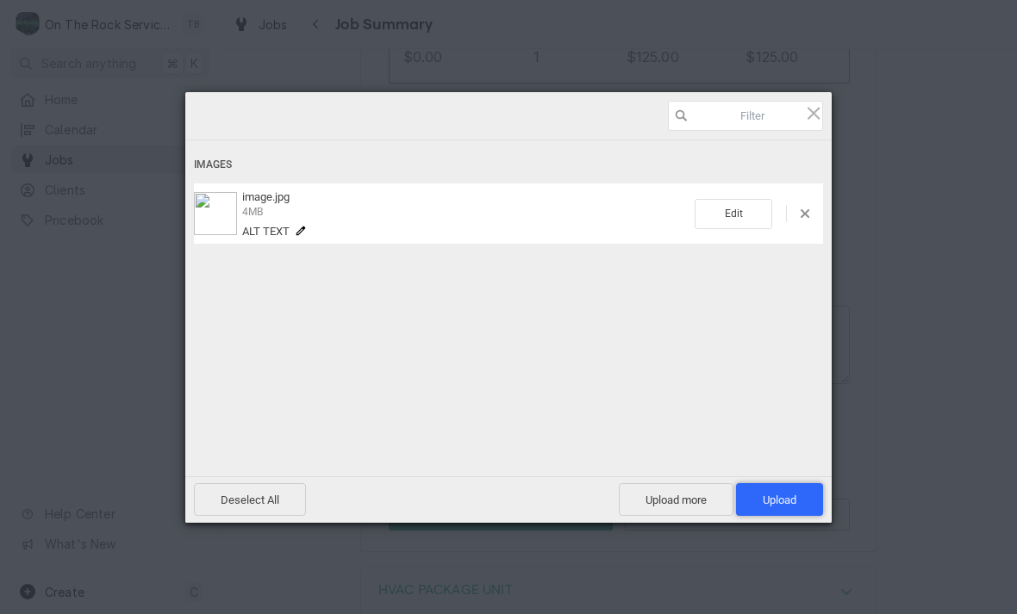
click at [789, 501] on span "Upload 1" at bounding box center [779, 500] width 34 height 13
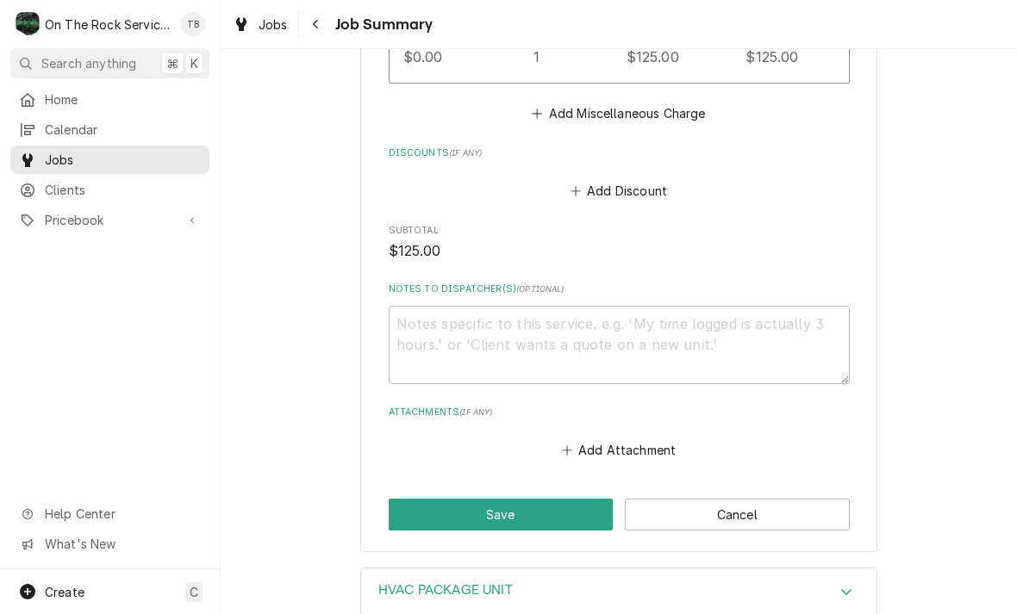
type textarea "x"
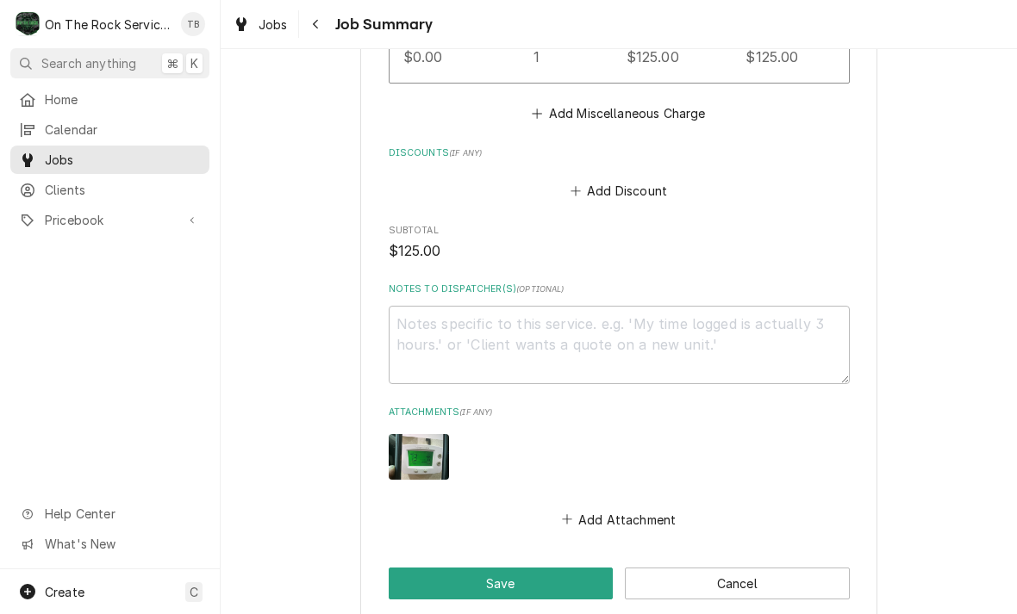
click at [635, 512] on button "Add Attachment" at bounding box center [618, 519] width 121 height 24
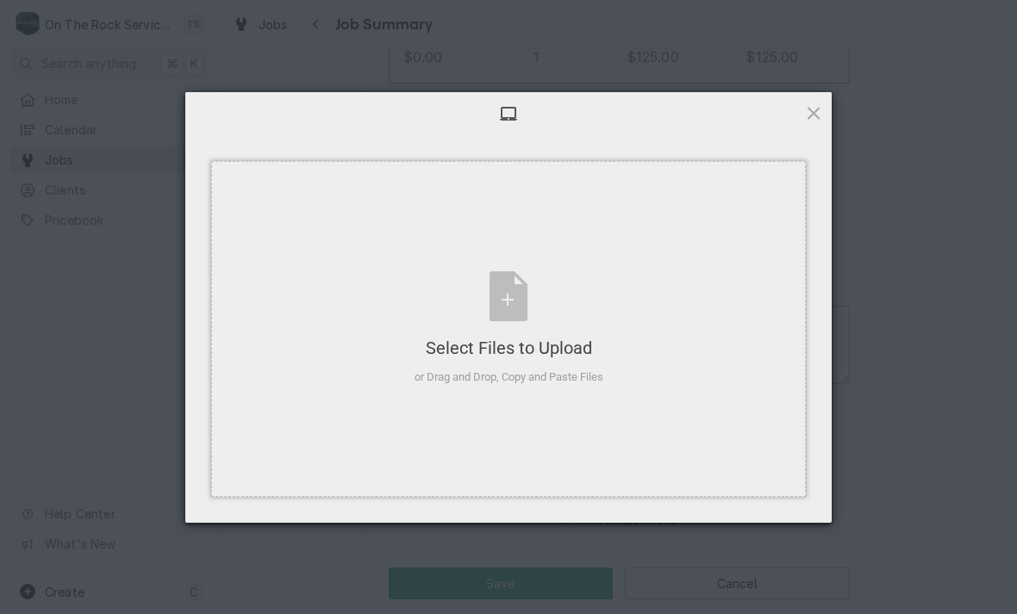
click at [527, 297] on div "Select Files to Upload or Drag and Drop, Copy and Paste Files" at bounding box center [508, 328] width 189 height 115
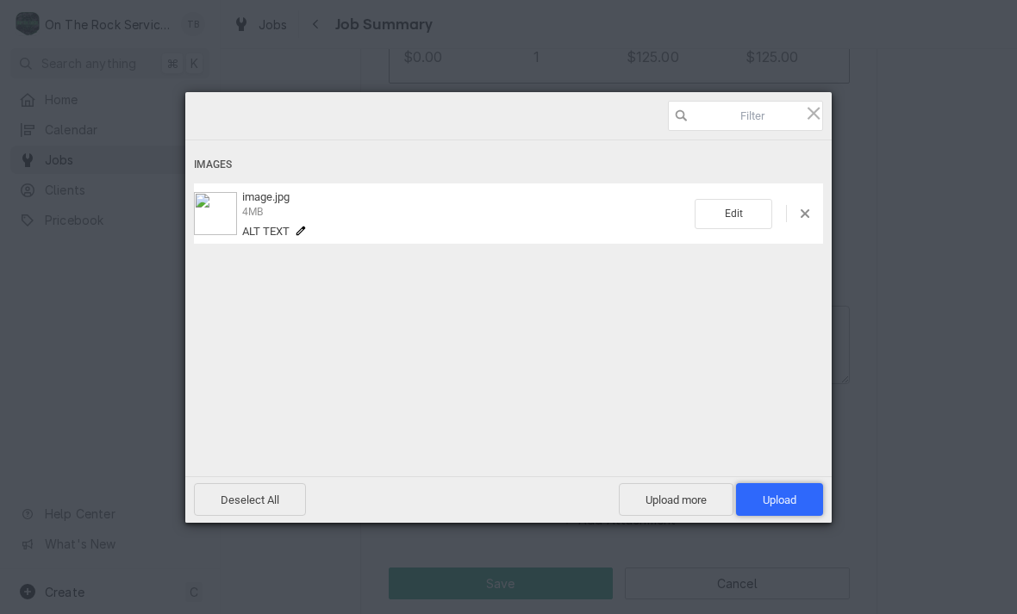
click at [786, 501] on span "Upload 1" at bounding box center [779, 500] width 34 height 13
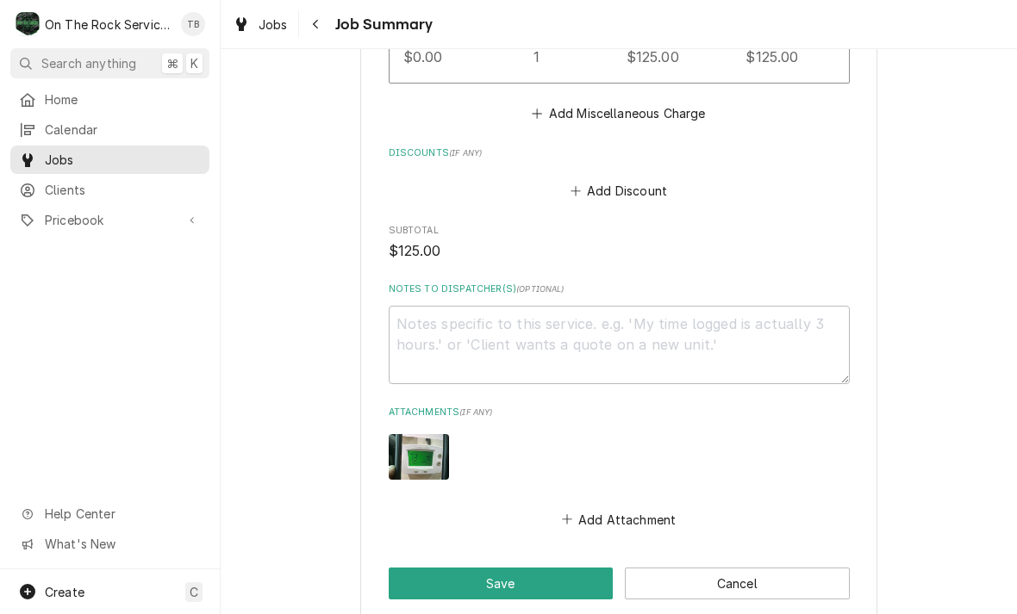
type textarea "x"
click at [630, 509] on button "Add Attachment" at bounding box center [618, 519] width 121 height 24
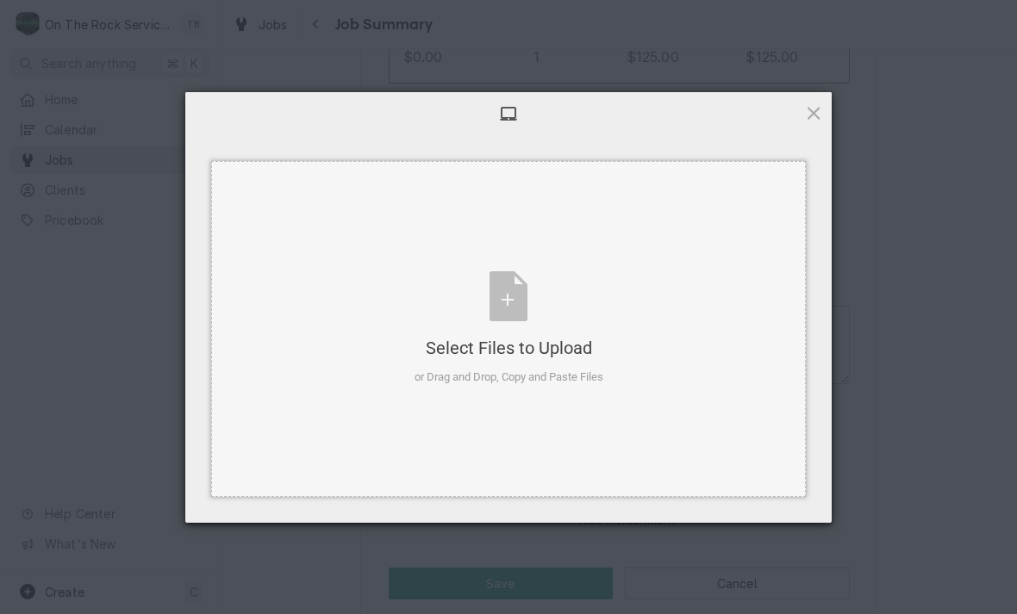
click at [504, 286] on div "Select Files to Upload or Drag and Drop, Copy and Paste Files" at bounding box center [508, 328] width 189 height 115
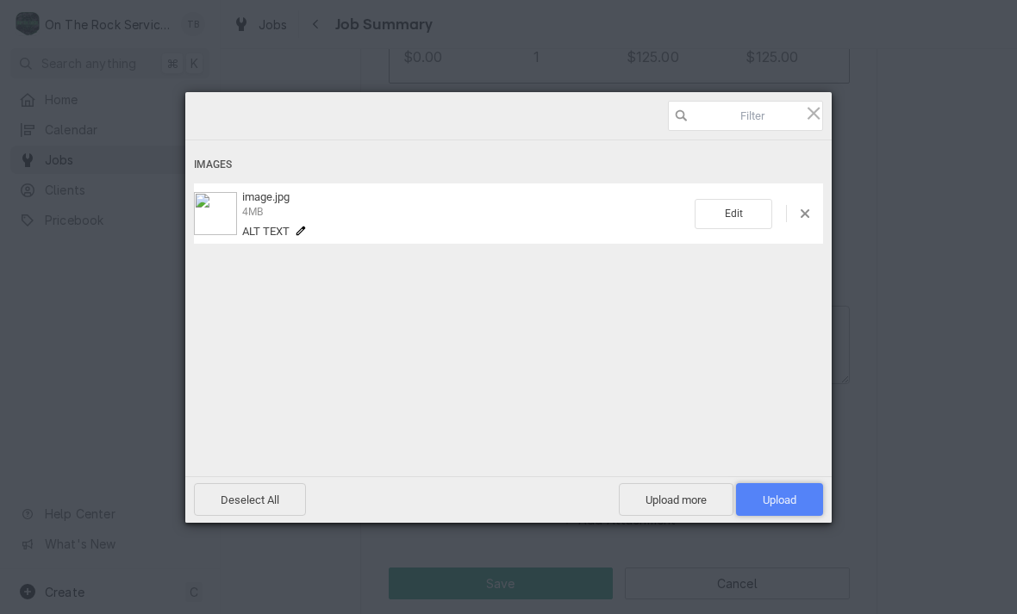
click at [786, 514] on span "Upload 1" at bounding box center [779, 499] width 87 height 33
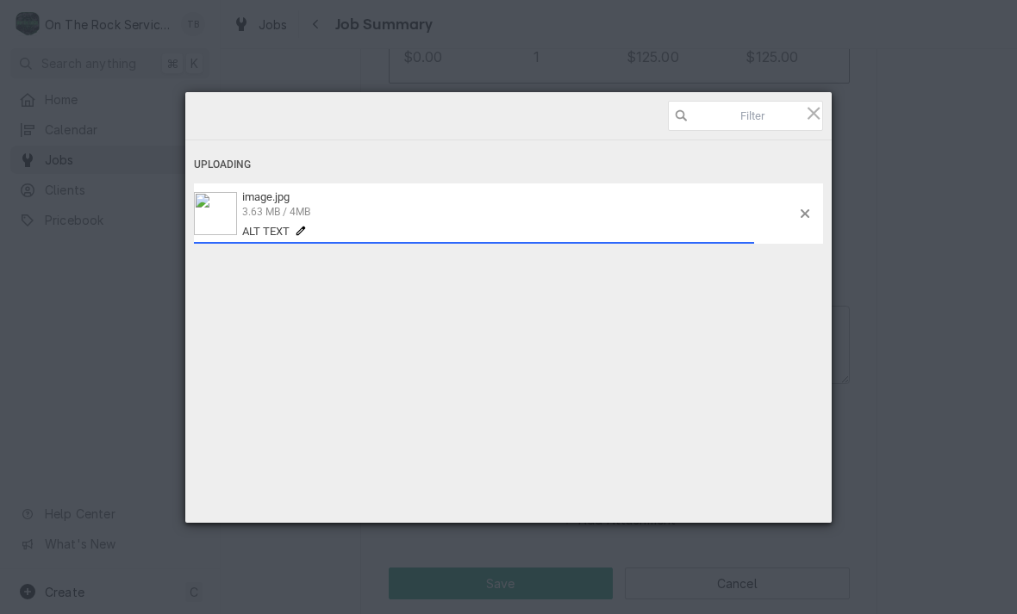
click at [493, 219] on div "image.jpg 3.63 MB / 4MB Alt text" at bounding box center [518, 213] width 563 height 47
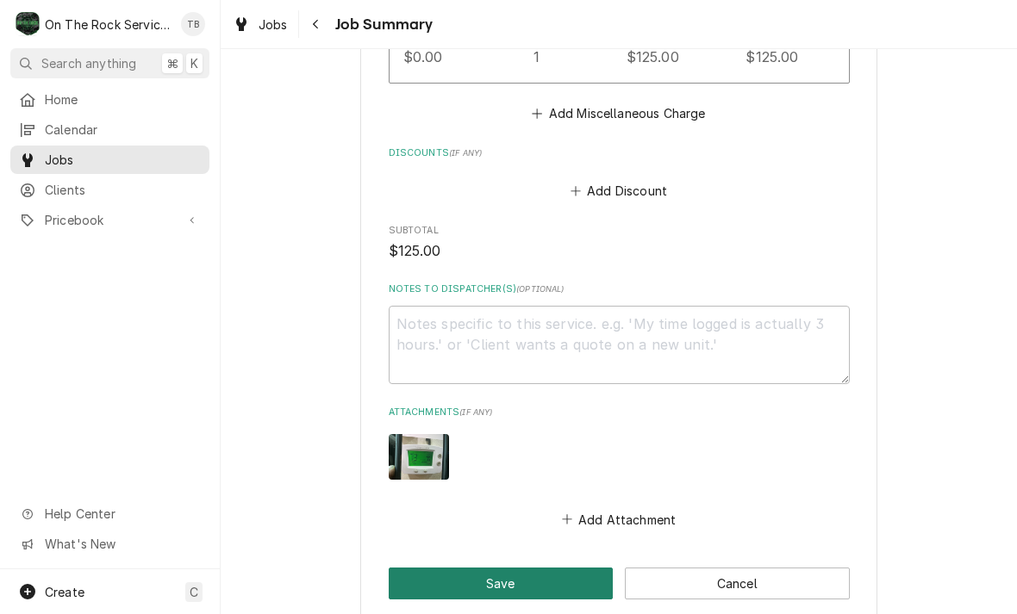
click at [488, 581] on button "Save" at bounding box center [501, 584] width 225 height 32
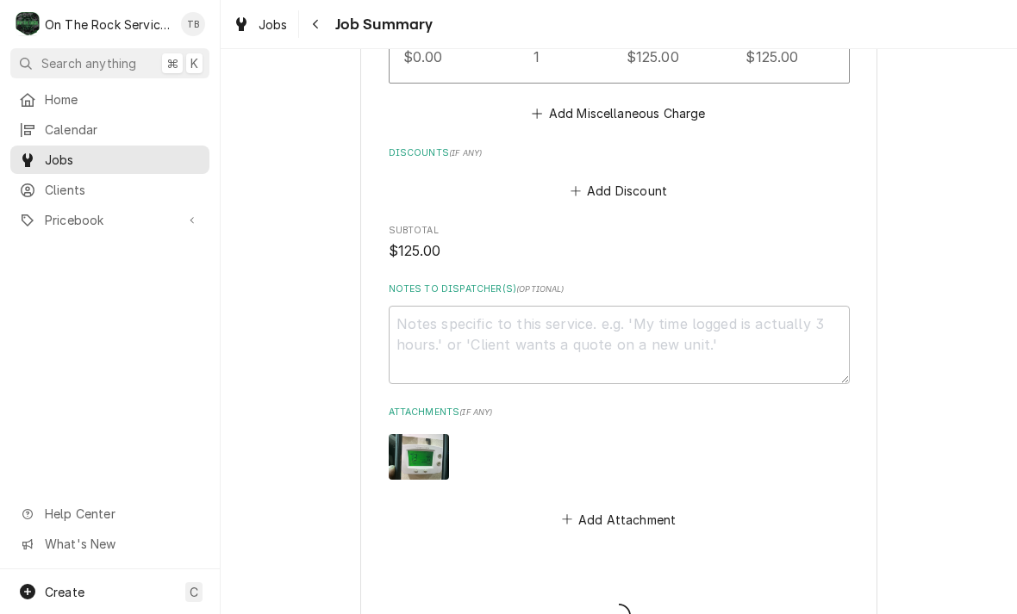
type textarea "x"
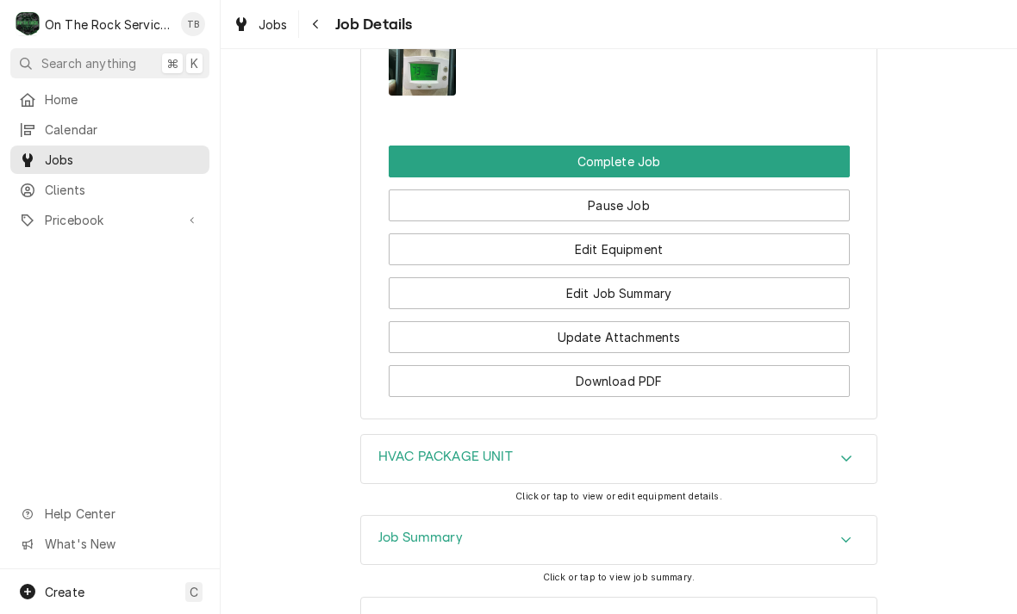
scroll to position [2124, 0]
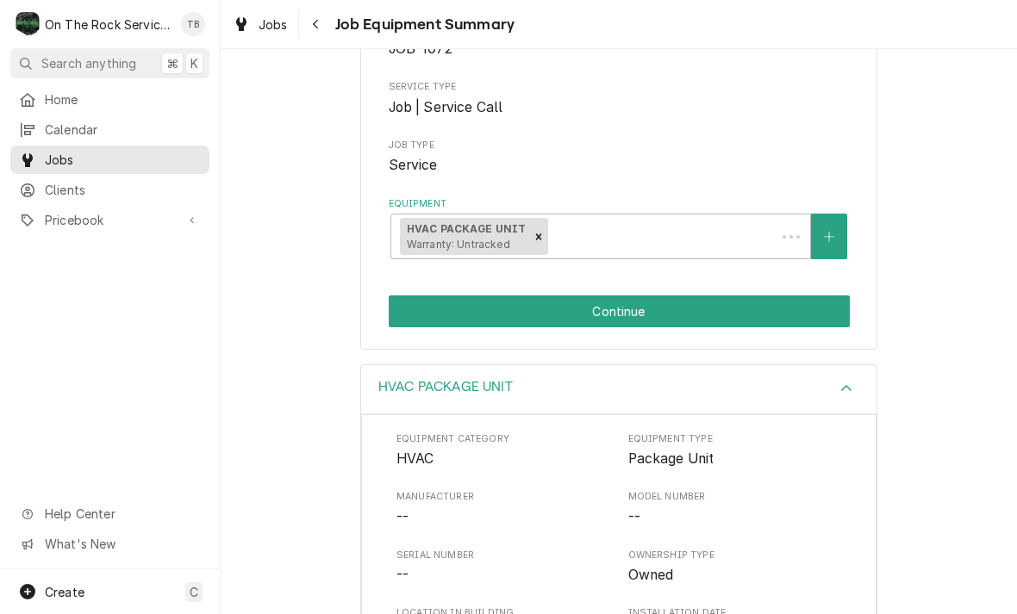
scroll to position [244, 0]
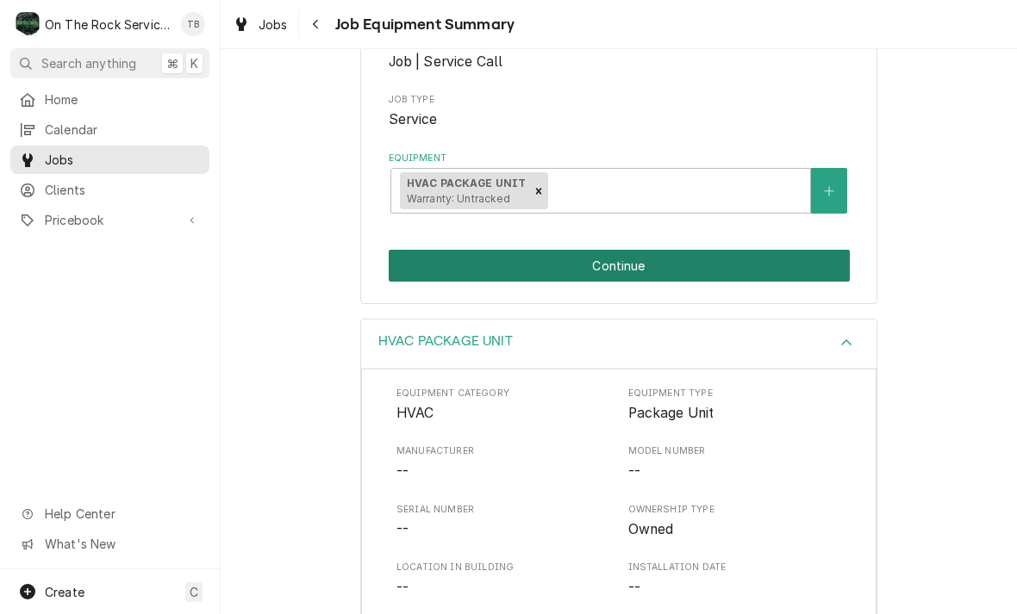
click at [637, 271] on button "Continue" at bounding box center [619, 266] width 461 height 32
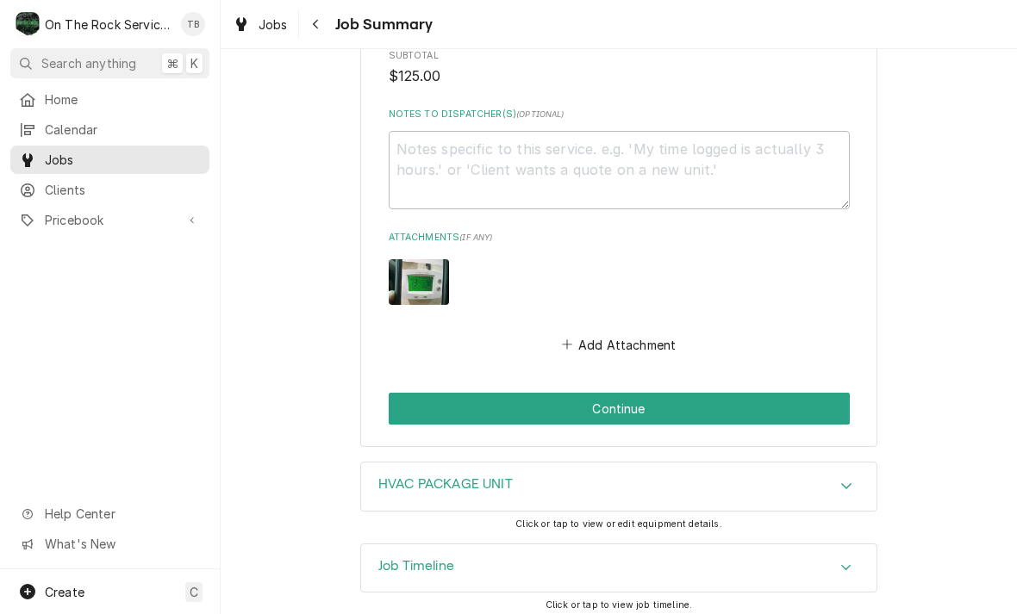
scroll to position [1439, 0]
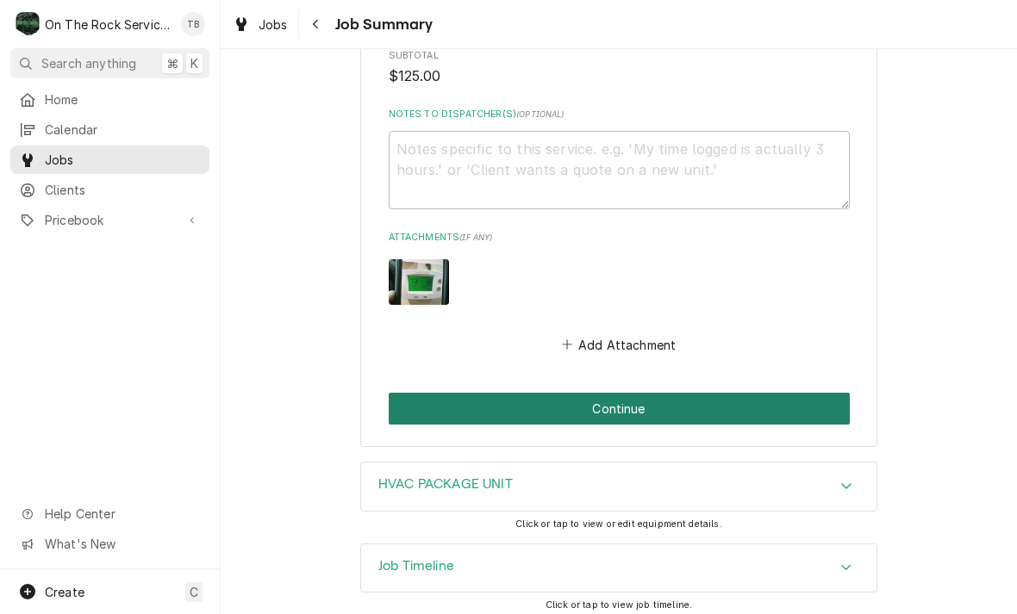
click at [642, 403] on button "Continue" at bounding box center [619, 409] width 461 height 32
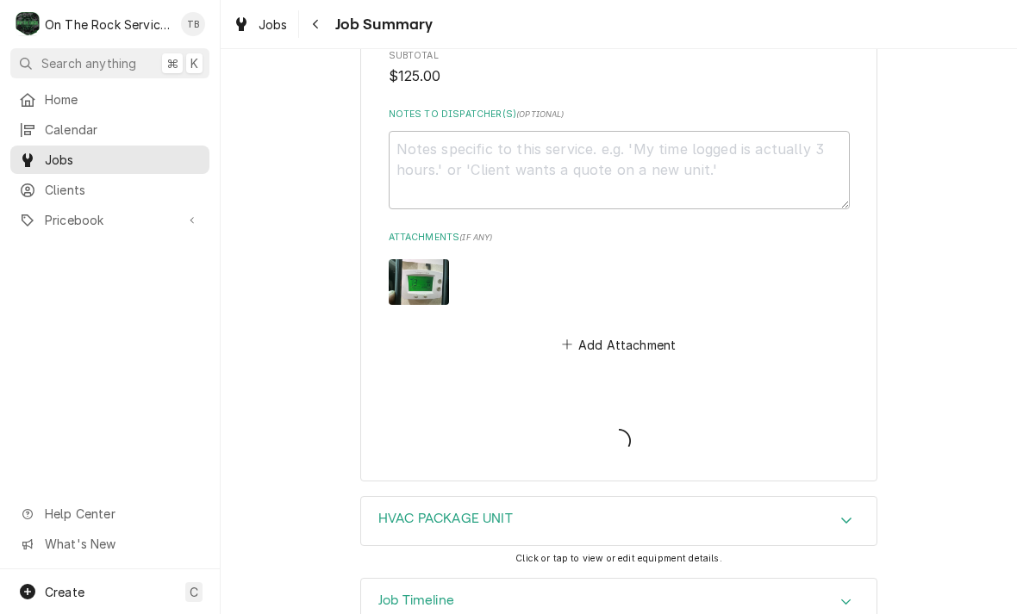
type textarea "x"
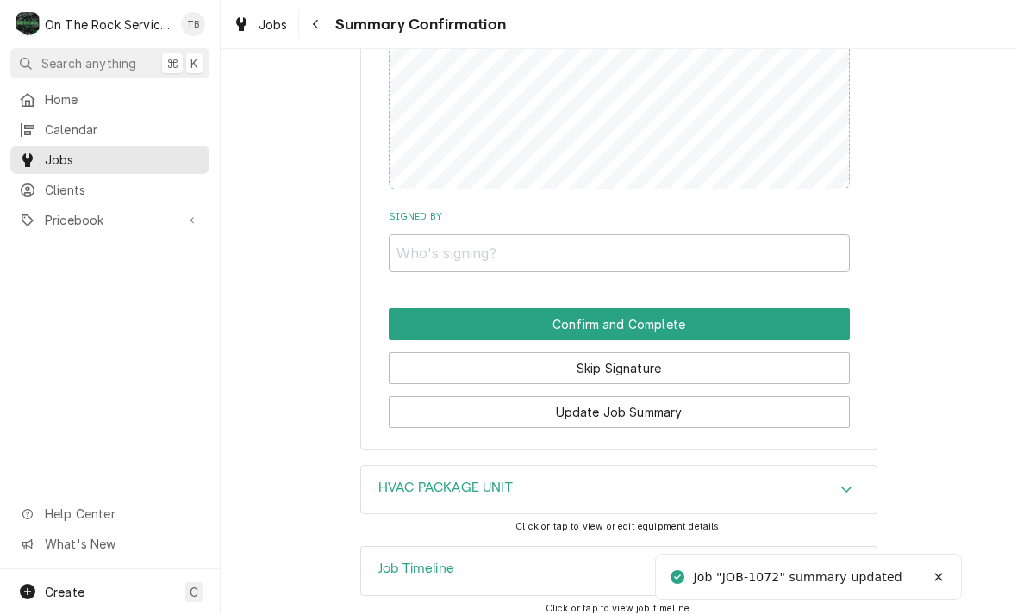
scroll to position [1400, 0]
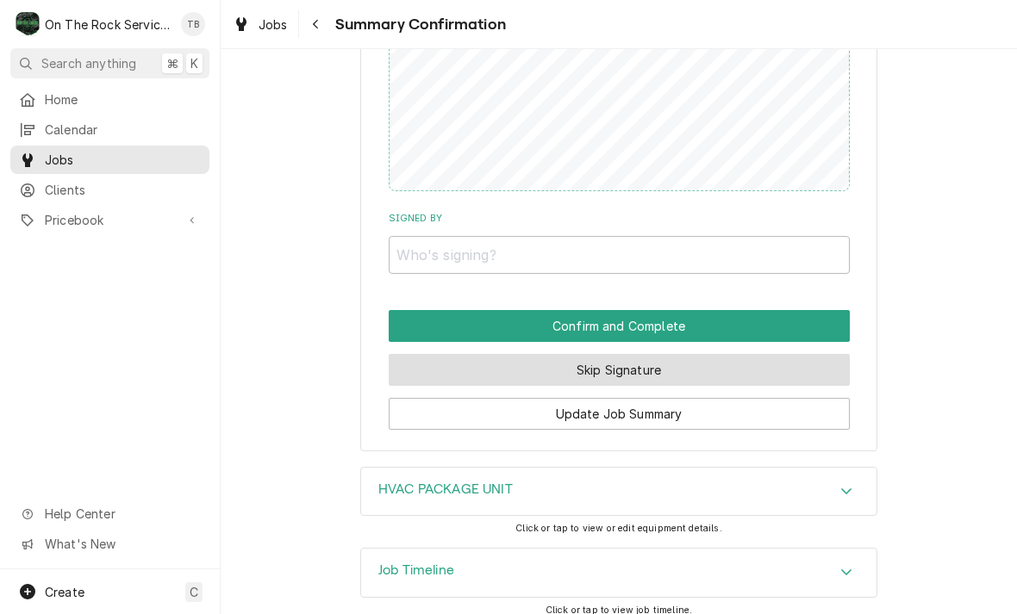
click at [619, 358] on button "Skip Signature" at bounding box center [619, 370] width 461 height 32
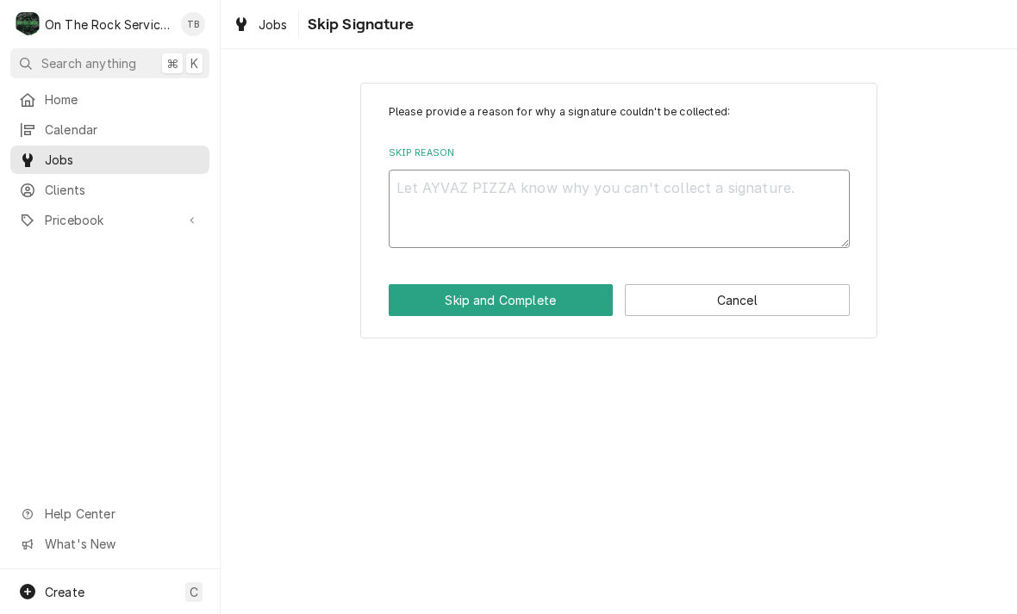
click at [452, 196] on textarea "Skip Reason" at bounding box center [619, 209] width 461 height 78
type textarea "x"
type textarea "S"
type textarea "x"
type textarea "Sk"
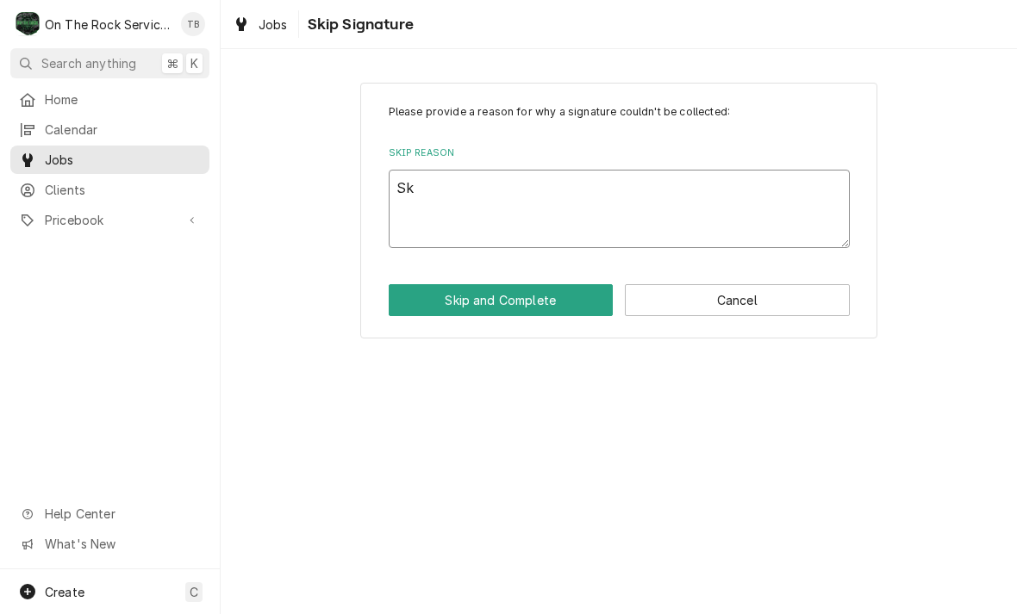
type textarea "x"
type textarea "Ski"
type textarea "x"
type textarea "Skip"
click at [556, 306] on button "Skip and Complete" at bounding box center [501, 300] width 225 height 32
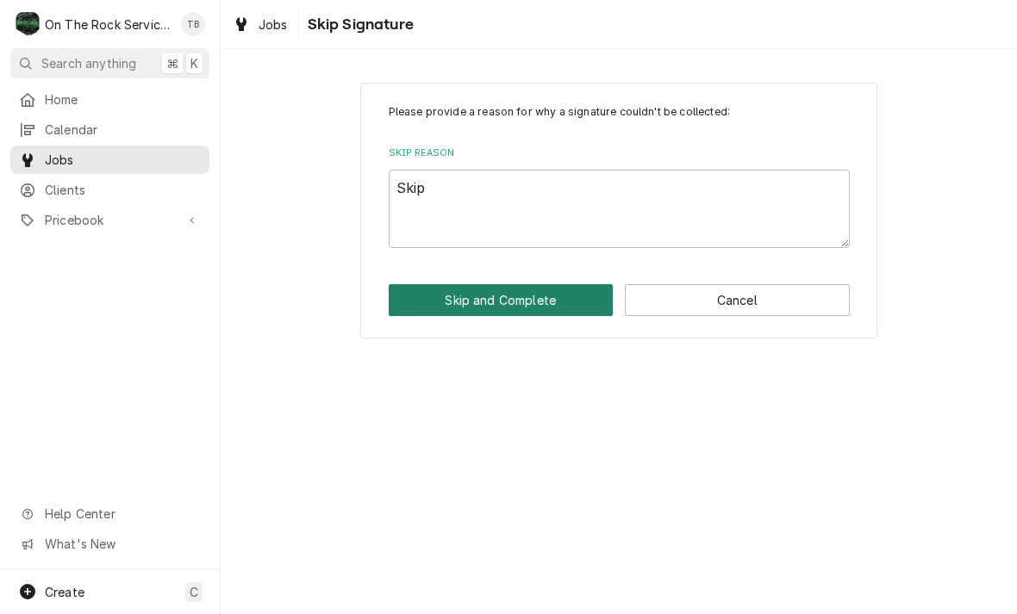
type textarea "x"
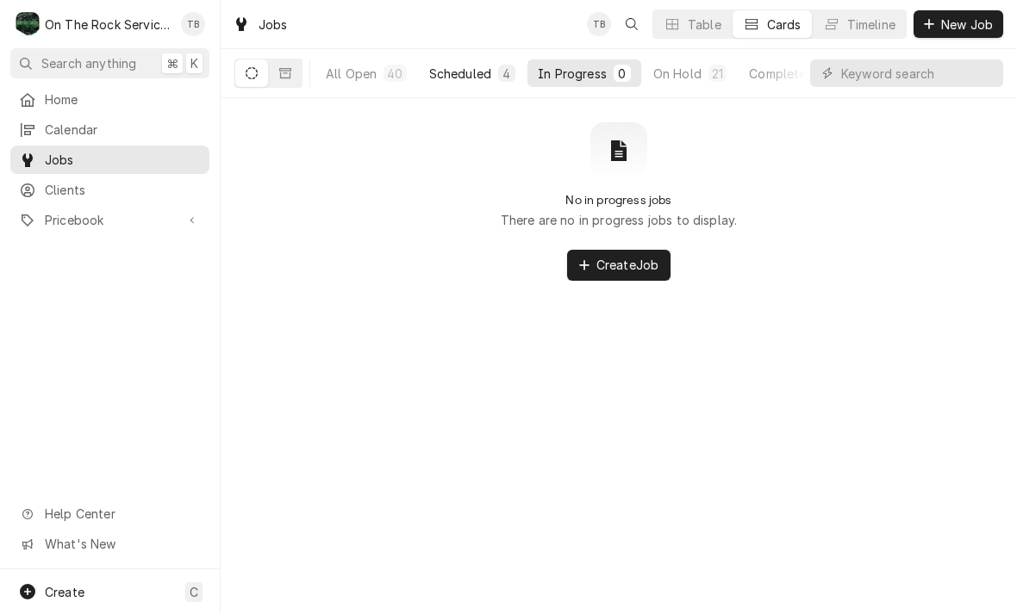
click at [470, 78] on div "Scheduled" at bounding box center [460, 74] width 62 height 18
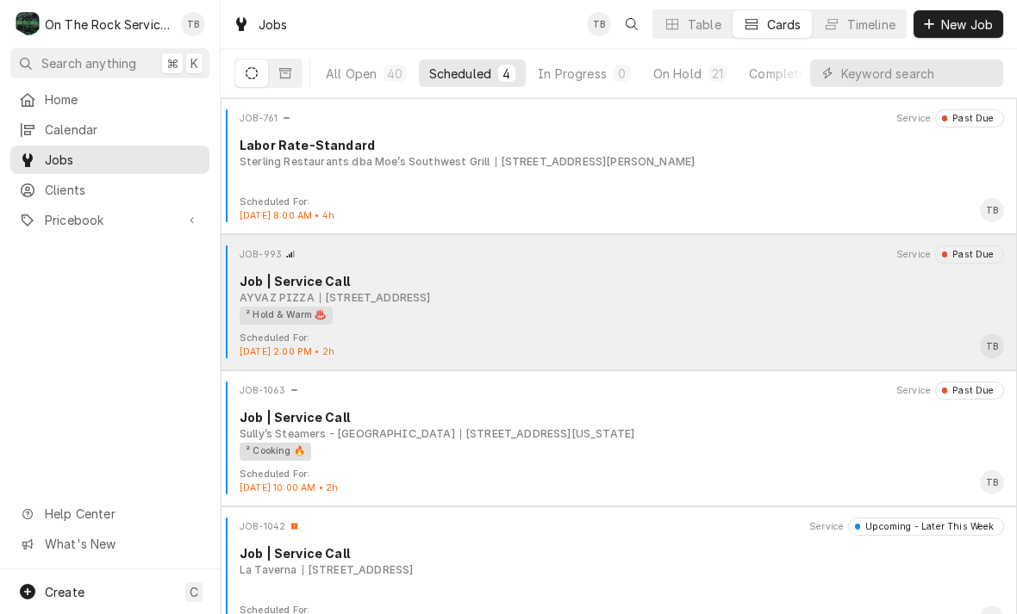
click at [437, 321] on div "² Hold & Warm ♨️" at bounding box center [615, 316] width 752 height 18
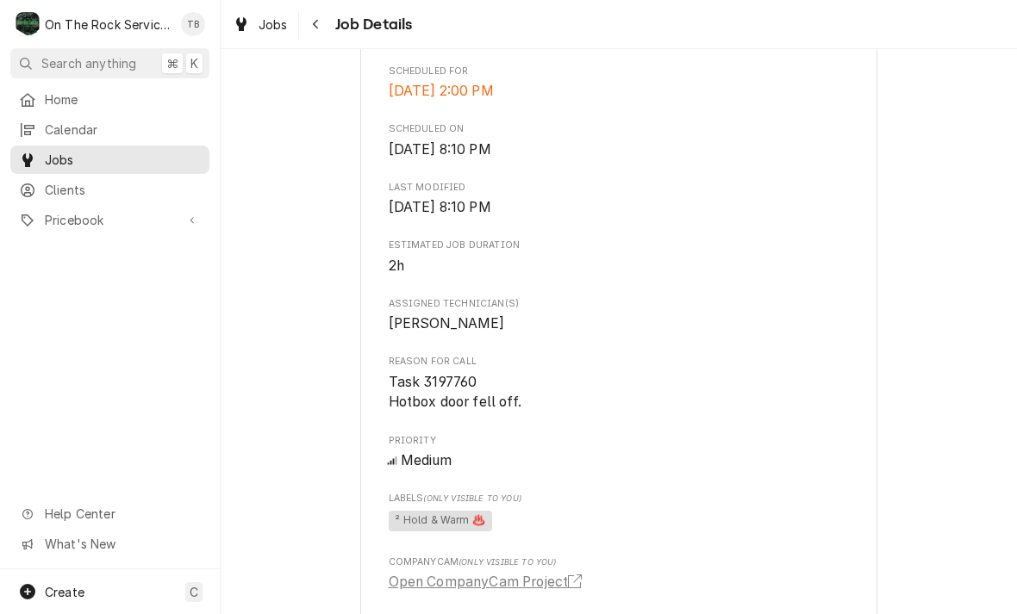
scroll to position [610, 0]
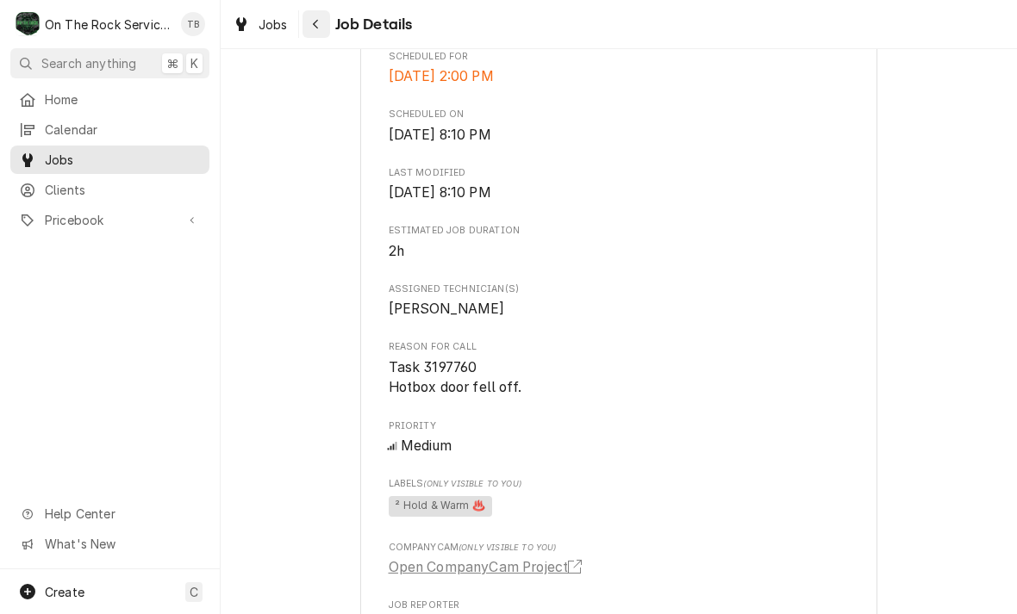
click at [328, 28] on button "Navigate back" at bounding box center [316, 24] width 28 height 28
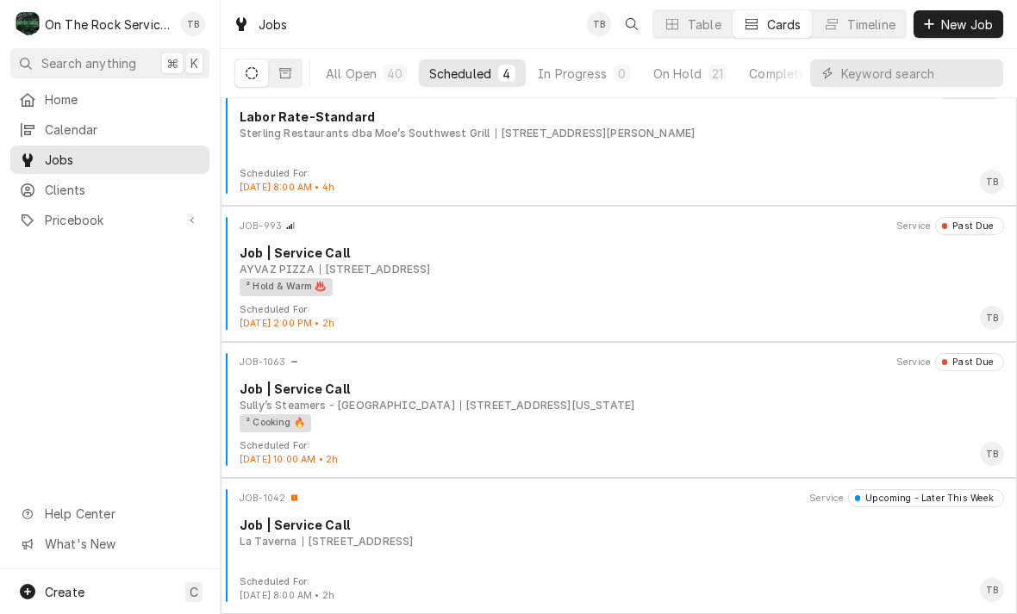
scroll to position [28, 0]
click at [883, 75] on input "Dynamic Content Wrapper" at bounding box center [917, 73] width 153 height 28
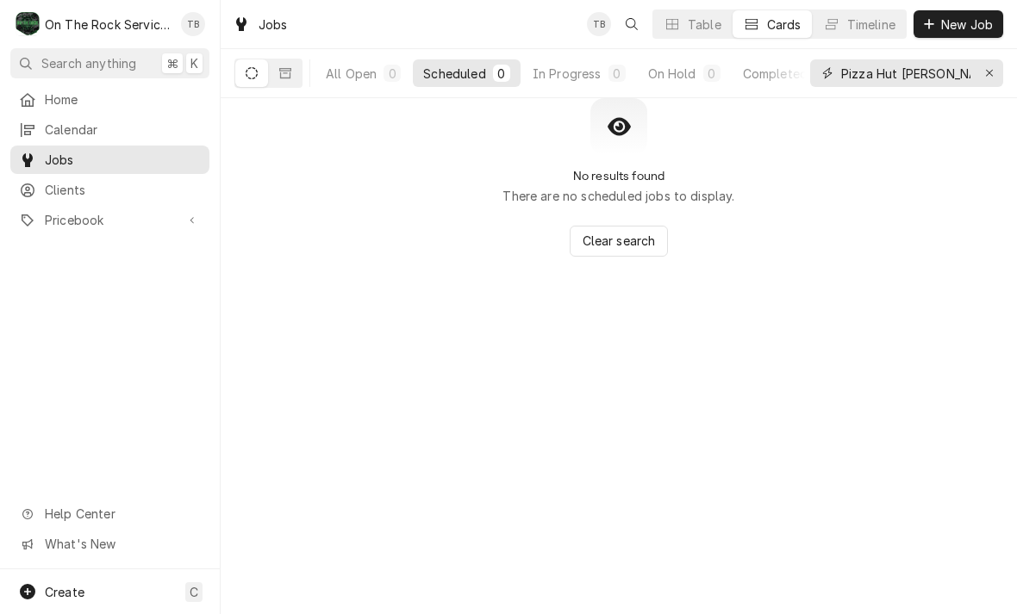
type input "Pizza Hut [PERSON_NAME]"
click at [341, 85] on button "All Open 0" at bounding box center [363, 73] width 96 height 28
click at [765, 83] on button "Completed 0" at bounding box center [786, 73] width 109 height 28
click at [986, 85] on button "Erase input" at bounding box center [989, 73] width 28 height 28
